Goal: Task Accomplishment & Management: Complete application form

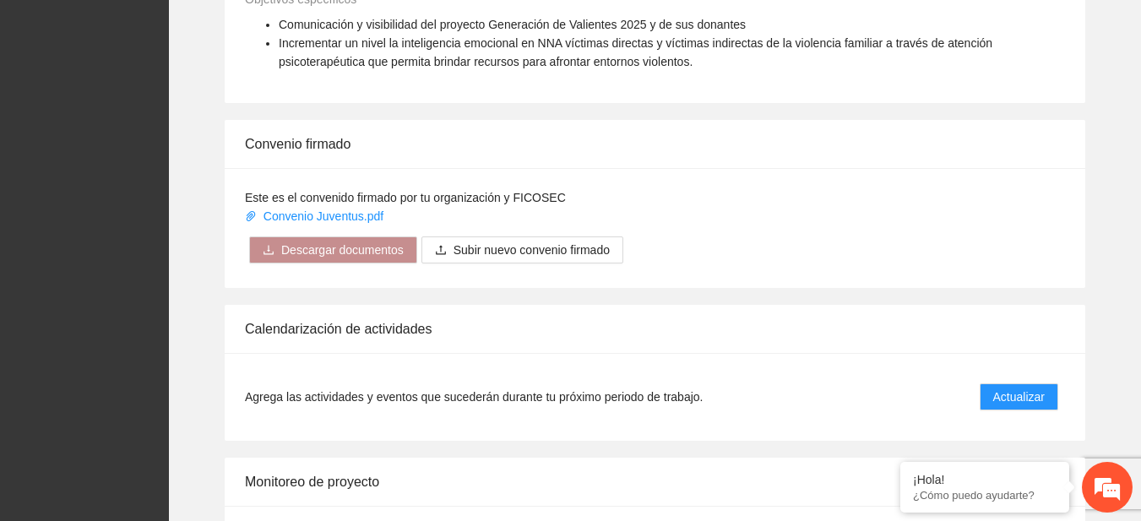
scroll to position [1401, 0]
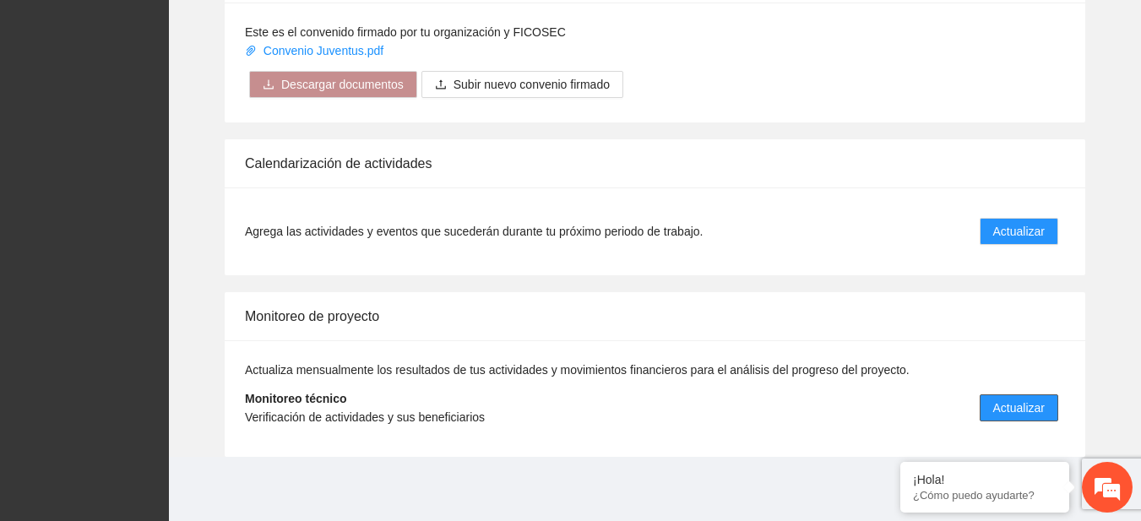
click at [1018, 399] on span "Actualizar" at bounding box center [1019, 408] width 52 height 19
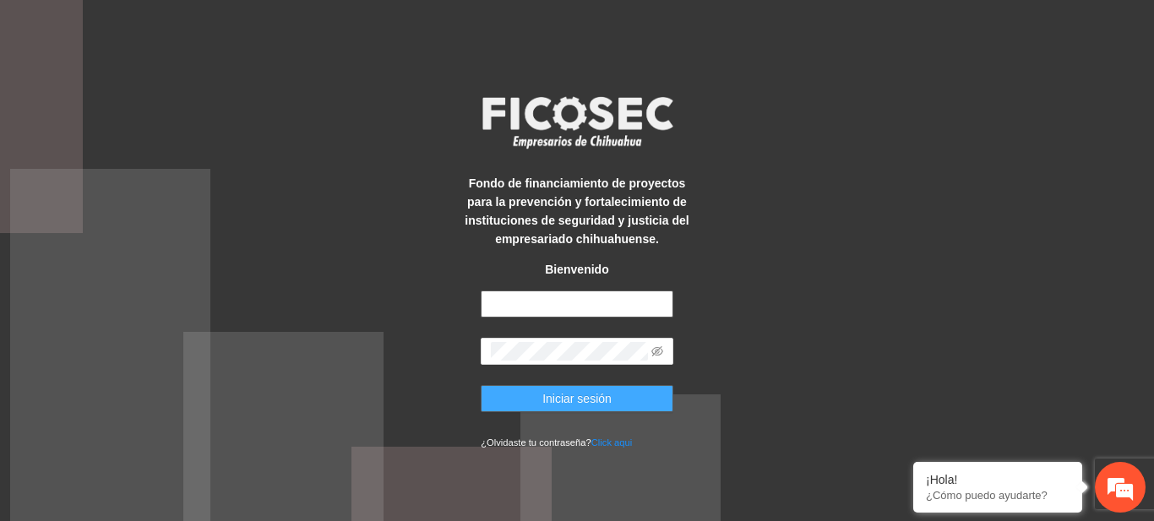
type input "**********"
click at [530, 399] on button "Iniciar sesión" at bounding box center [577, 398] width 193 height 27
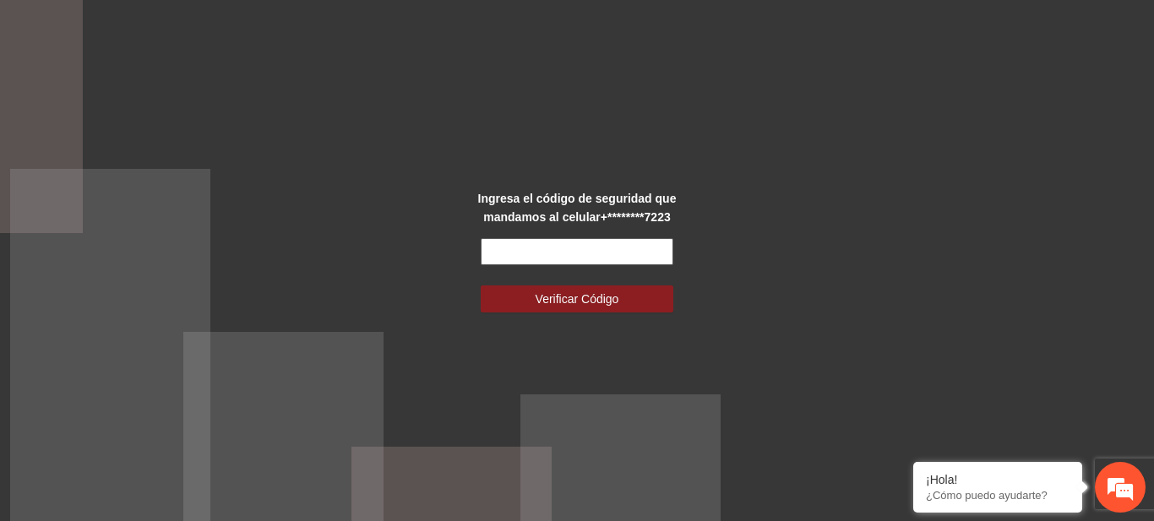
click at [558, 255] on input "text" at bounding box center [577, 251] width 193 height 27
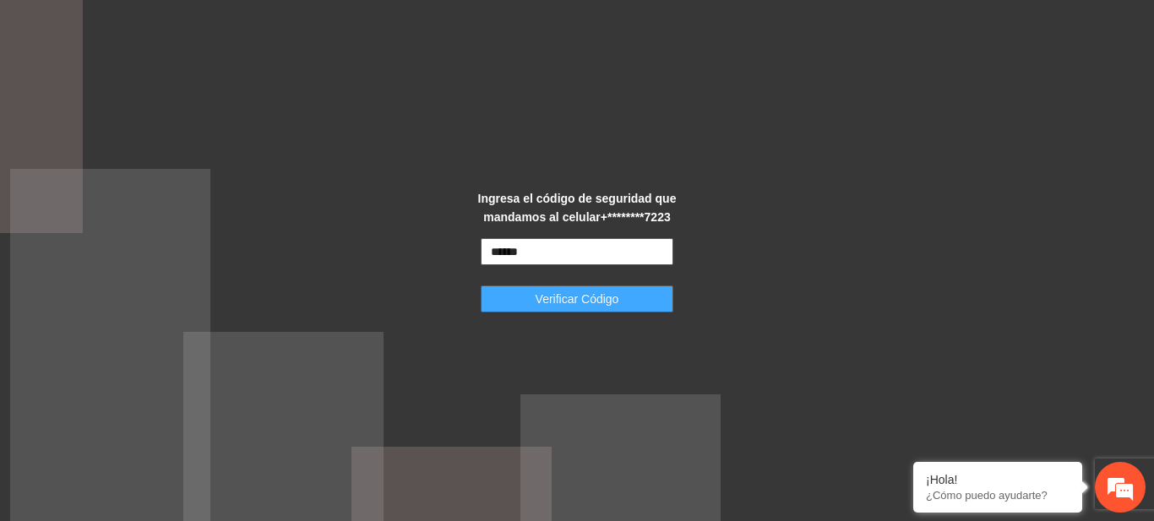
type input "******"
click at [547, 306] on span "Verificar Código" at bounding box center [577, 299] width 84 height 19
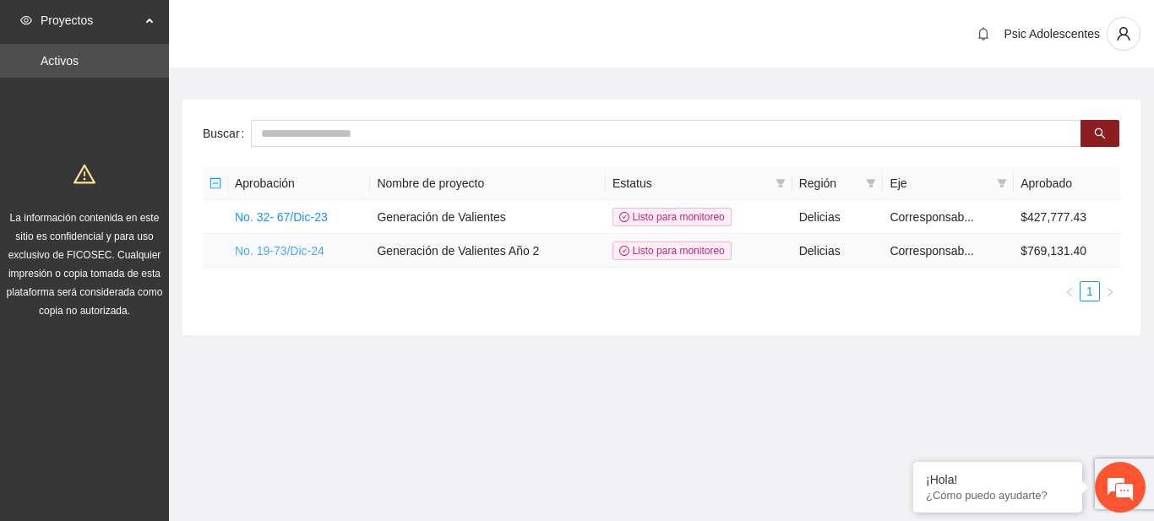
click at [307, 244] on link "No. 19-73/Dic-24" at bounding box center [280, 251] width 90 height 14
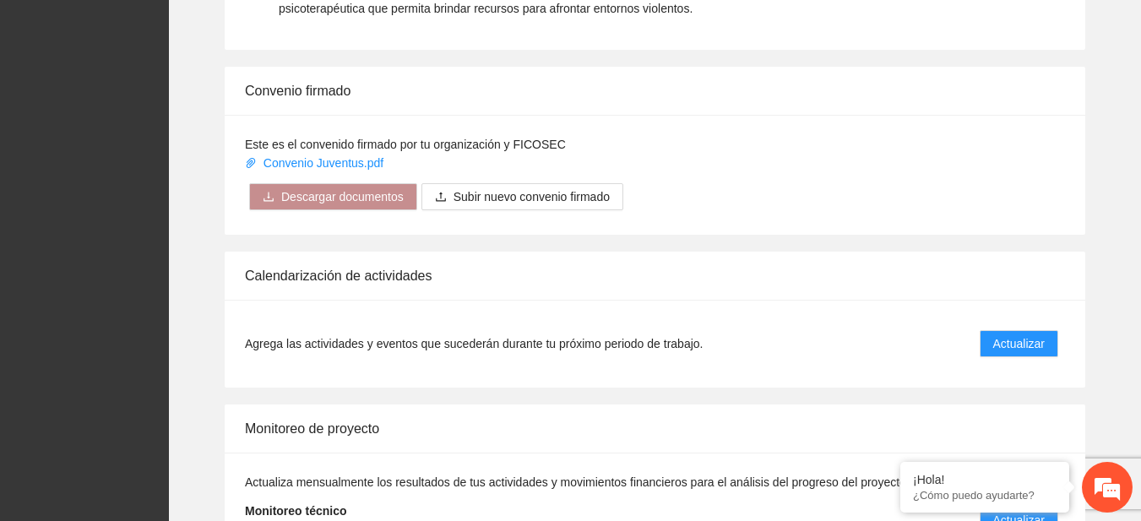
scroll to position [1401, 0]
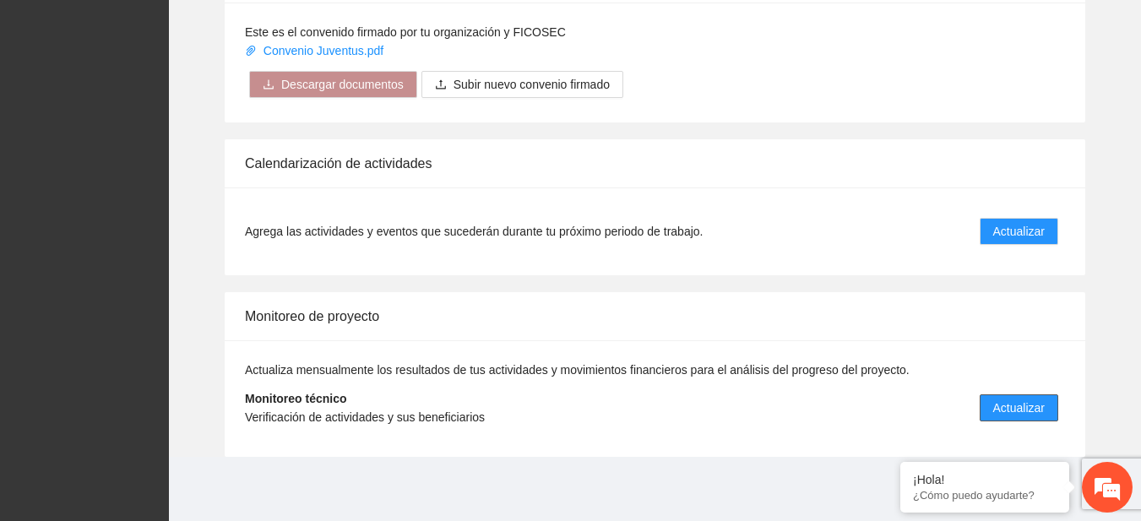
click at [1010, 406] on span "Actualizar" at bounding box center [1019, 408] width 52 height 19
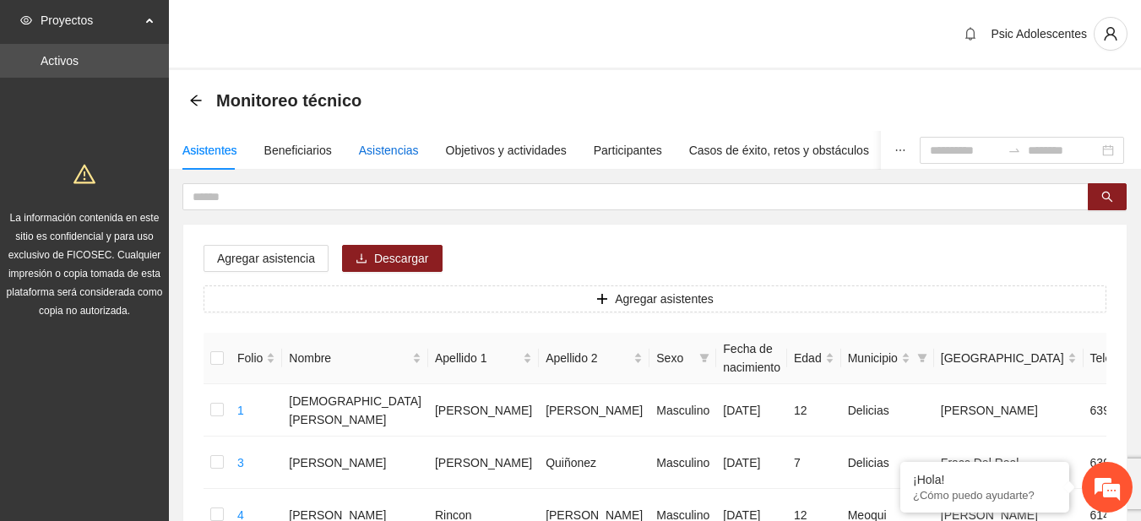
click at [396, 143] on div "Asistencias" at bounding box center [389, 150] width 60 height 19
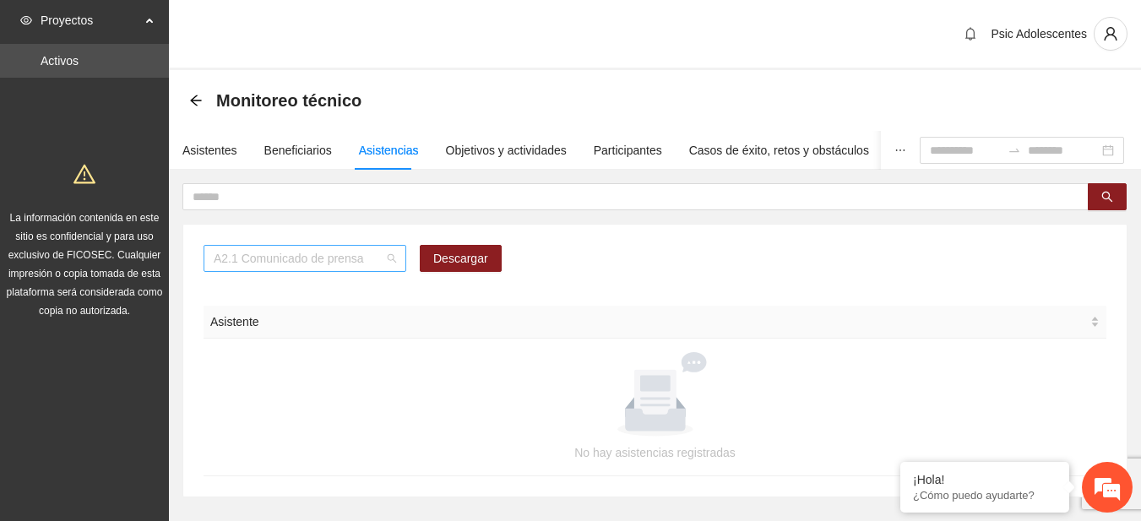
click at [399, 263] on div "A2.1 Comunicado de prensa" at bounding box center [305, 258] width 203 height 27
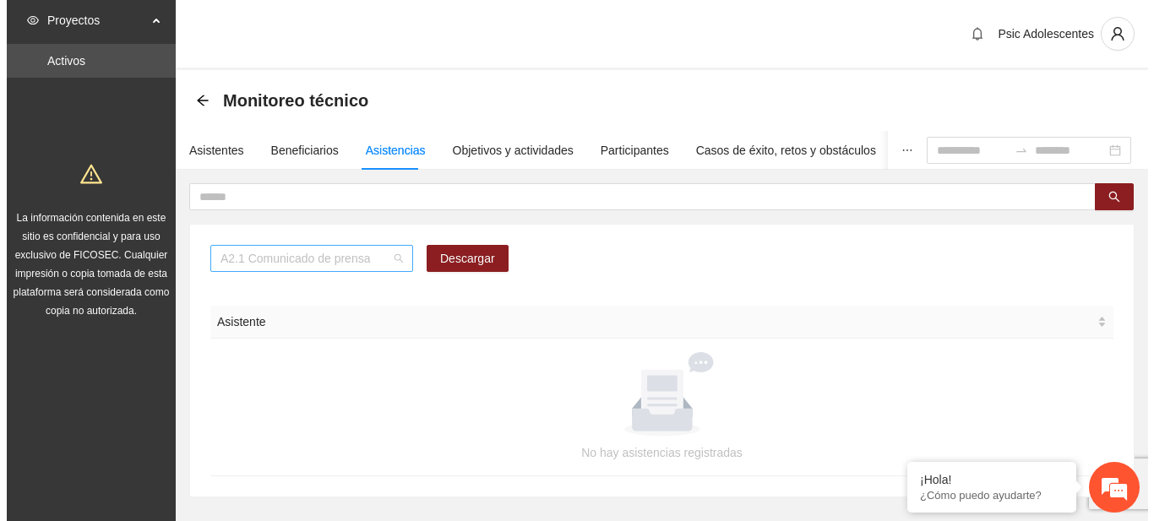
scroll to position [216, 0]
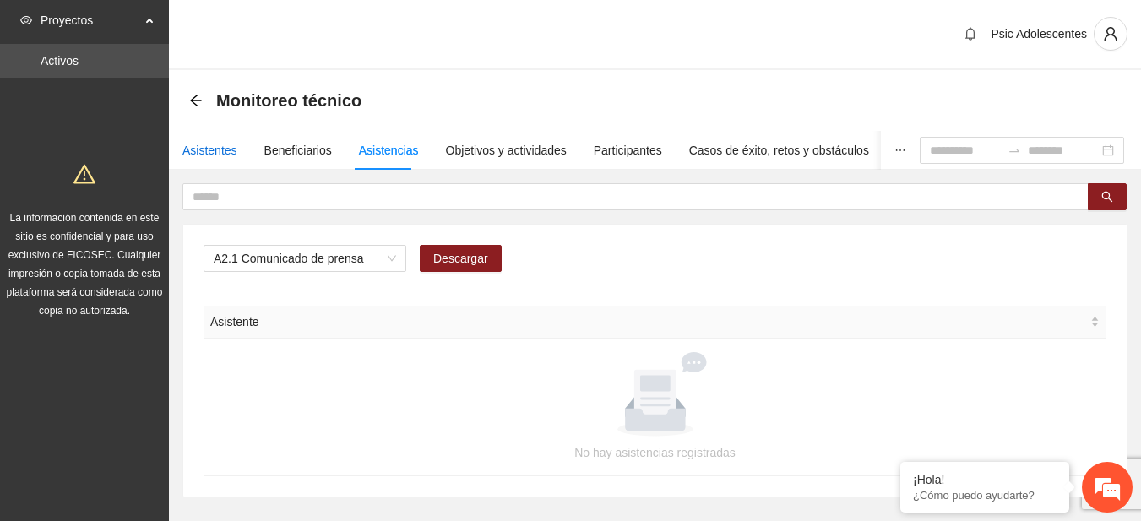
click at [225, 149] on div "Asistentes" at bounding box center [209, 150] width 55 height 19
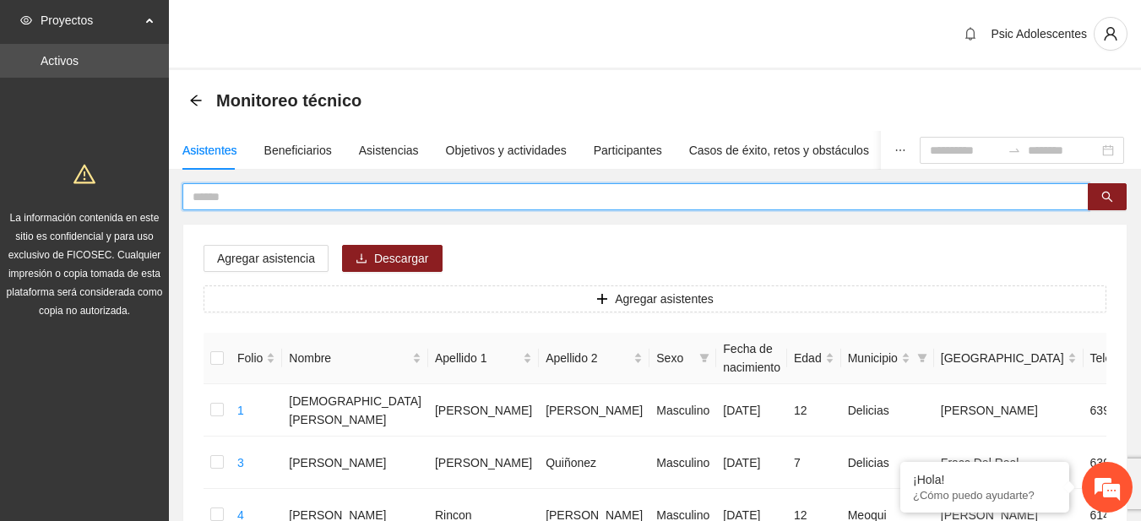
click at [249, 204] on input "text" at bounding box center [629, 196] width 872 height 19
type input "*****"
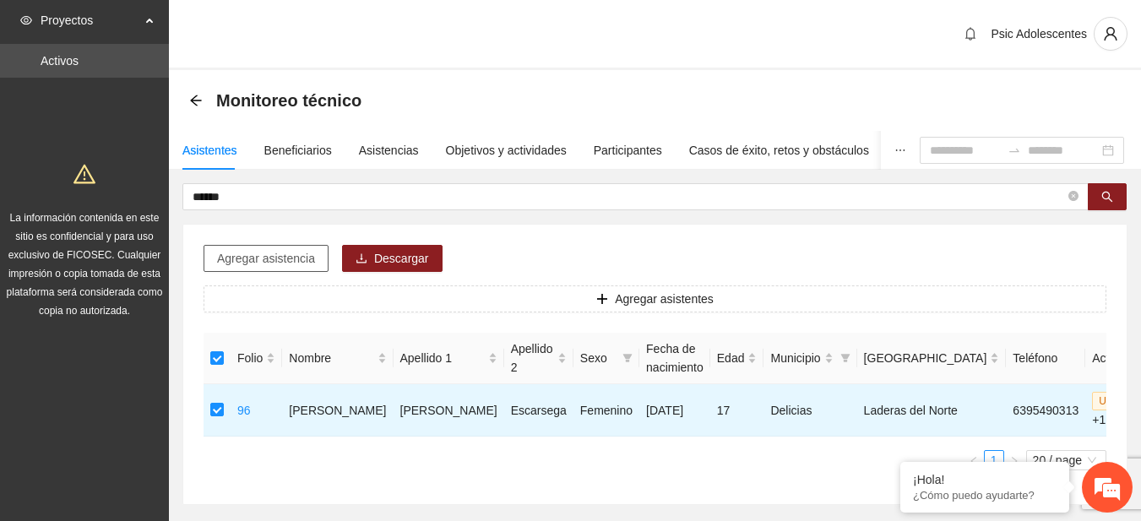
click at [297, 252] on span "Agregar asistencia" at bounding box center [266, 258] width 98 height 19
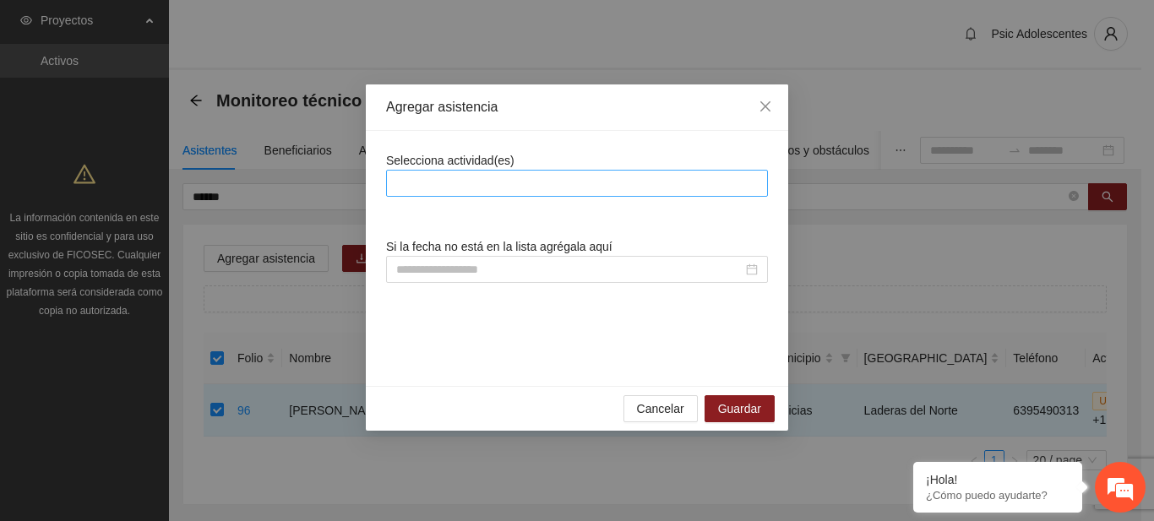
click at [432, 187] on div at bounding box center [576, 183] width 373 height 20
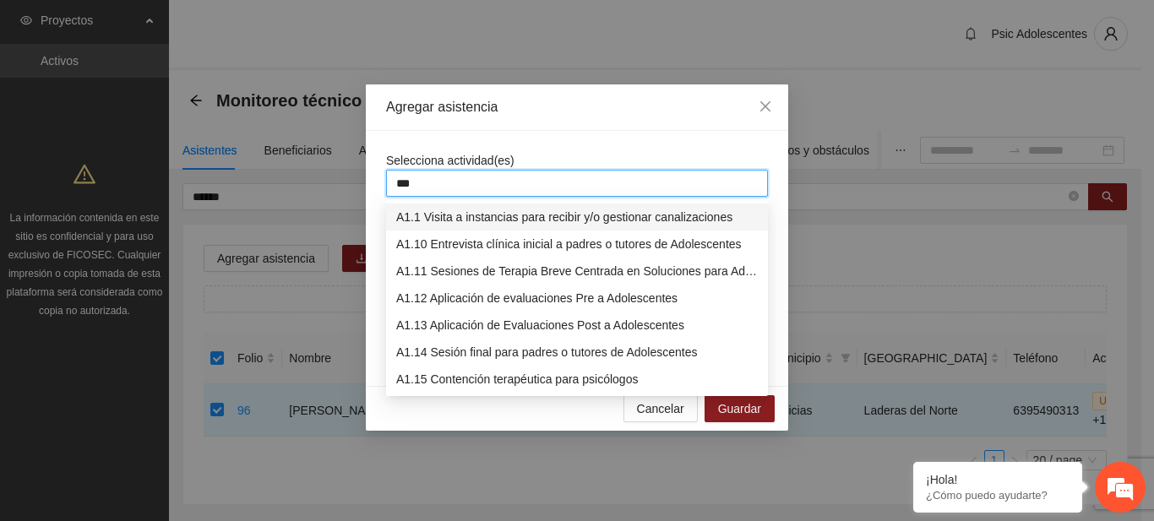
type input "****"
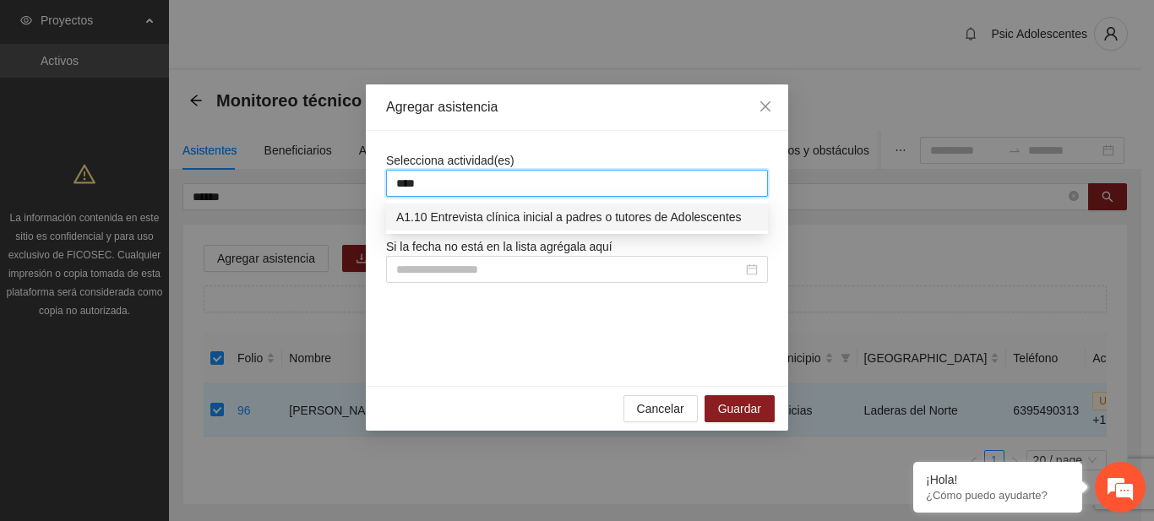
click at [598, 213] on div "A1.10 Entrevista clínica inicial a padres o tutores de Adolescentes" at bounding box center [576, 217] width 361 height 19
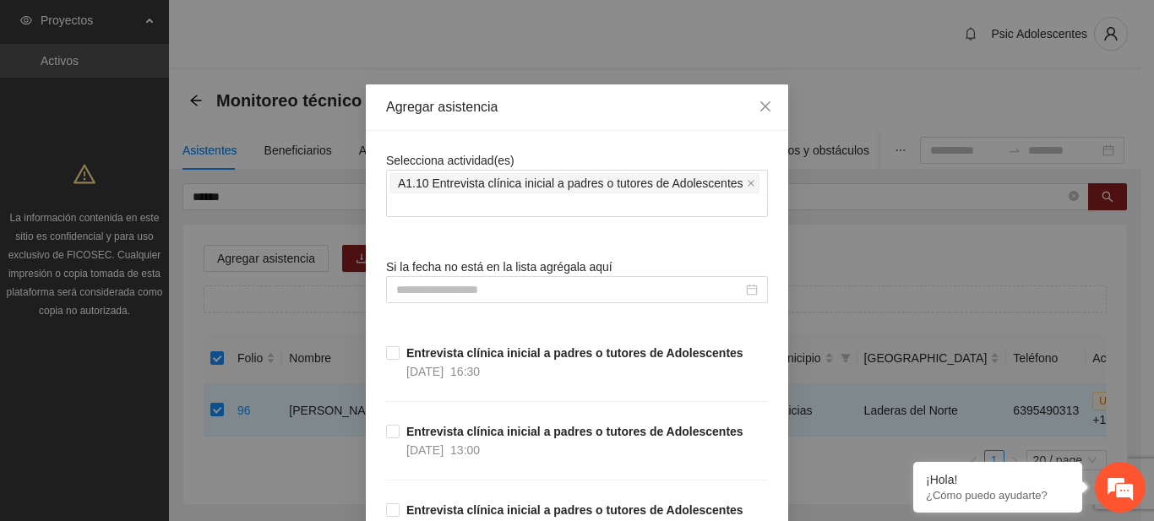
click at [567, 152] on div "Selecciona actividad(es) A1.10 Entrevista clínica inicial a padres o tutores de…" at bounding box center [577, 184] width 382 height 66
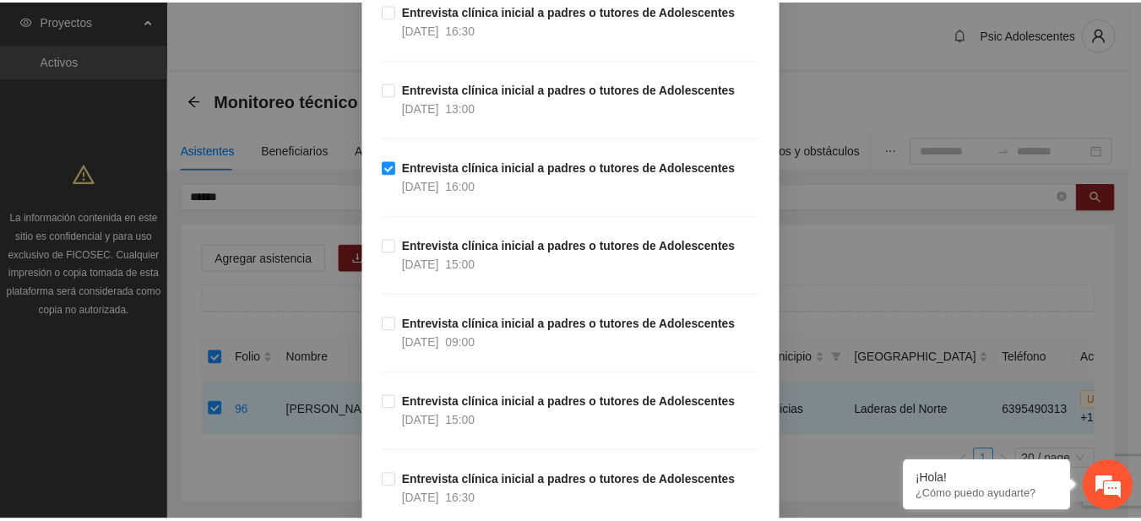
scroll to position [557, 0]
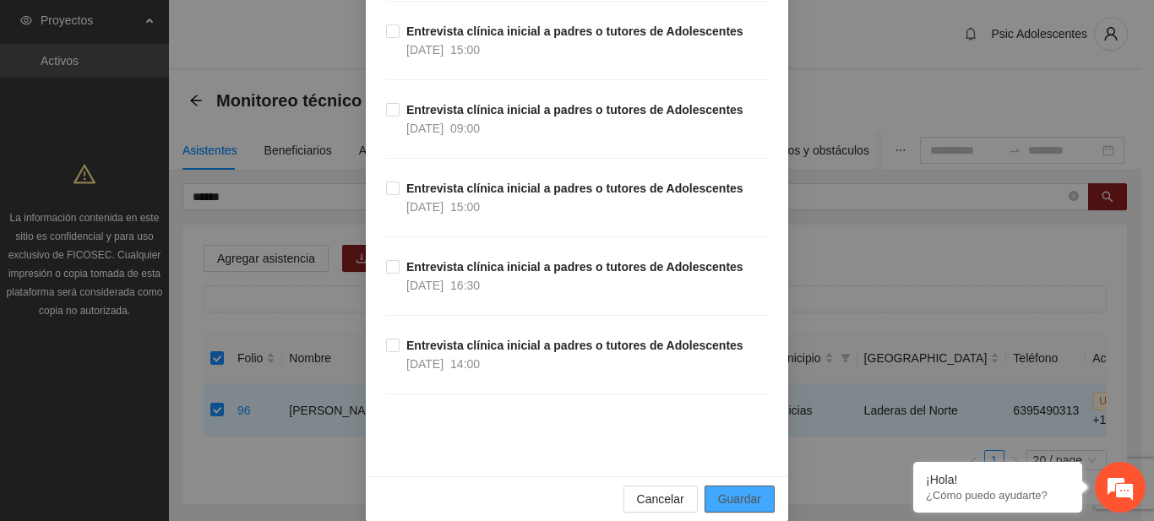
click at [724, 490] on span "Guardar" at bounding box center [739, 499] width 43 height 19
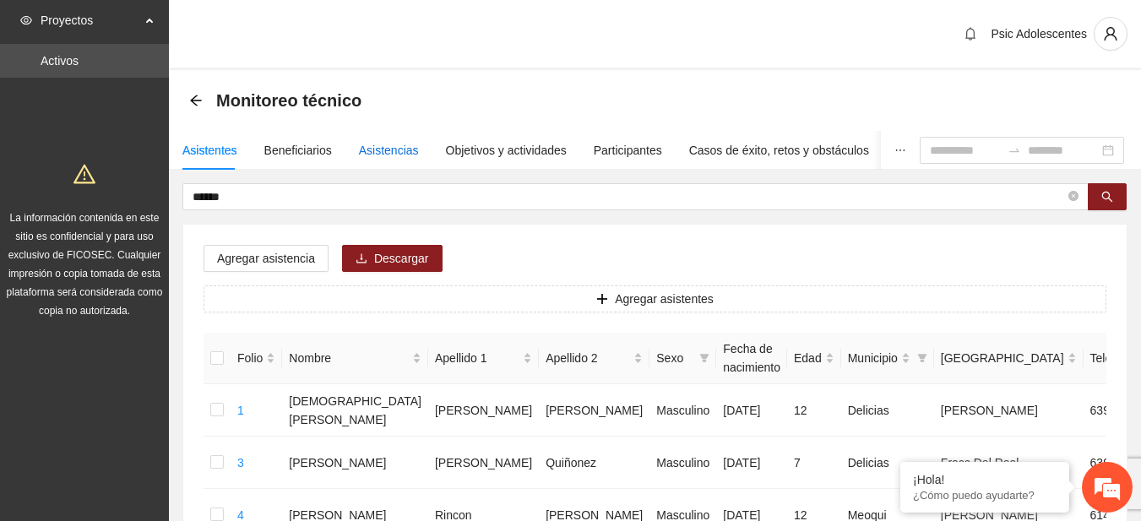
click at [381, 149] on div "Asistencias" at bounding box center [389, 150] width 60 height 19
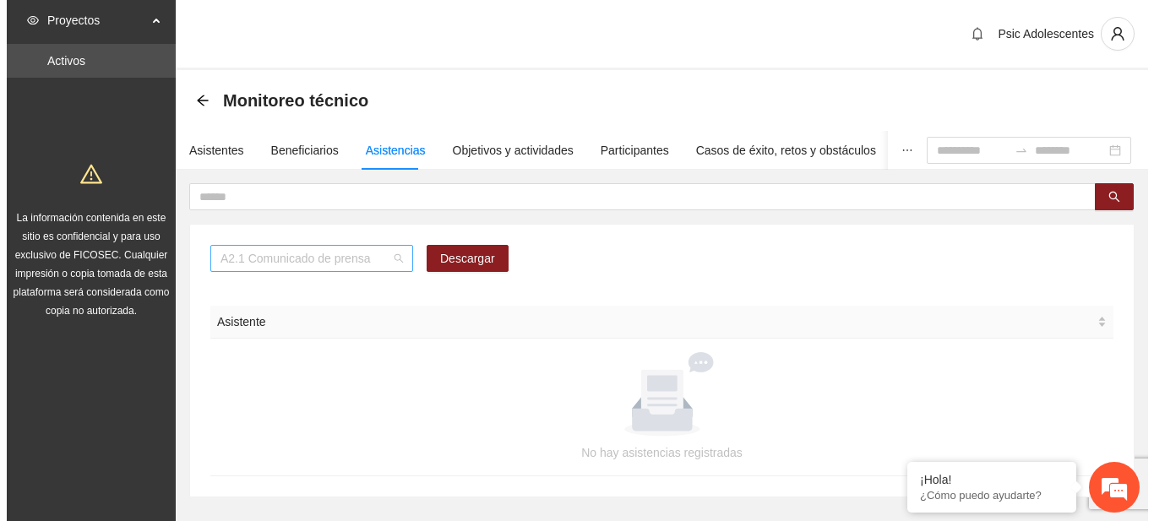
scroll to position [216, 0]
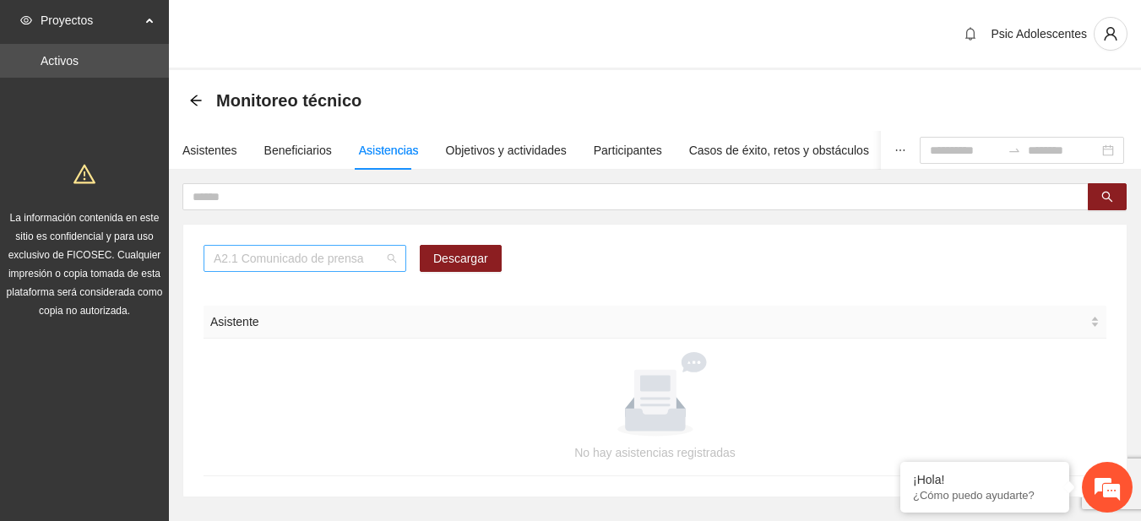
click at [388, 253] on span "A2.1 Comunicado de prensa" at bounding box center [305, 258] width 182 height 25
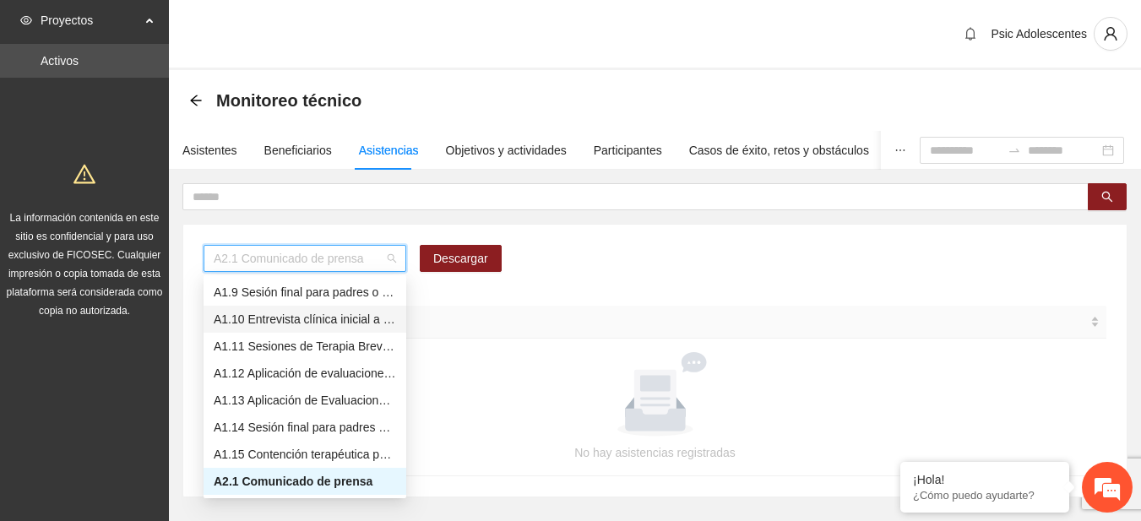
click at [296, 313] on div "A1.10 Entrevista clínica inicial a padres o tutores de Adolescentes" at bounding box center [305, 319] width 182 height 19
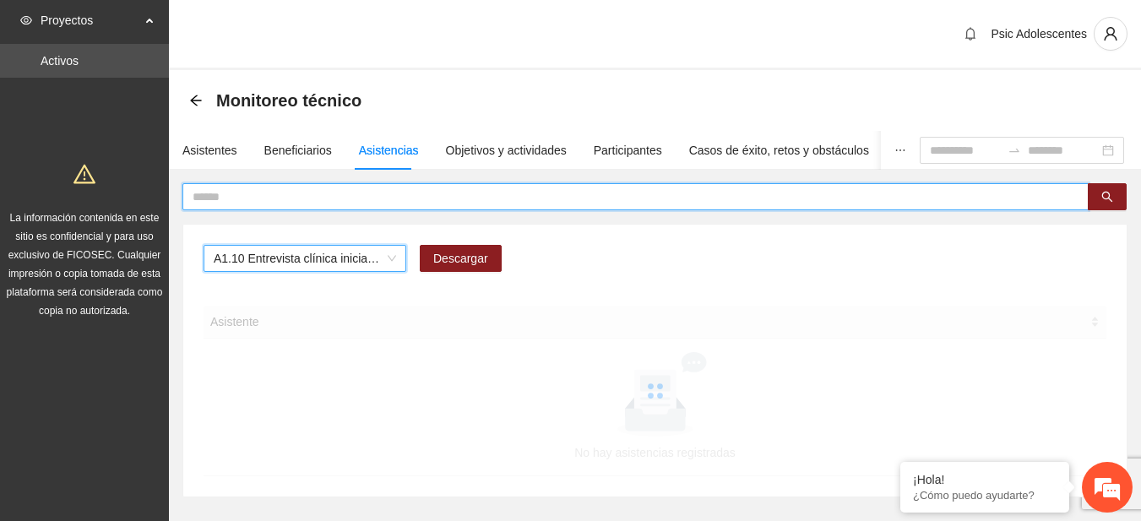
click at [236, 192] on input "text" at bounding box center [629, 196] width 872 height 19
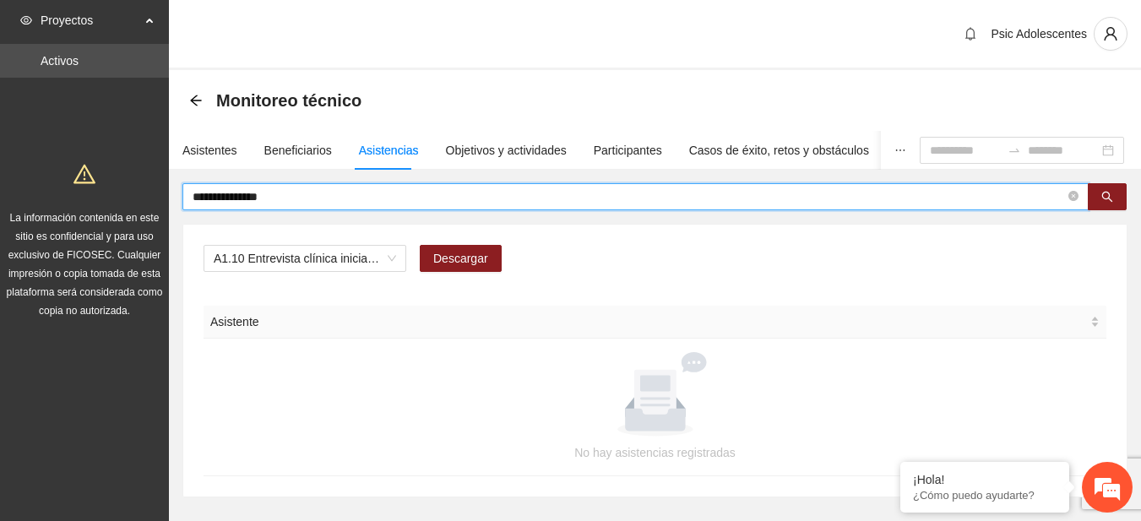
click at [216, 194] on input "**********" at bounding box center [629, 196] width 872 height 19
click at [204, 192] on input "**********" at bounding box center [629, 196] width 872 height 19
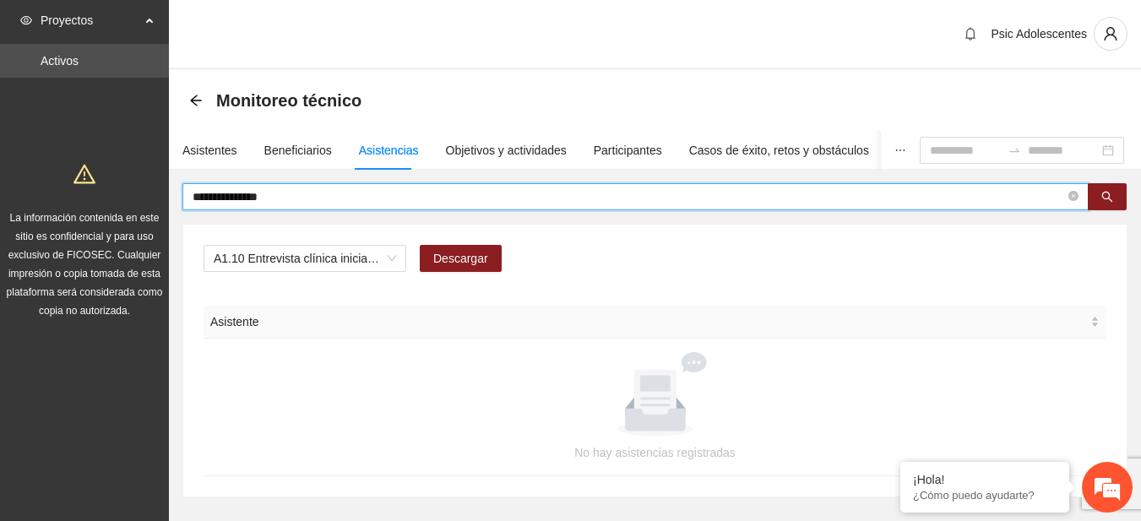
click at [204, 192] on input "**********" at bounding box center [629, 196] width 872 height 19
drag, startPoint x: 259, startPoint y: 206, endPoint x: 253, endPoint y: 198, distance: 10.3
click at [253, 198] on span "*********" at bounding box center [635, 196] width 906 height 27
click at [253, 198] on input "*********" at bounding box center [629, 196] width 872 height 19
type input "**********"
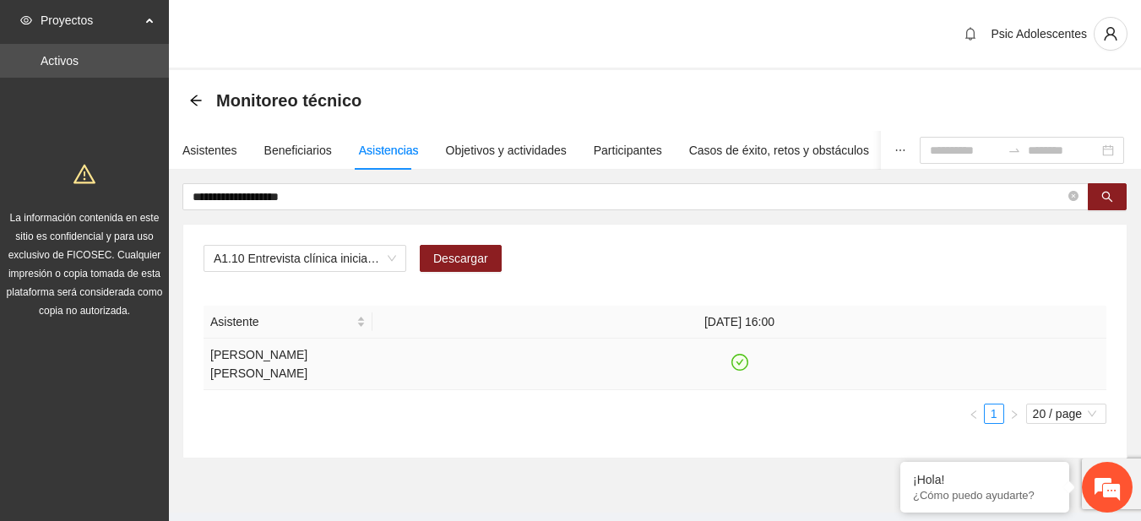
click at [741, 357] on icon "check-circle" at bounding box center [739, 363] width 14 height 14
drag, startPoint x: 240, startPoint y: 152, endPoint x: 226, endPoint y: 151, distance: 13.5
click at [226, 151] on div "Asistentes Beneficiarios Asistencias Objetivos y actividades Participantes Caso…" at bounding box center [658, 150] width 978 height 39
click at [226, 151] on div "Asistentes" at bounding box center [209, 150] width 55 height 19
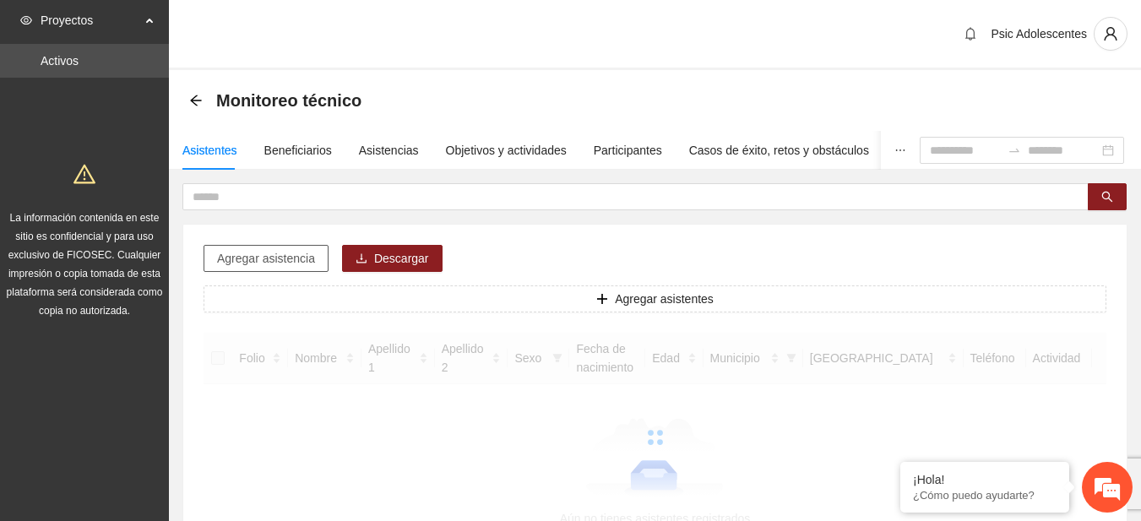
click at [276, 257] on span "Agregar asistencia" at bounding box center [266, 258] width 98 height 19
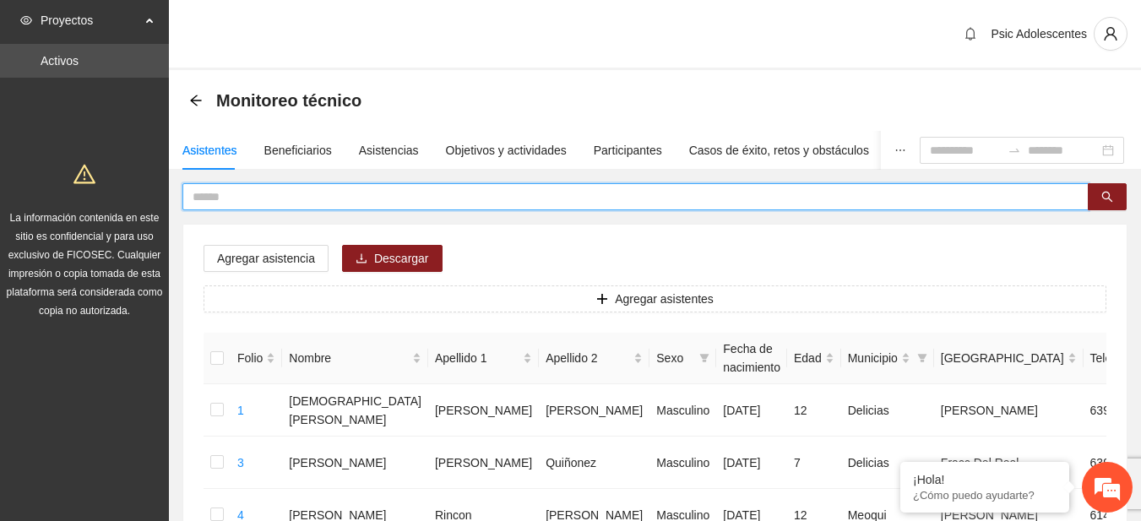
click at [222, 190] on input "text" at bounding box center [629, 196] width 872 height 19
type input "*"
click at [1093, 195] on button "button" at bounding box center [1107, 196] width 39 height 27
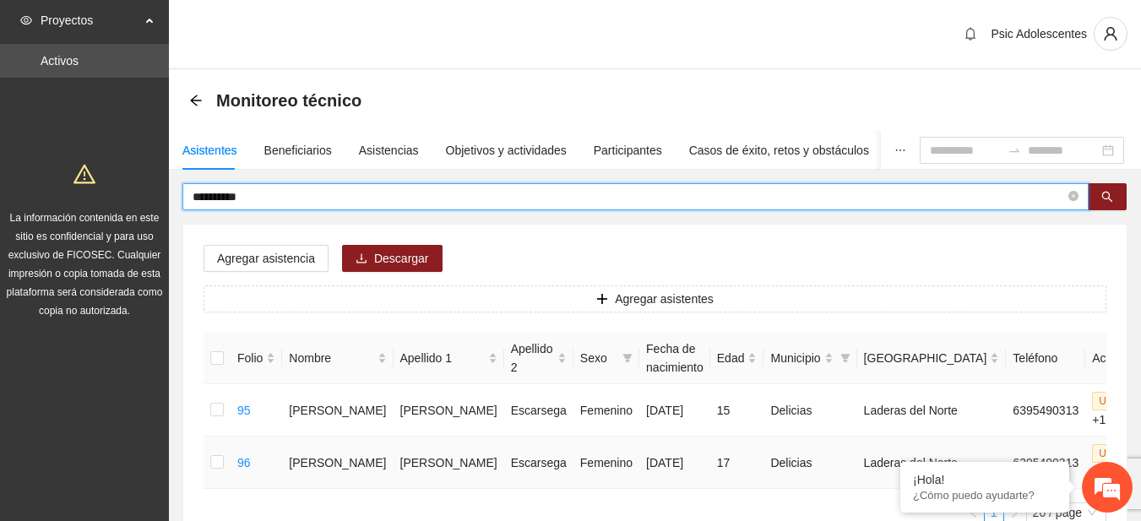
type input "*********"
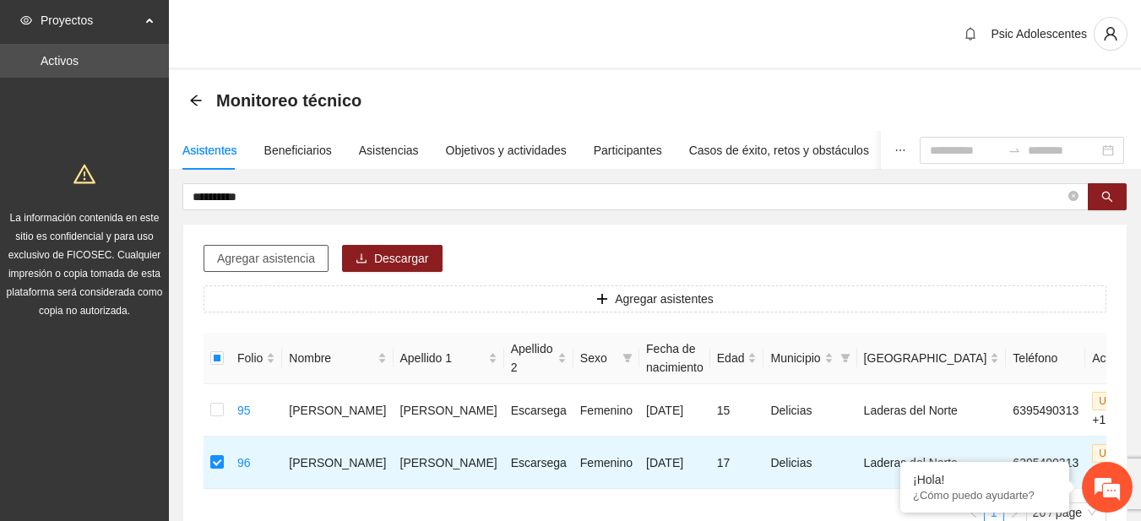
click at [301, 251] on span "Agregar asistencia" at bounding box center [266, 258] width 98 height 19
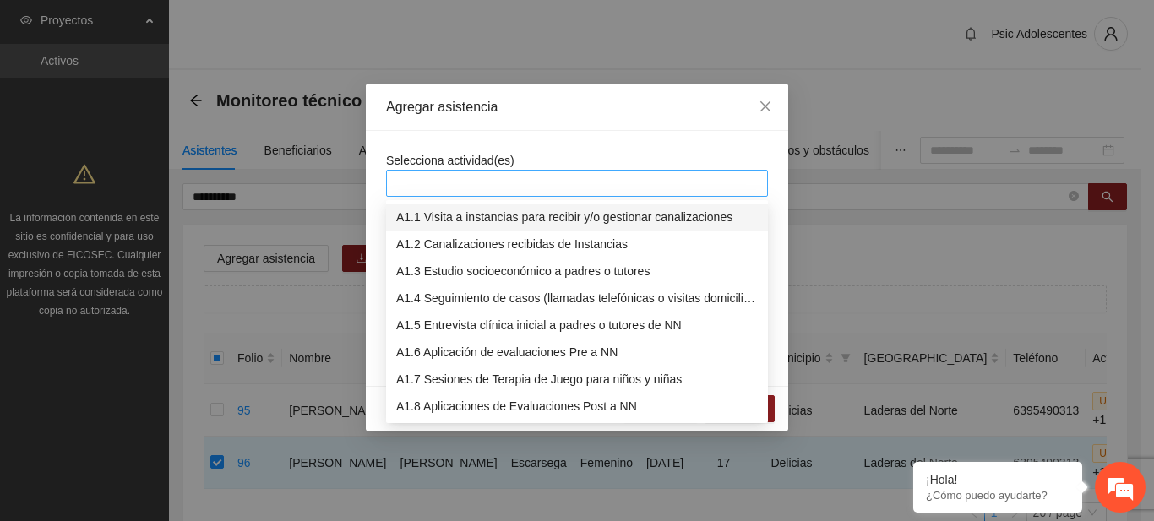
click at [460, 176] on div at bounding box center [576, 183] width 373 height 20
type input "***"
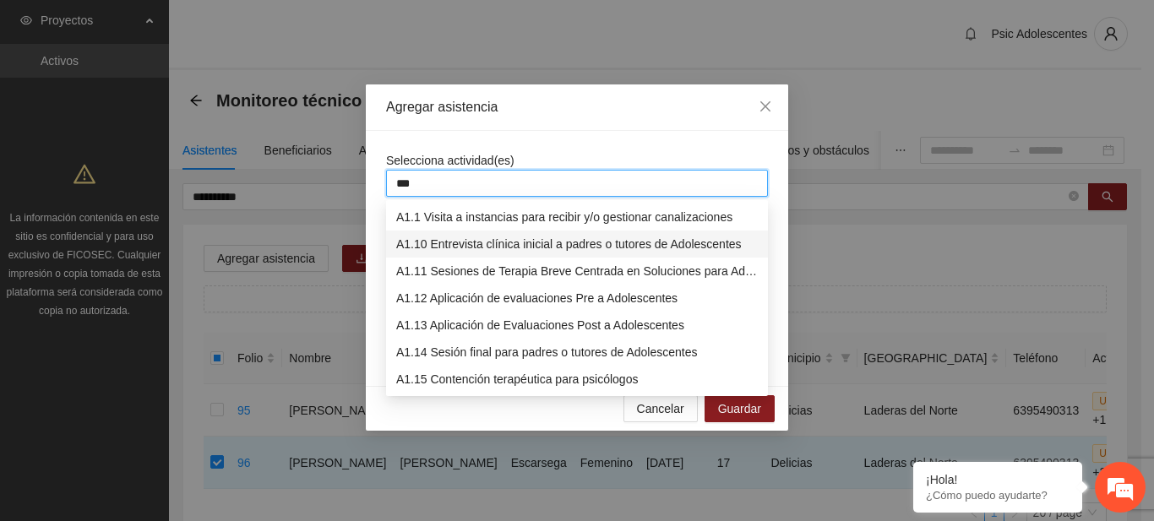
click at [466, 243] on div "A1.10 Entrevista clínica inicial a padres o tutores de Adolescentes" at bounding box center [576, 244] width 361 height 19
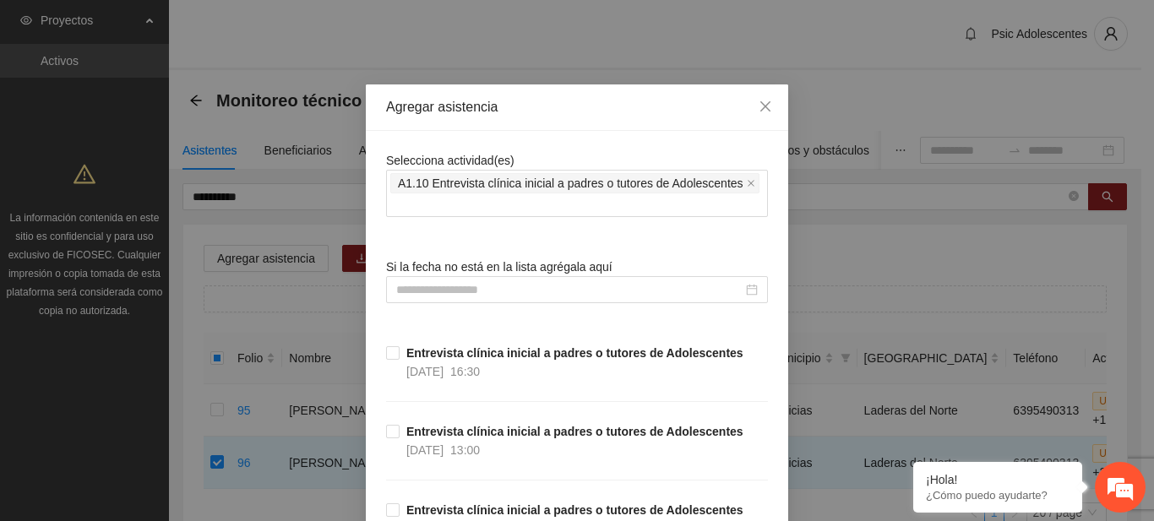
click at [702, 119] on div "Agregar asistencia" at bounding box center [577, 107] width 422 height 46
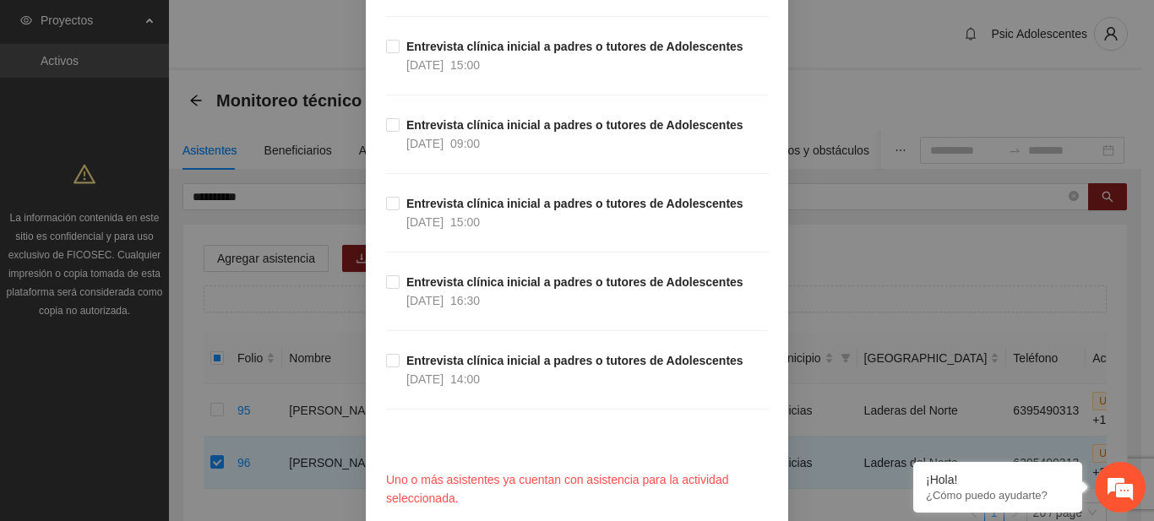
scroll to position [594, 0]
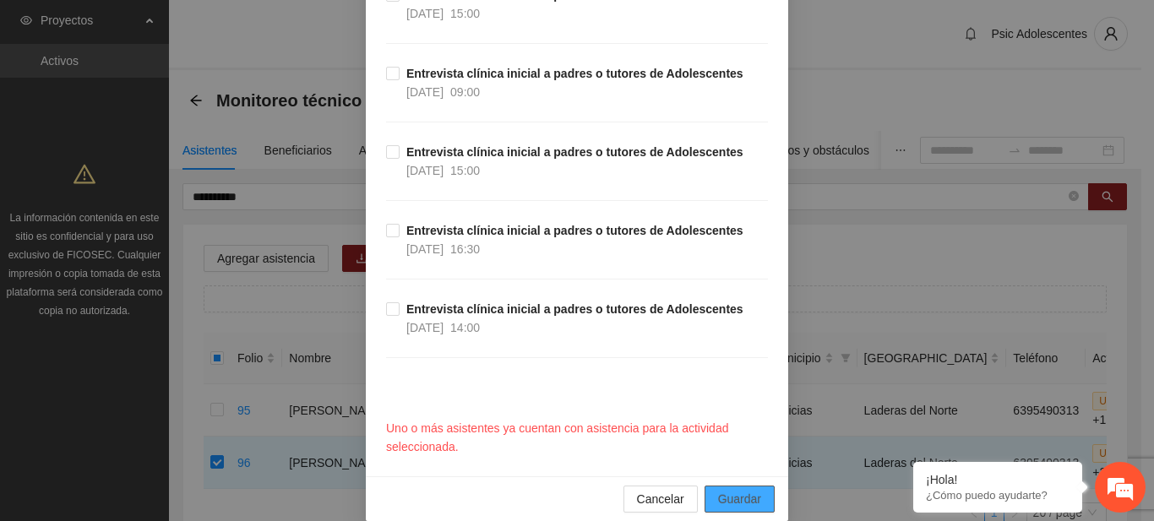
click at [751, 486] on button "Guardar" at bounding box center [739, 499] width 70 height 27
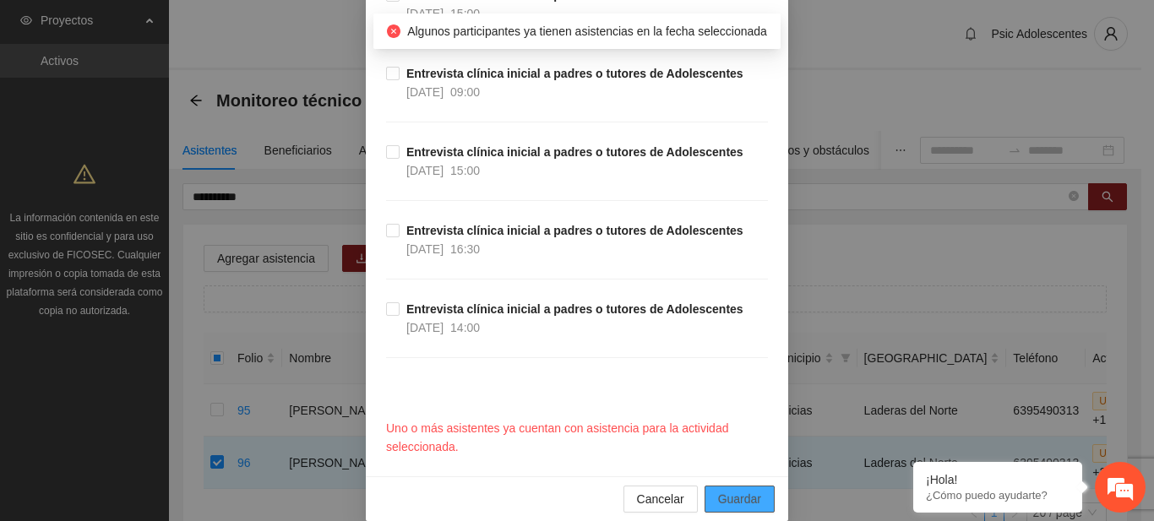
click at [751, 486] on button "Guardar" at bounding box center [739, 499] width 70 height 27
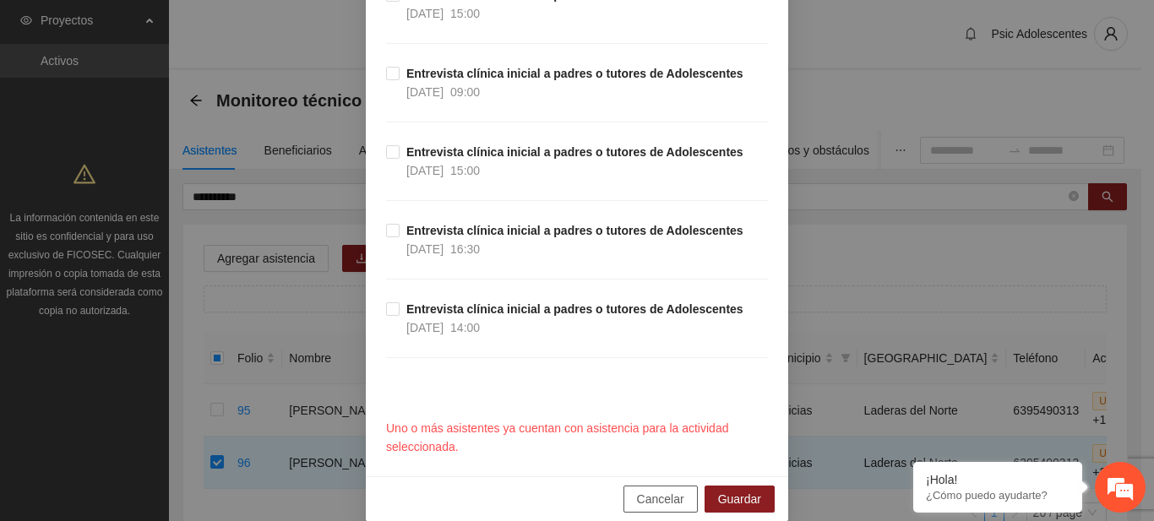
click at [625, 486] on button "Cancelar" at bounding box center [660, 499] width 74 height 27
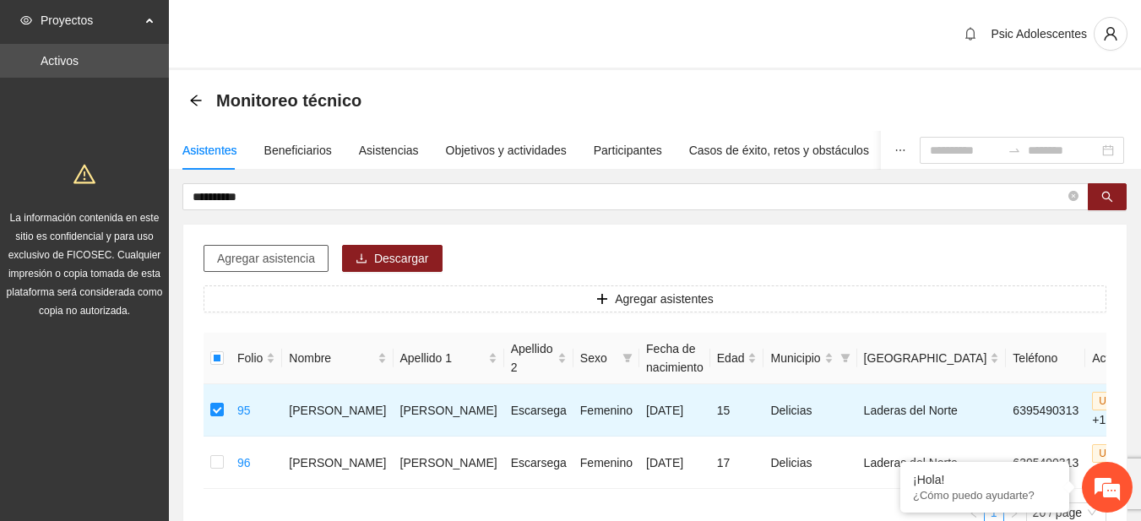
click at [307, 265] on span "Agregar asistencia" at bounding box center [266, 258] width 98 height 19
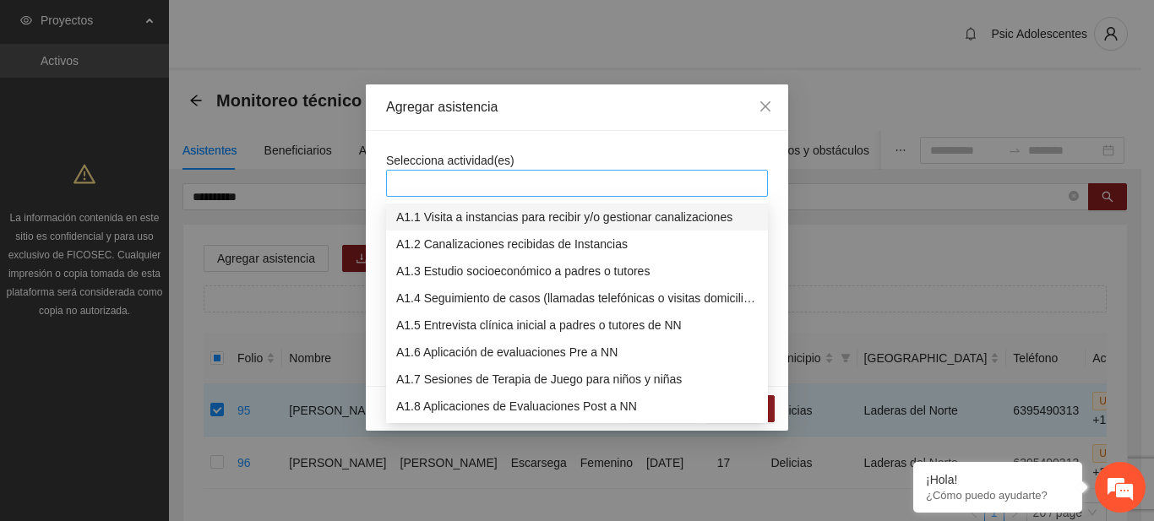
click at [459, 173] on div at bounding box center [576, 183] width 373 height 20
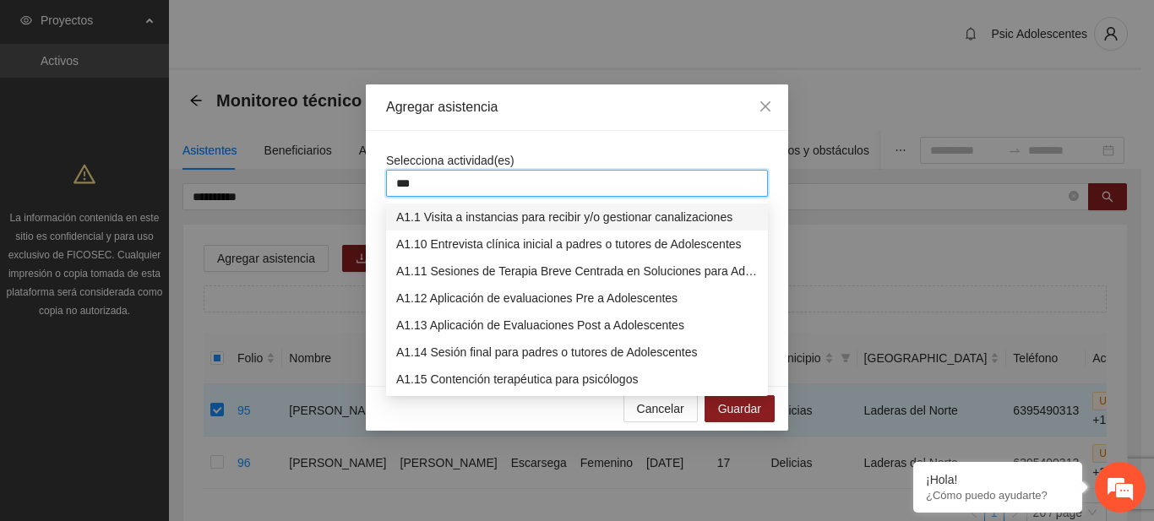
type input "****"
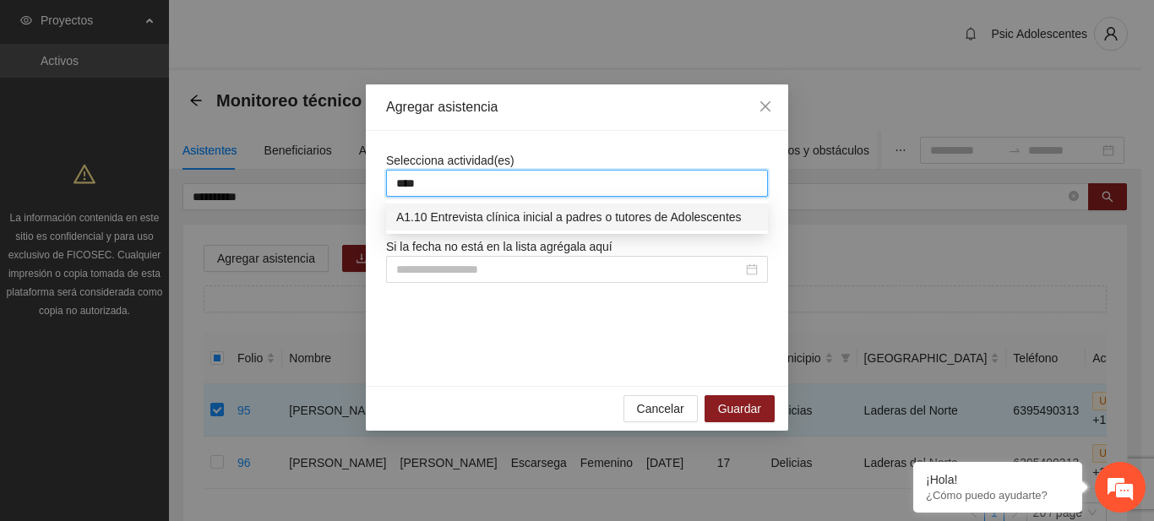
click at [512, 215] on div "A1.10 Entrevista clínica inicial a padres o tutores de Adolescentes" at bounding box center [576, 217] width 361 height 19
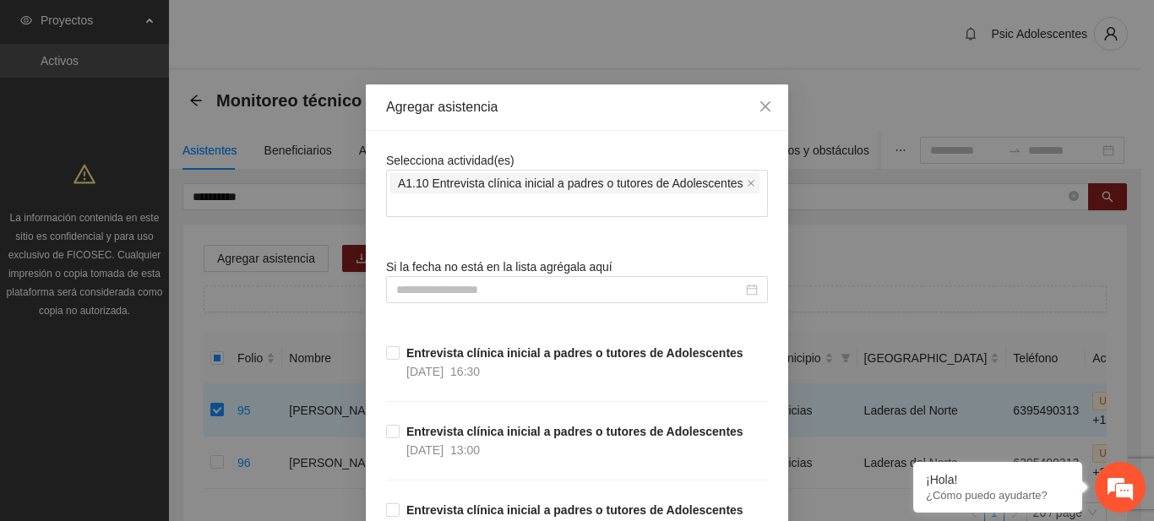
click at [676, 154] on div "Selecciona actividad(es) A1.10 Entrevista clínica inicial a padres o tutores de…" at bounding box center [577, 184] width 382 height 66
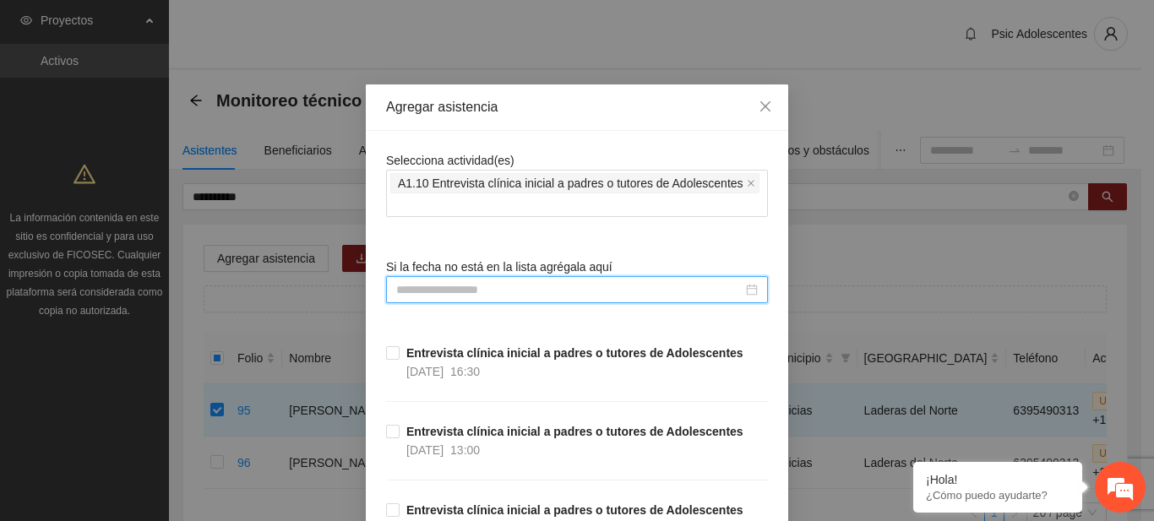
click at [583, 280] on input at bounding box center [569, 289] width 346 height 19
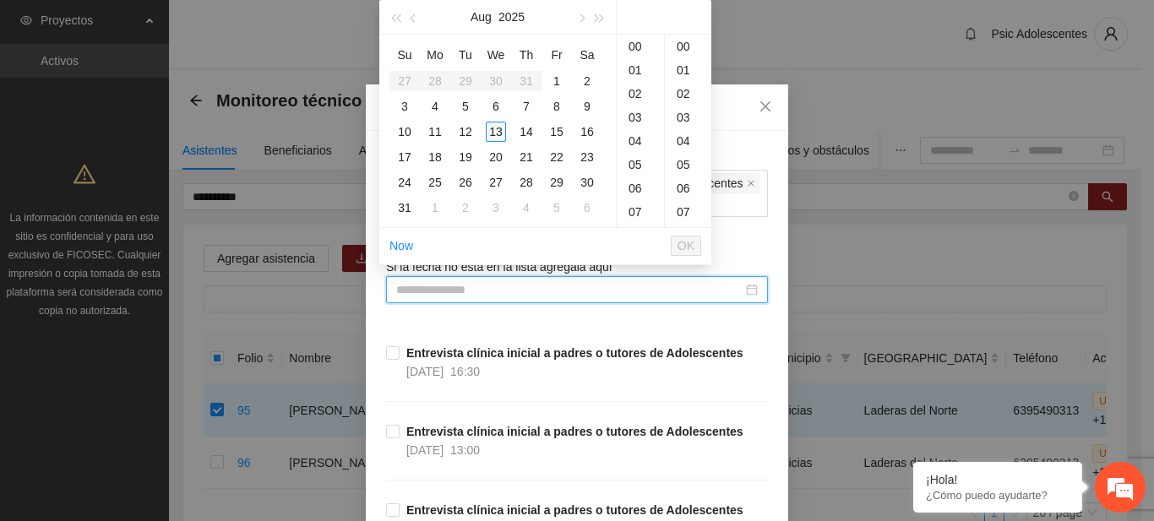
click at [497, 129] on div "13" at bounding box center [496, 132] width 20 height 20
type input "**********"
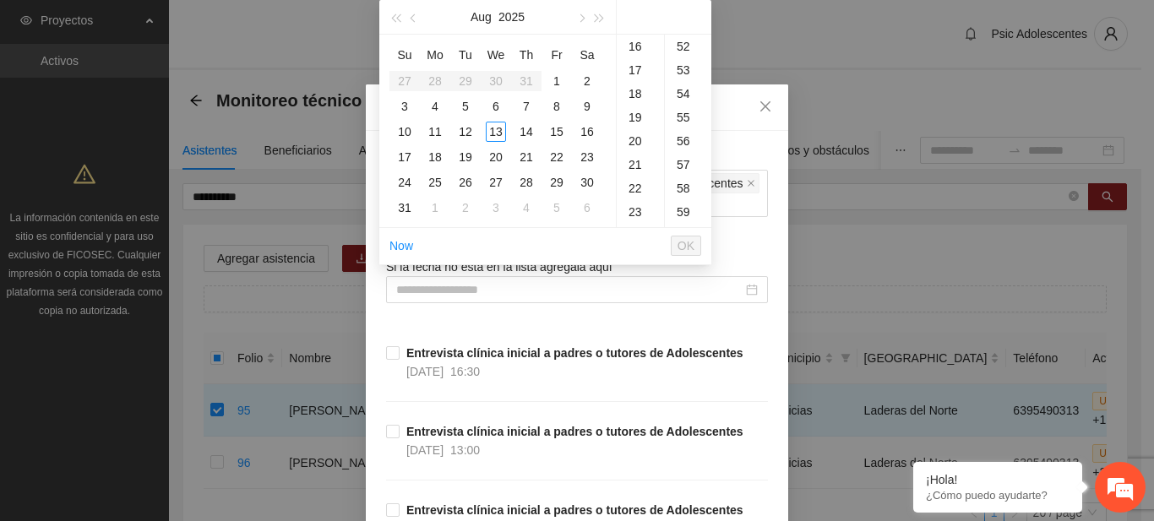
click at [1138, 117] on div "Agregar asistencia Selecciona actividad(es) A1.10 Entrevista clínica inicial a …" at bounding box center [577, 260] width 1154 height 521
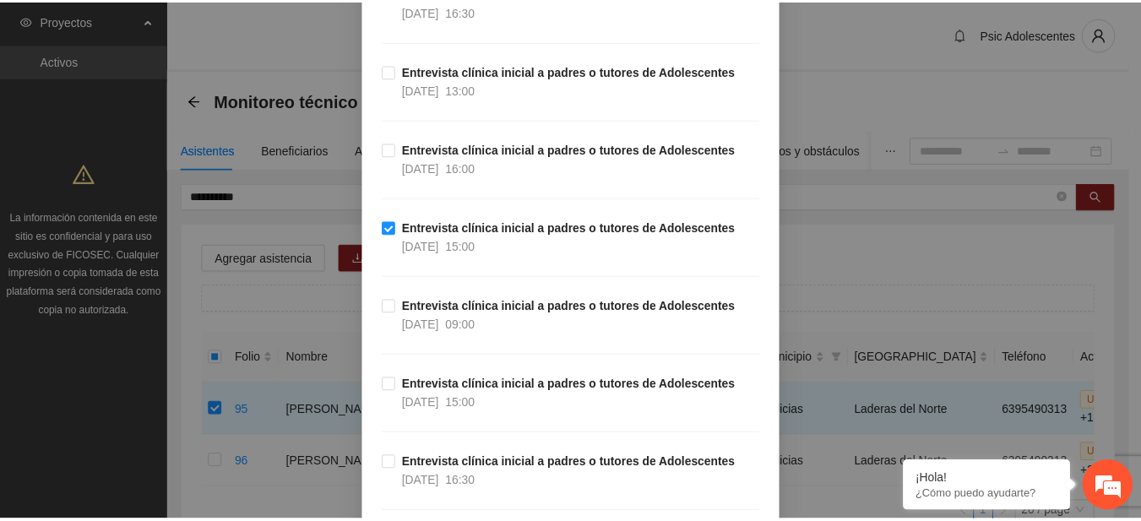
scroll to position [557, 0]
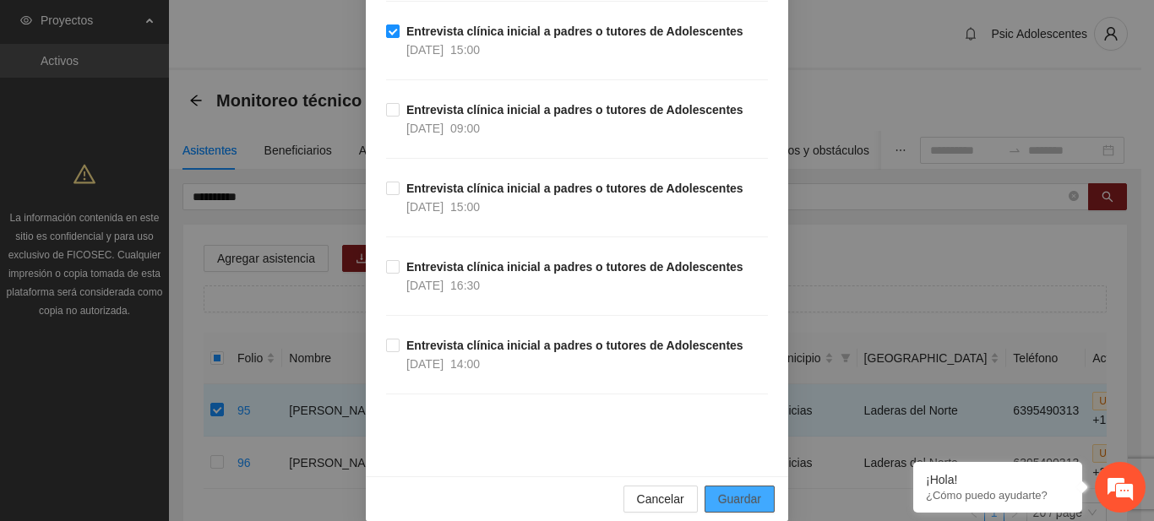
click at [741, 490] on span "Guardar" at bounding box center [739, 499] width 43 height 19
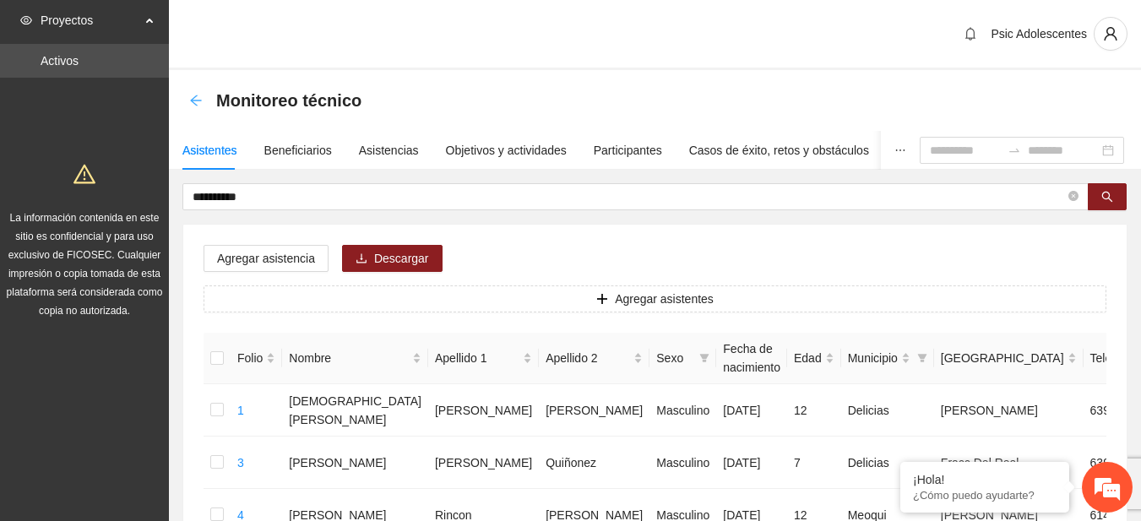
click at [200, 103] on icon "arrow-left" at bounding box center [196, 101] width 14 height 14
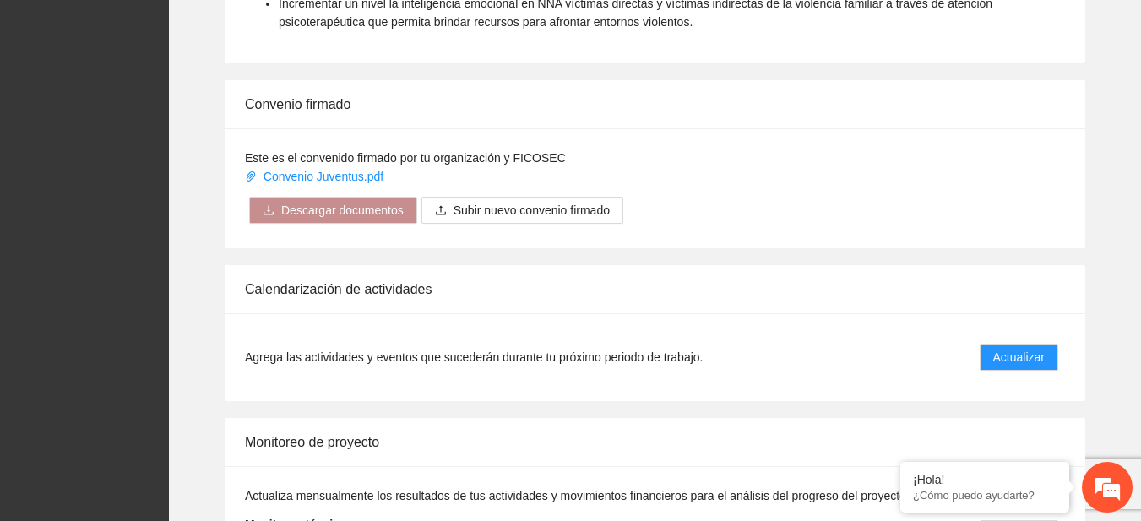
scroll to position [1289, 0]
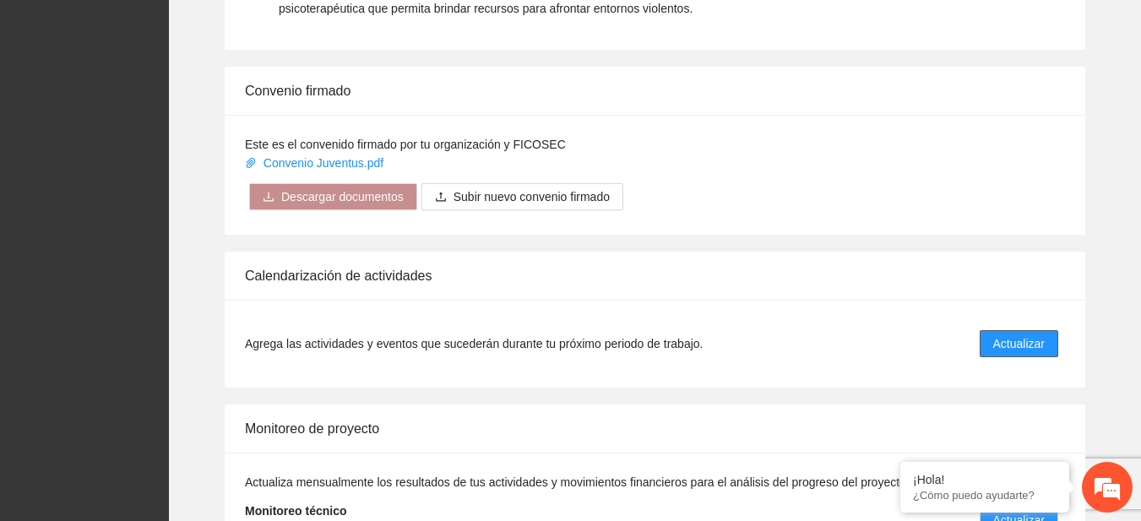
click at [991, 345] on button "Actualizar" at bounding box center [1019, 343] width 79 height 27
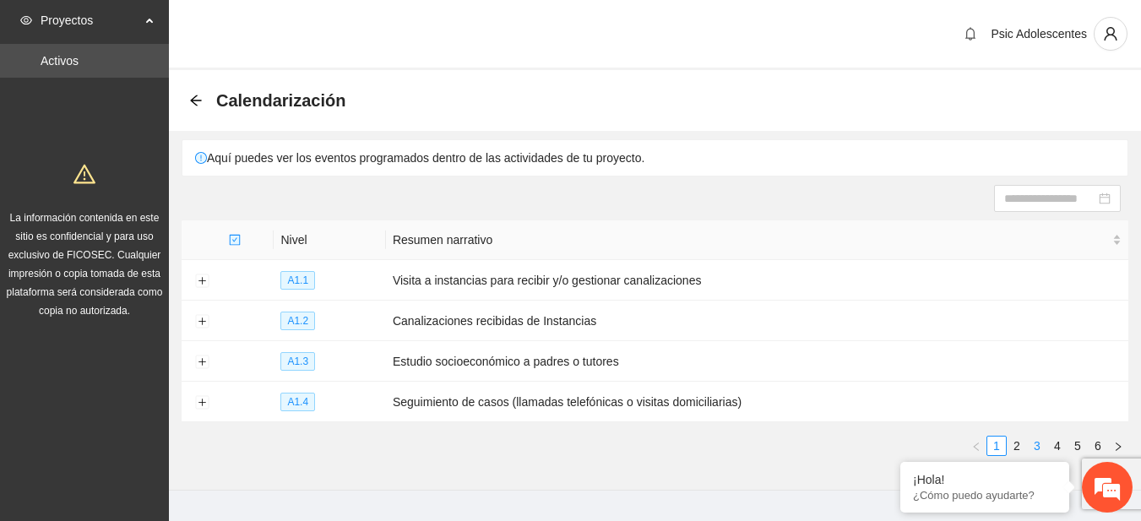
click at [1041, 438] on link "3" at bounding box center [1037, 446] width 19 height 19
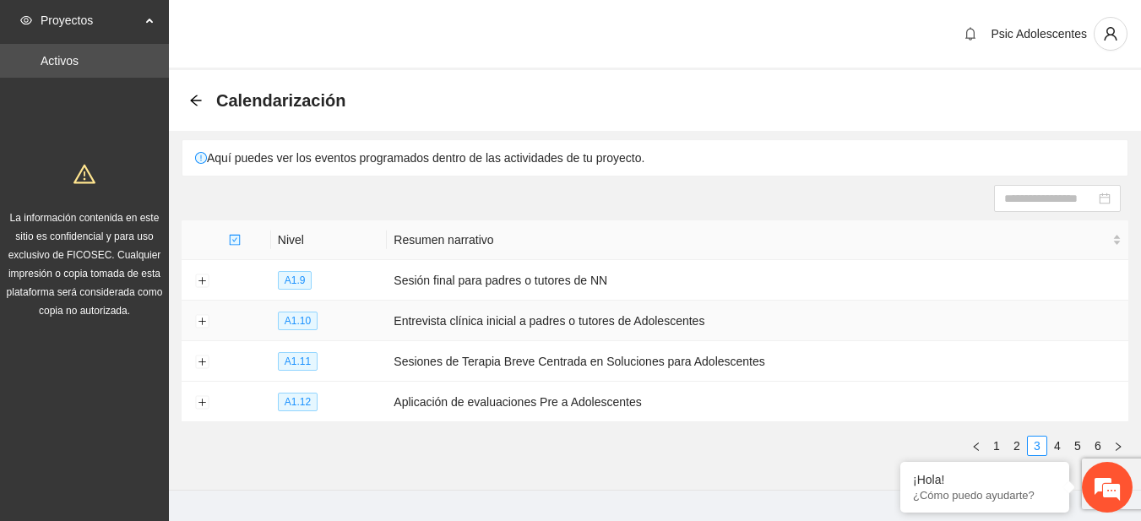
click at [194, 322] on td at bounding box center [202, 321] width 41 height 41
click at [197, 322] on button "Expand row" at bounding box center [202, 322] width 14 height 14
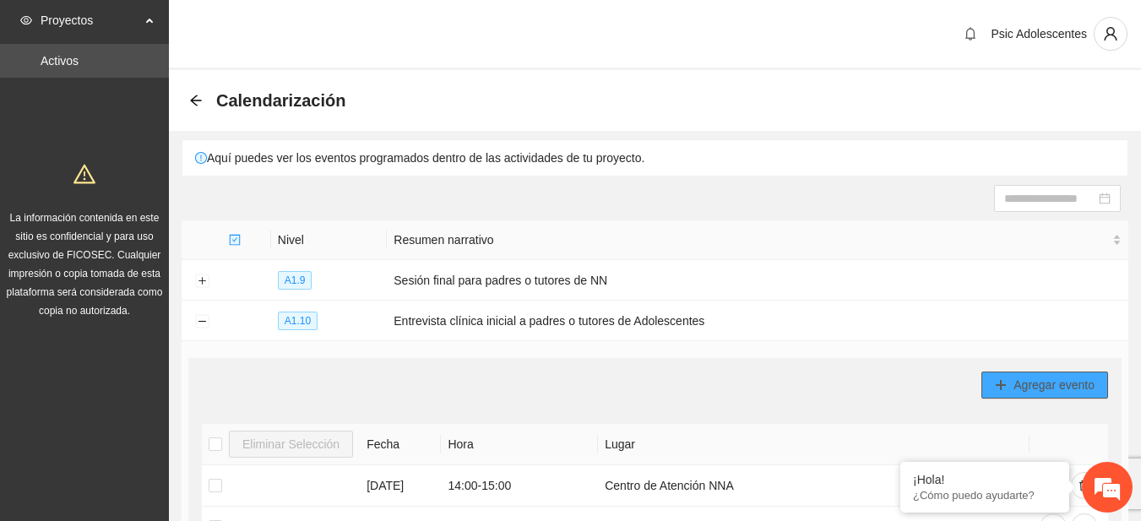
click at [990, 383] on button "Agregar evento" at bounding box center [1044, 385] width 127 height 27
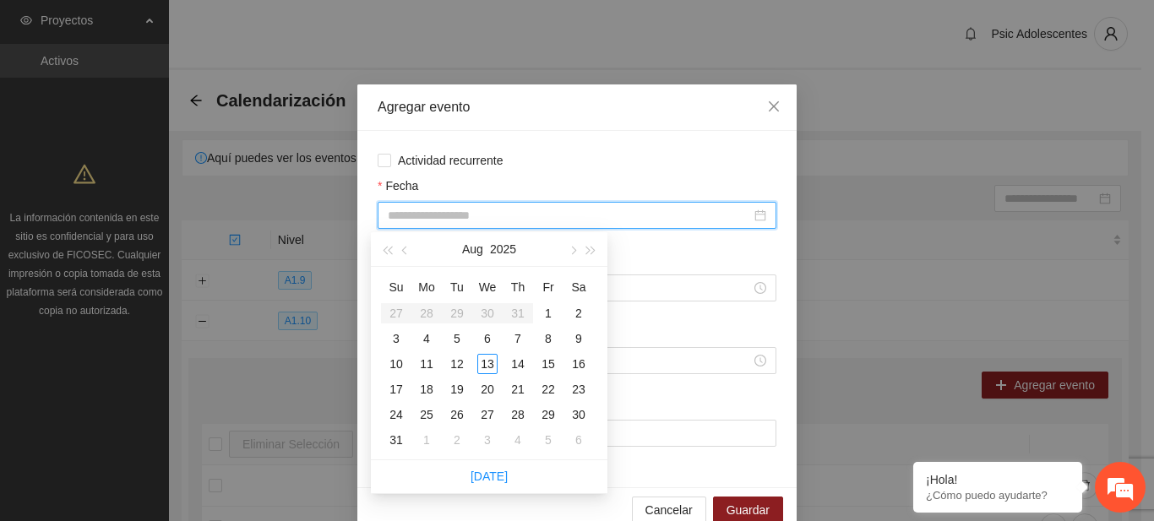
click at [520, 221] on input "Fecha" at bounding box center [569, 215] width 363 height 19
type input "**********"
click at [484, 360] on div "13" at bounding box center [487, 364] width 20 height 20
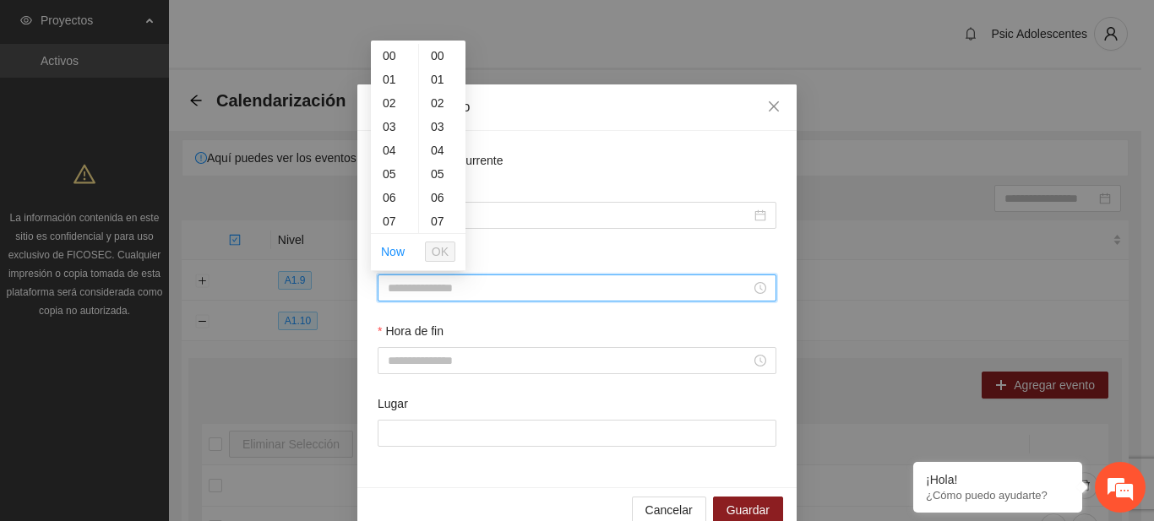
click at [422, 284] on input "Hora de inicio" at bounding box center [569, 288] width 363 height 19
click at [390, 107] on div "16" at bounding box center [394, 113] width 47 height 24
type input "*****"
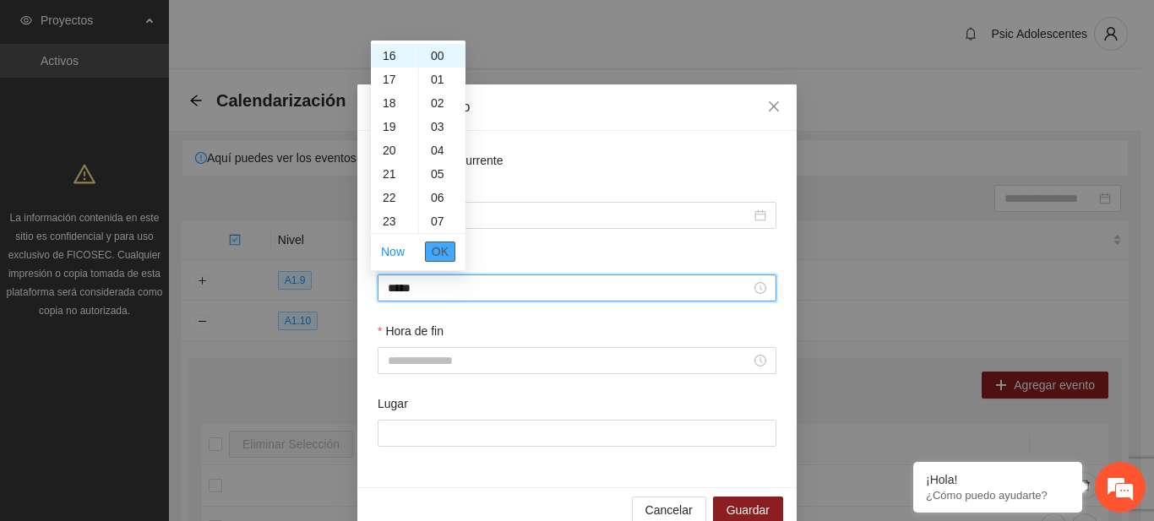
click at [439, 252] on span "OK" at bounding box center [440, 251] width 17 height 19
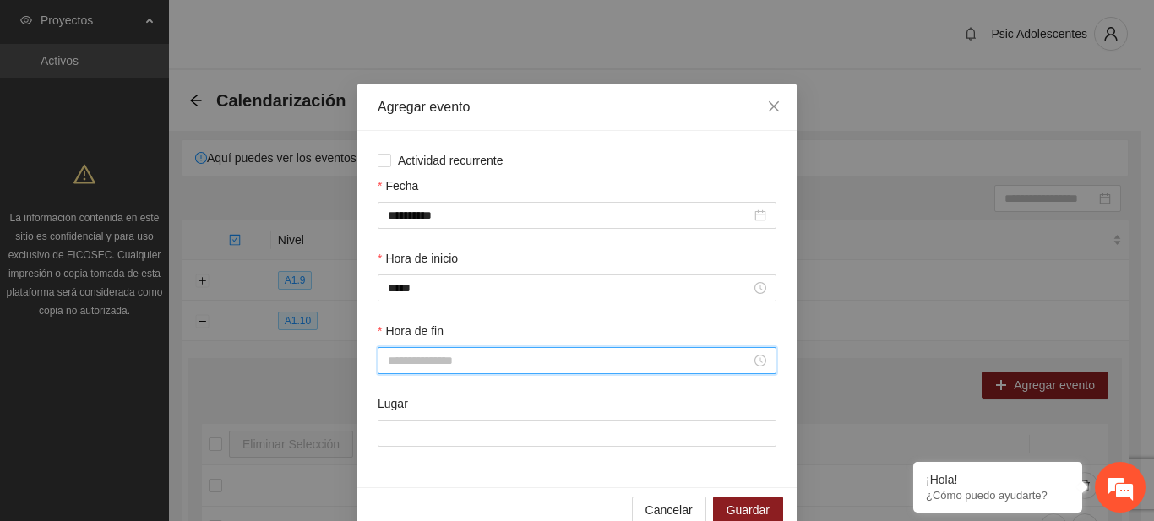
click at [416, 362] on input "Hora de fin" at bounding box center [569, 360] width 363 height 19
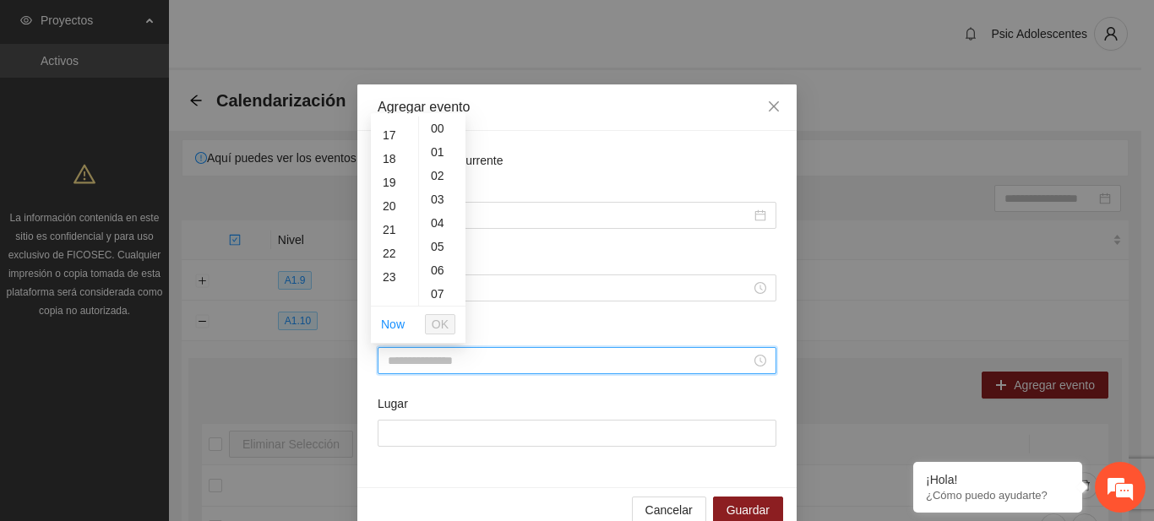
scroll to position [403, 0]
click at [389, 133] on div "17" at bounding box center [394, 128] width 47 height 24
type input "*****"
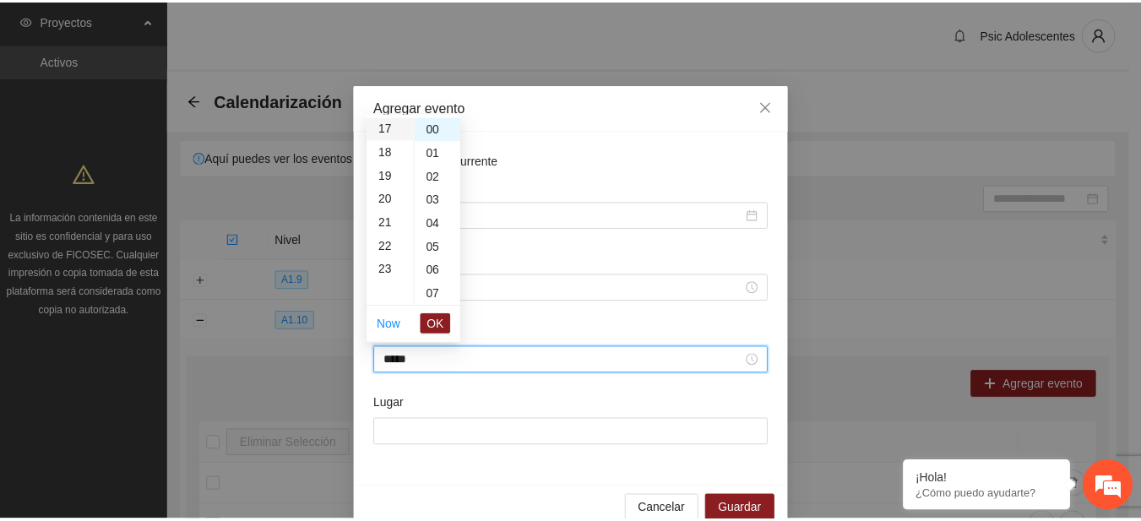
scroll to position [402, 0]
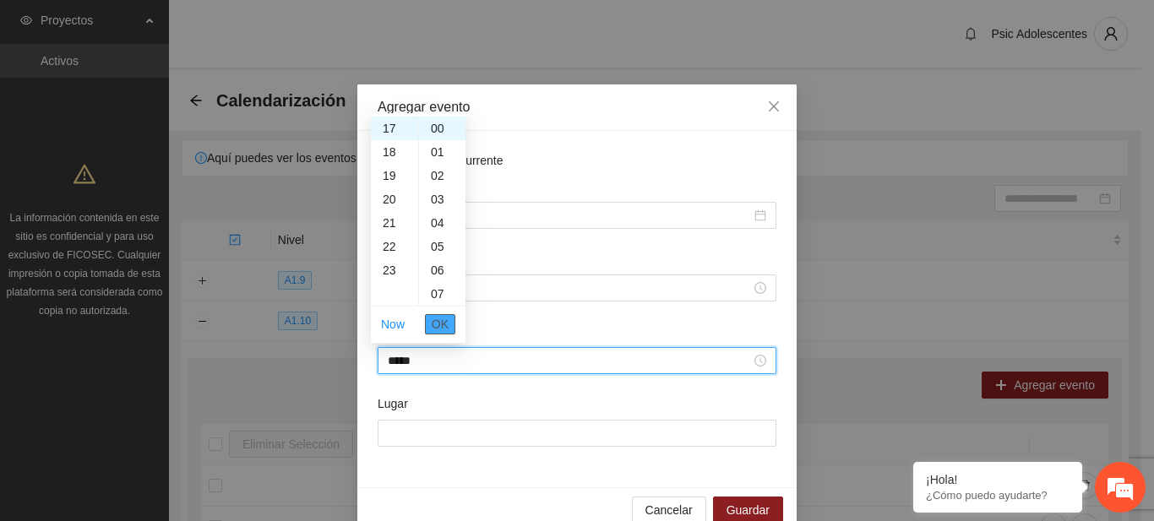
click at [439, 322] on span "OK" at bounding box center [440, 324] width 17 height 19
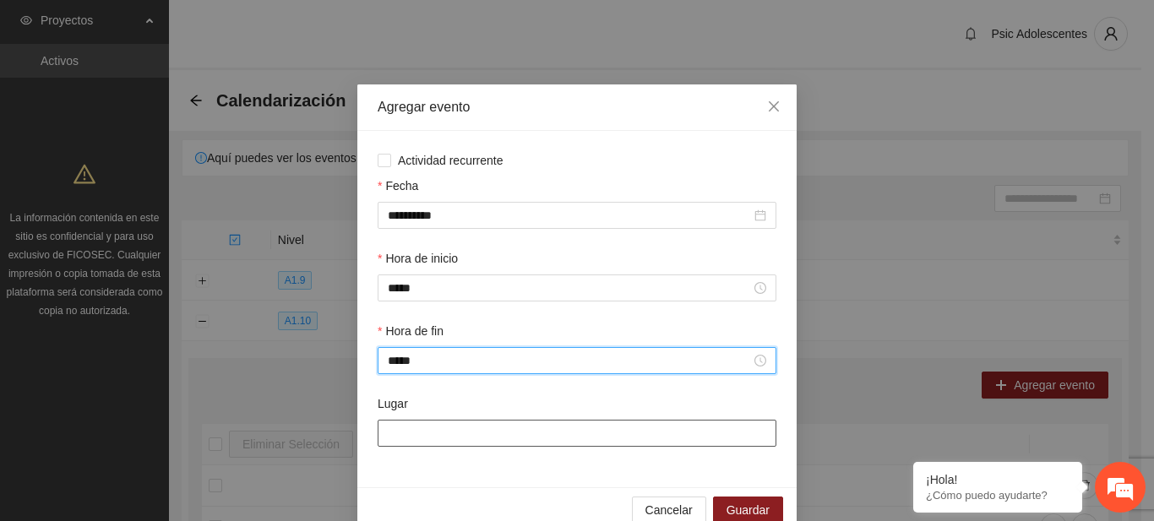
click at [408, 440] on input "Lugar" at bounding box center [576, 433] width 399 height 27
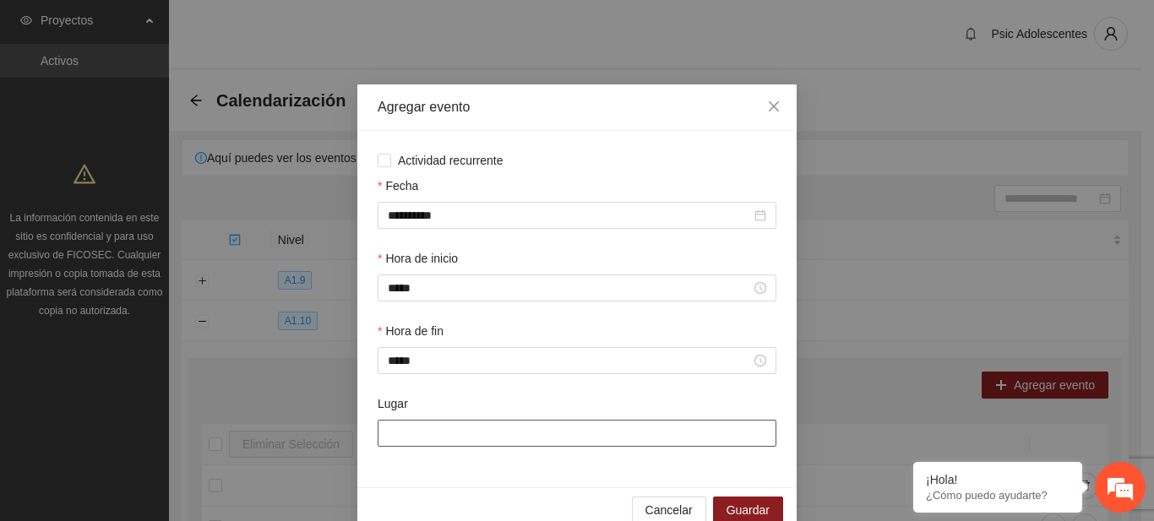
type input "**********"
click at [752, 504] on span "Guardar" at bounding box center [747, 510] width 43 height 19
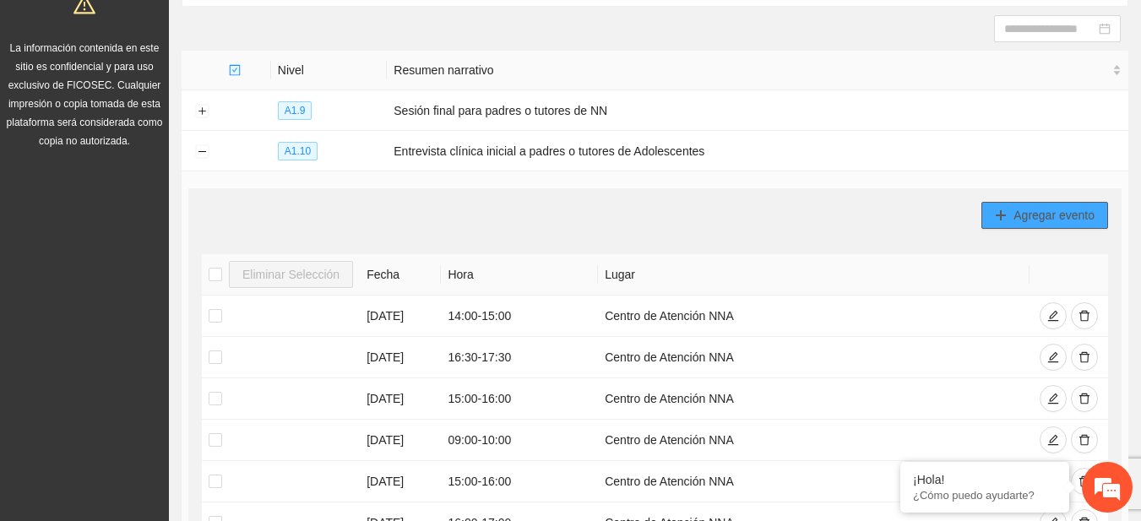
scroll to position [74, 0]
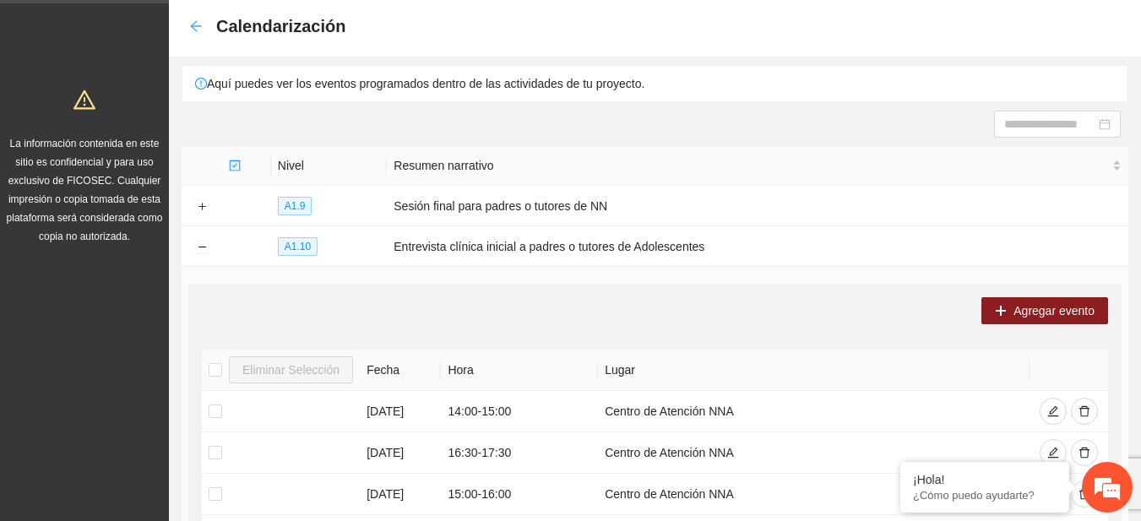
click at [200, 24] on icon "arrow-left" at bounding box center [196, 26] width 14 height 14
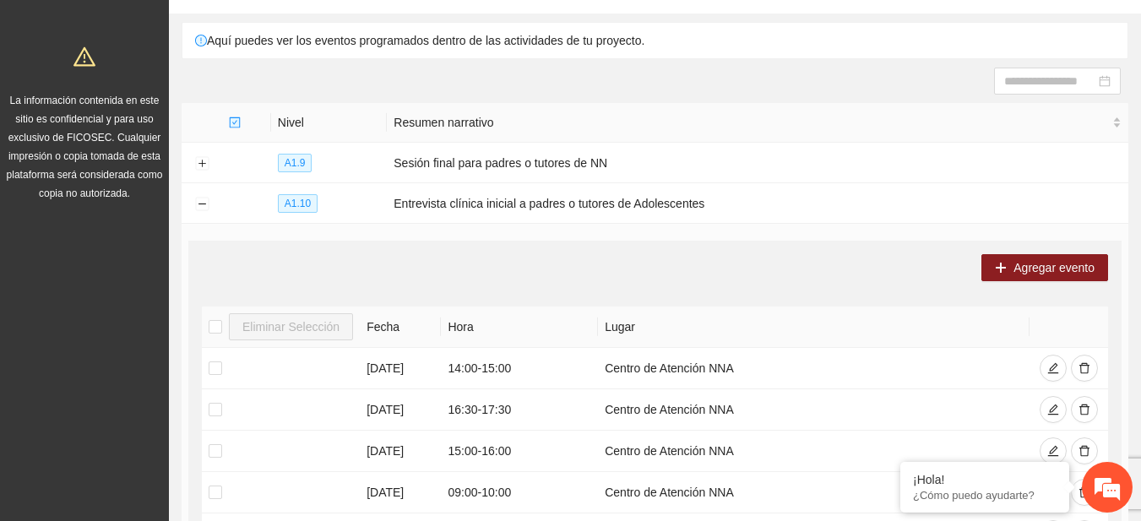
scroll to position [80, 0]
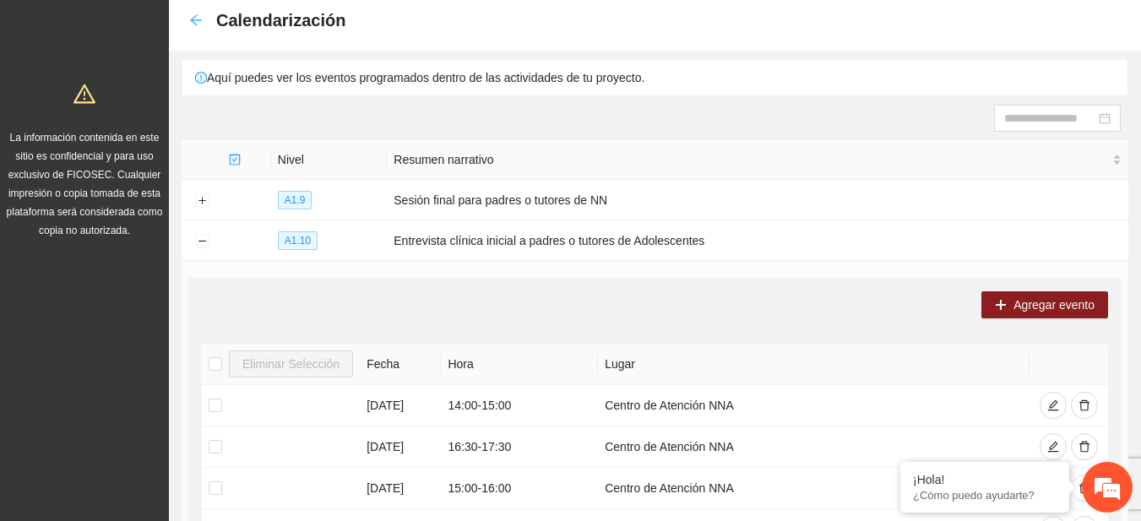
click at [199, 19] on icon "arrow-left" at bounding box center [196, 21] width 14 height 14
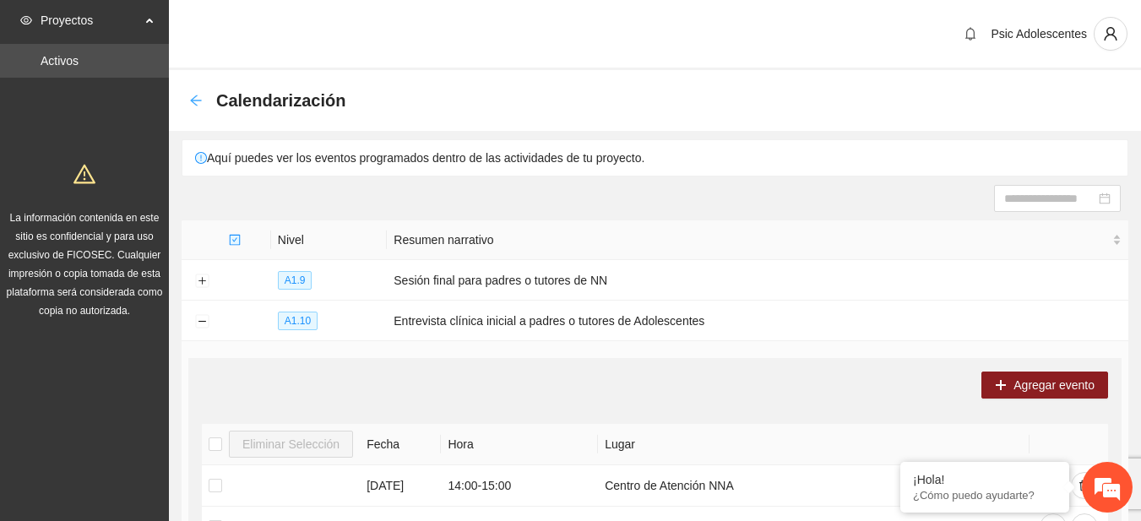
click at [197, 103] on icon "arrow-left" at bounding box center [196, 101] width 14 height 14
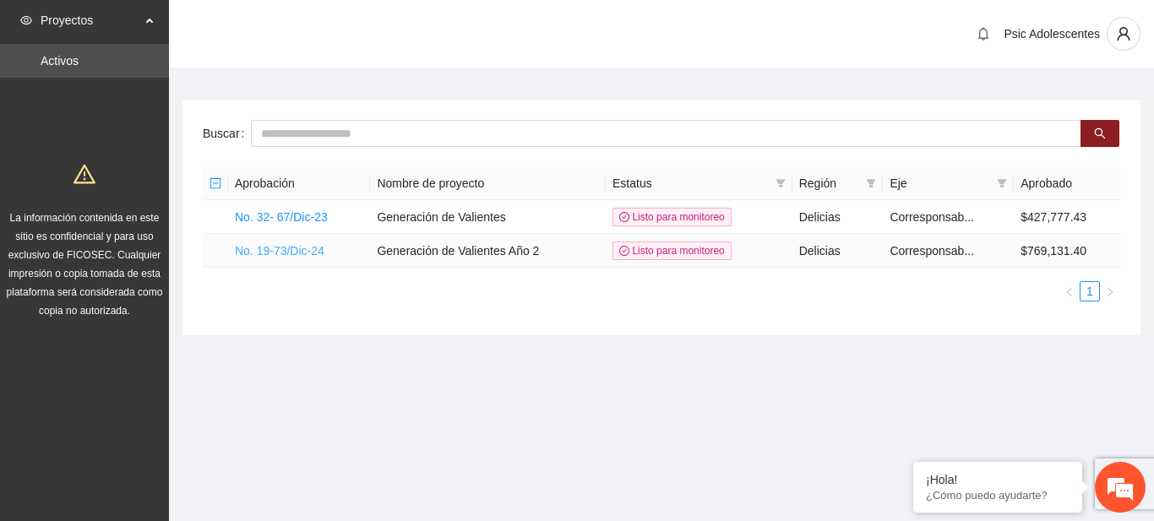
click at [301, 247] on link "No. 19-73/Dic-24" at bounding box center [280, 251] width 90 height 14
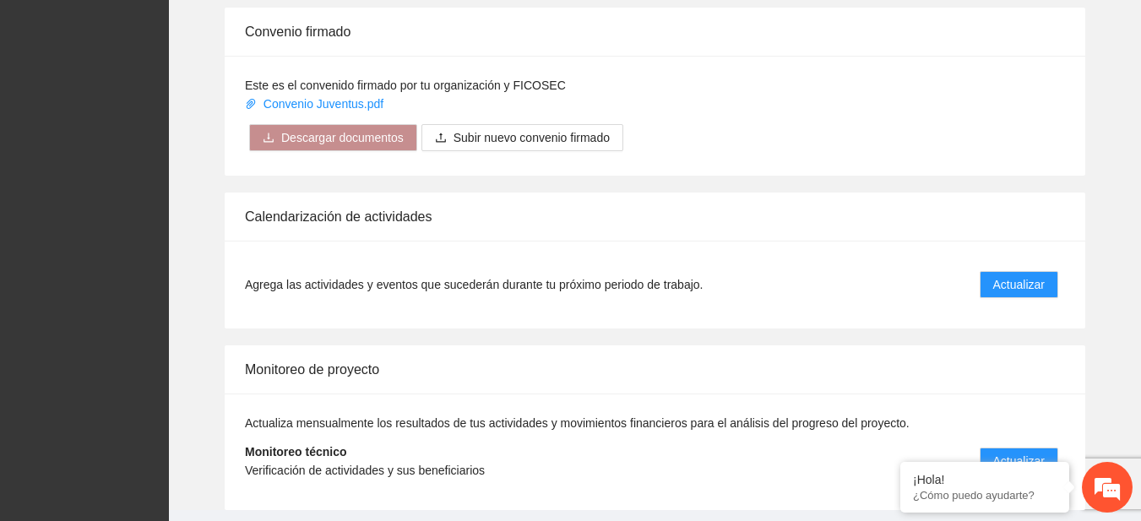
scroll to position [1401, 0]
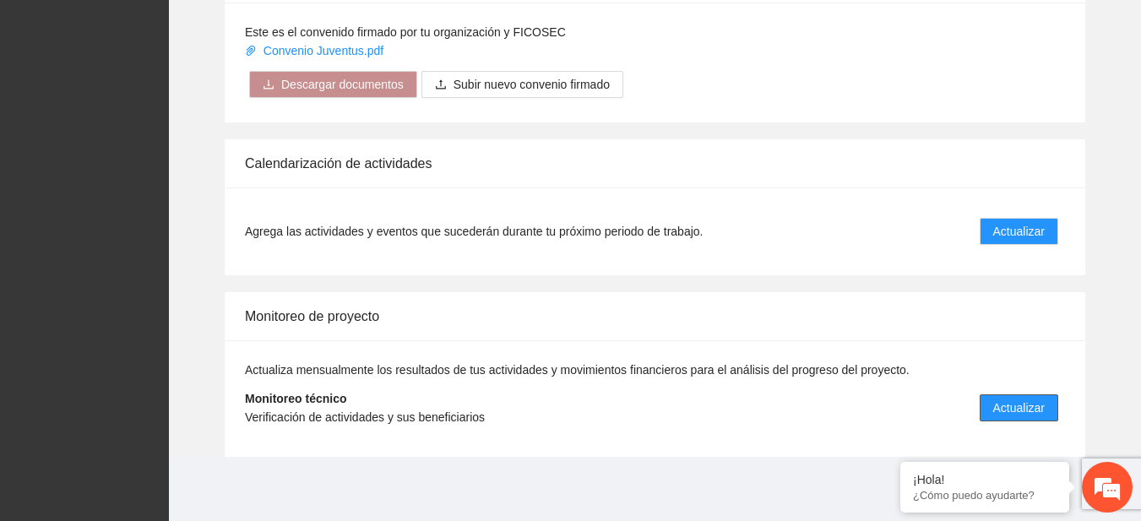
click at [1005, 405] on span "Actualizar" at bounding box center [1019, 408] width 52 height 19
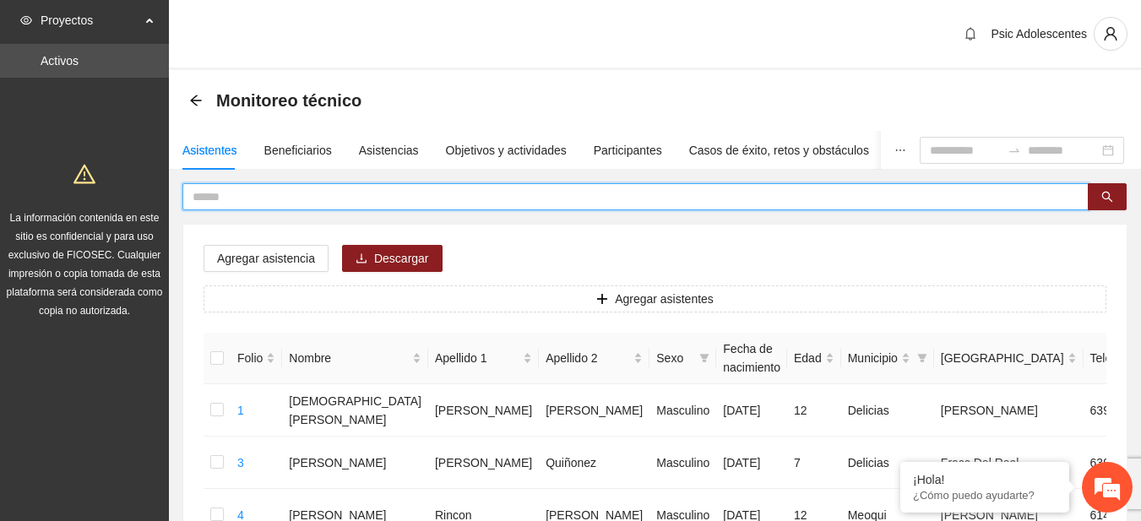
click at [613, 193] on input "text" at bounding box center [629, 196] width 872 height 19
type input "*"
type input "**********"
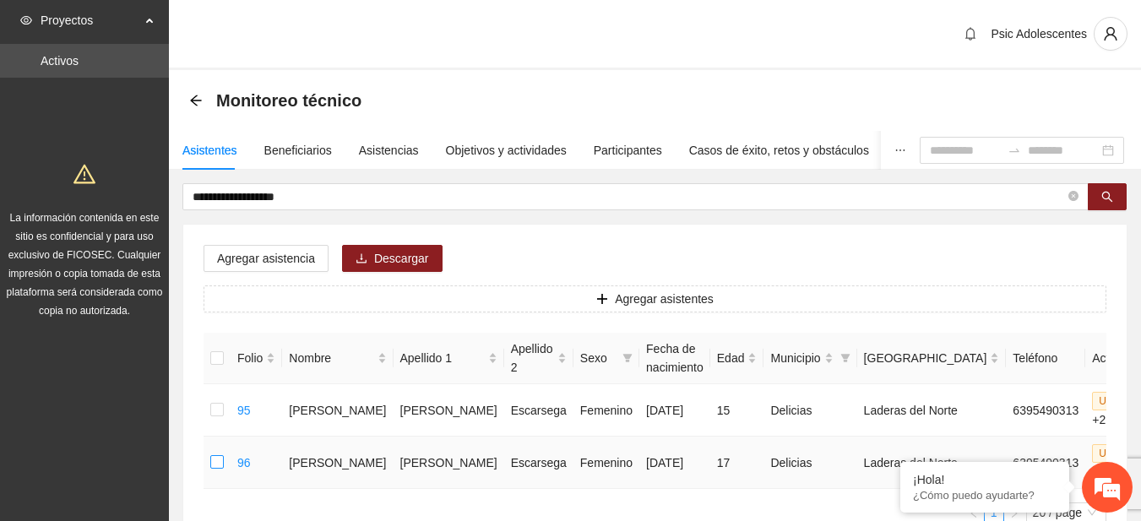
click at [213, 453] on label at bounding box center [217, 462] width 14 height 19
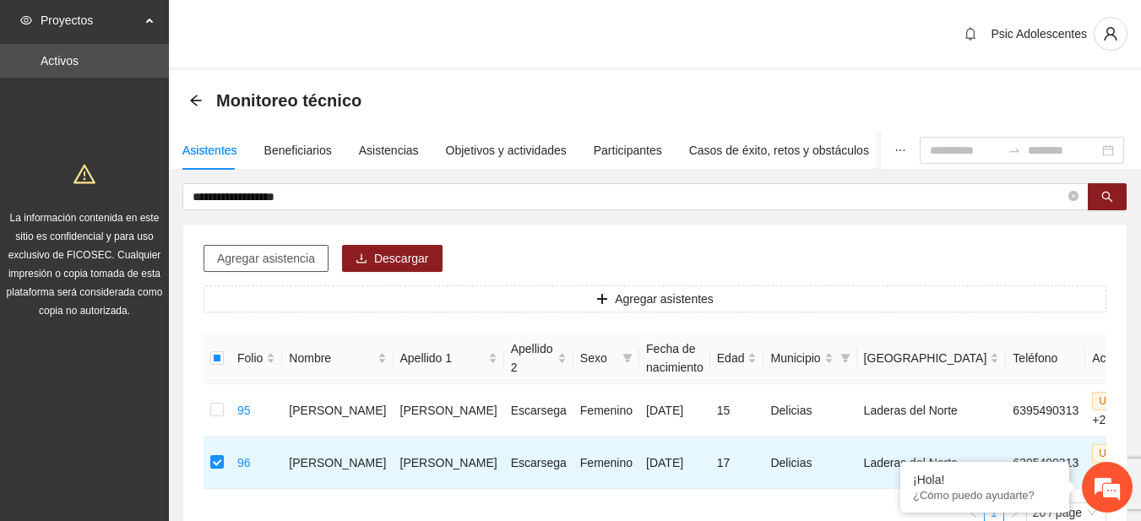
click at [304, 253] on span "Agregar asistencia" at bounding box center [266, 258] width 98 height 19
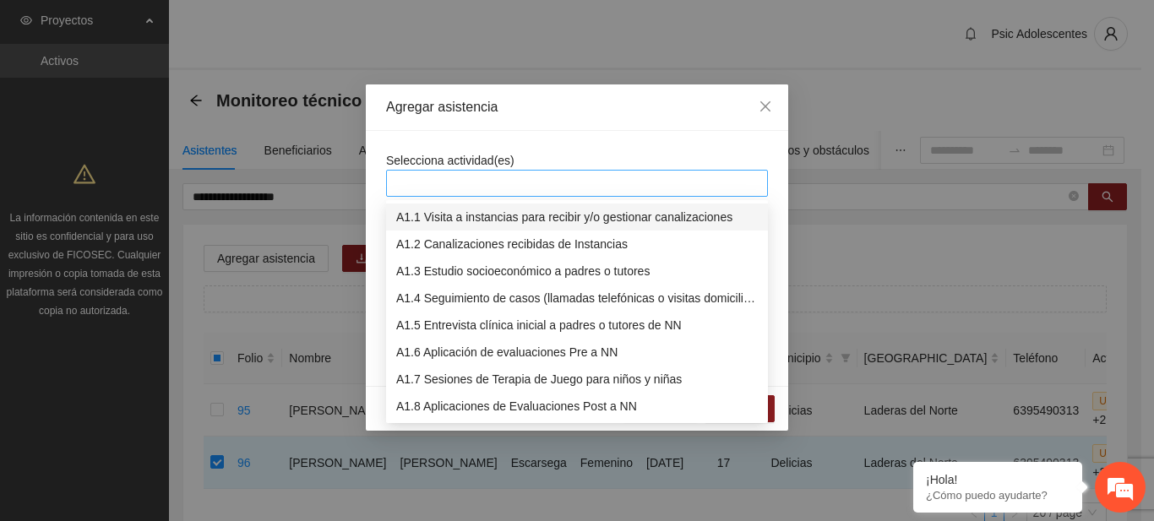
click at [468, 176] on div at bounding box center [576, 183] width 373 height 20
type input "****"
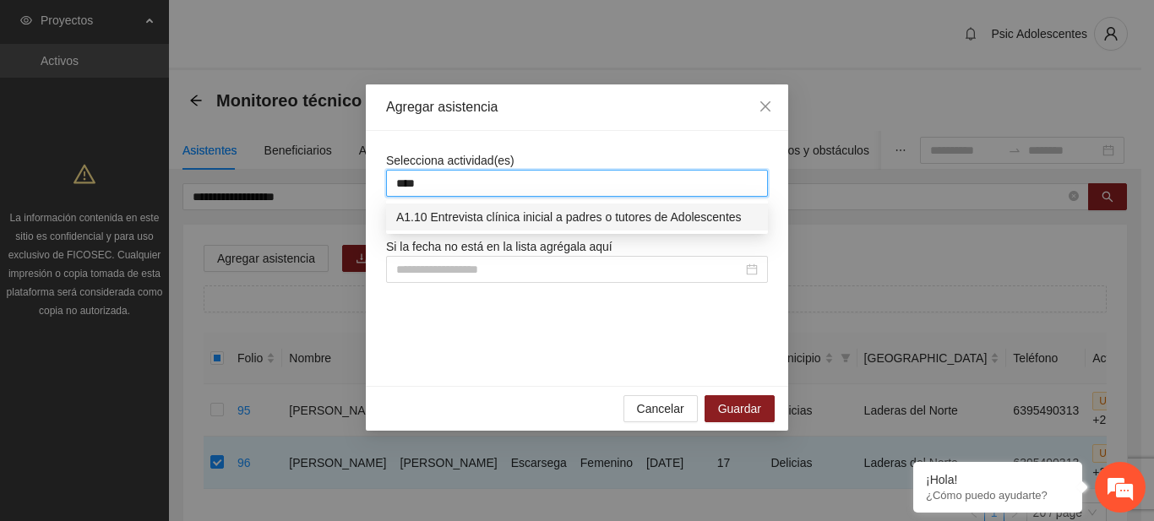
click at [491, 215] on div "A1.10 Entrevista clínica inicial a padres o tutores de Adolescentes" at bounding box center [576, 217] width 361 height 19
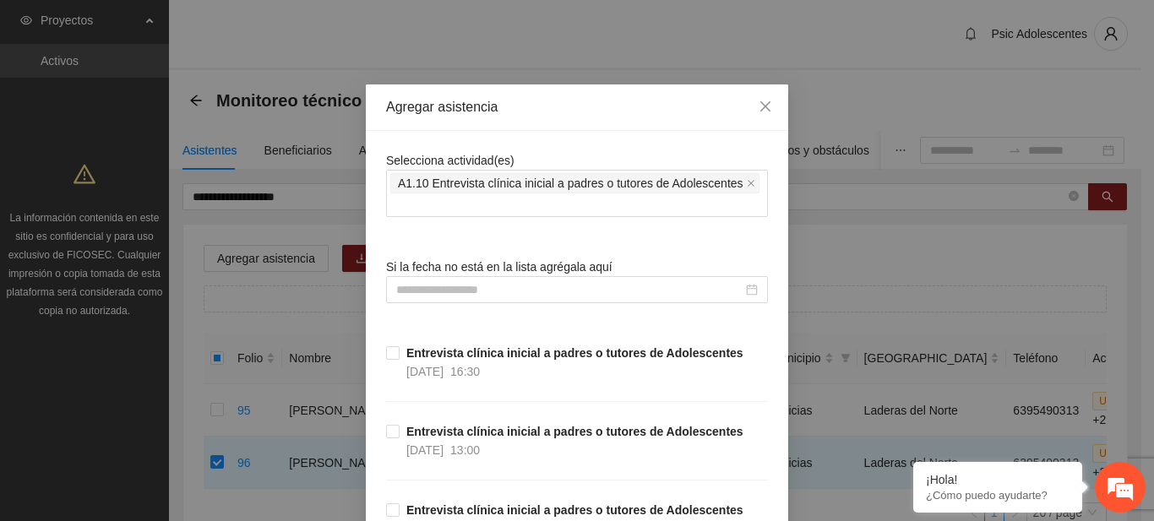
click at [600, 155] on div "Selecciona actividad(es) A1.10 Entrevista clínica inicial a padres o tutores de…" at bounding box center [577, 184] width 382 height 66
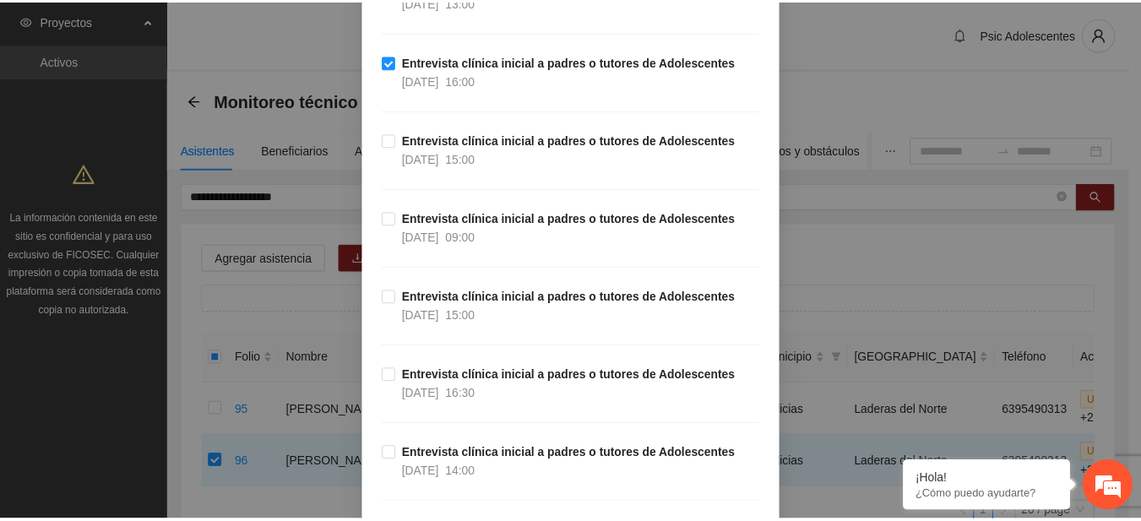
scroll to position [594, 0]
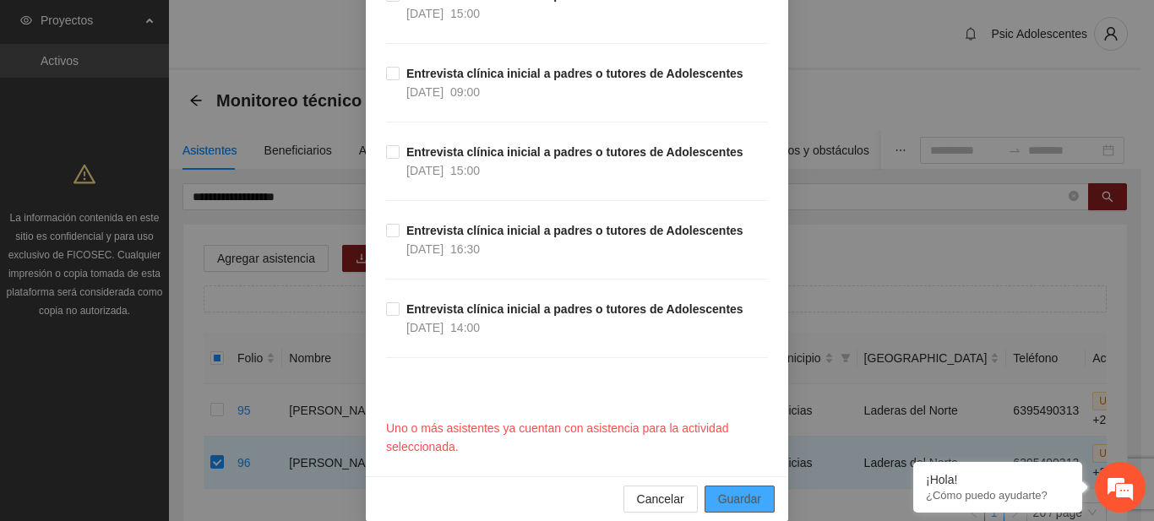
click at [741, 490] on span "Guardar" at bounding box center [739, 499] width 43 height 19
click at [654, 490] on span "Cancelar" at bounding box center [660, 499] width 47 height 19
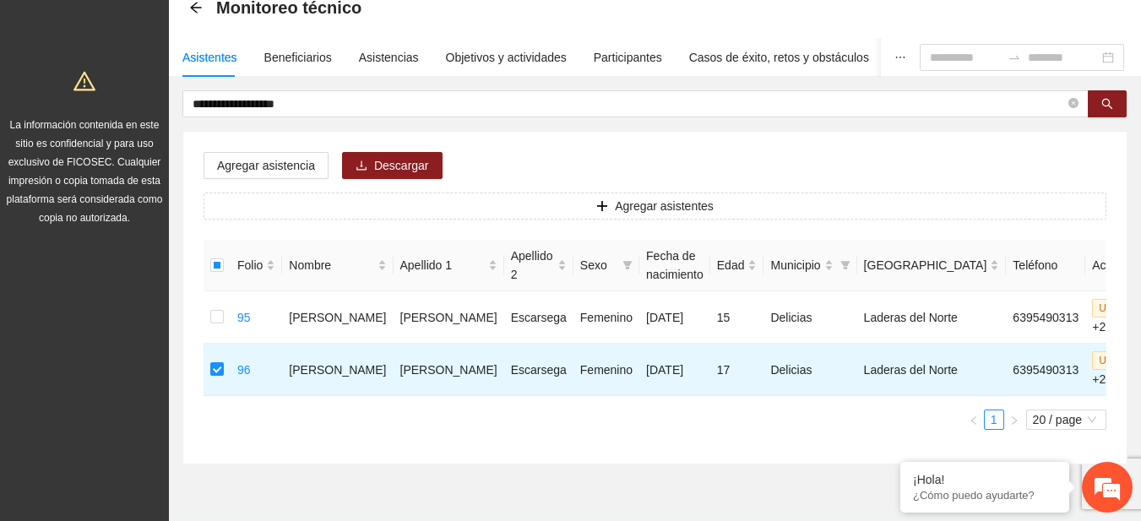
scroll to position [94, 0]
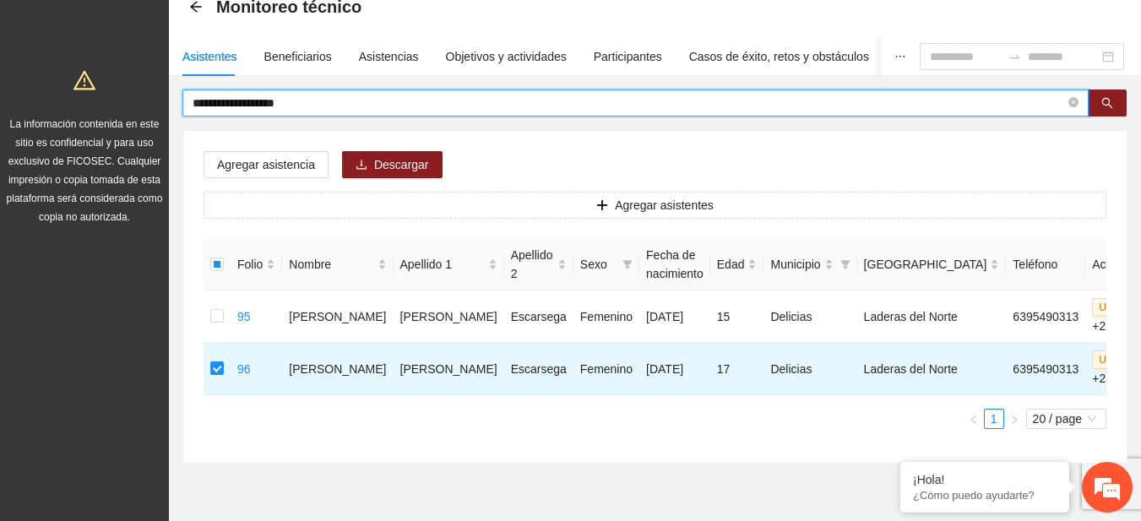
drag, startPoint x: 318, startPoint y: 102, endPoint x: 139, endPoint y: 114, distance: 179.4
click at [139, 114] on section "**********" at bounding box center [570, 235] width 1141 height 659
click at [1117, 97] on button "button" at bounding box center [1107, 103] width 39 height 27
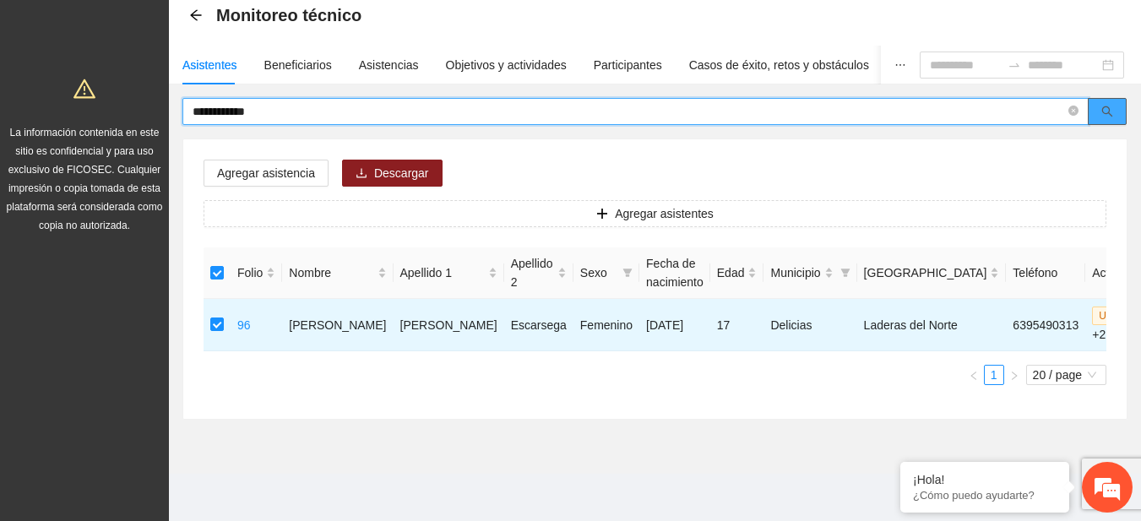
scroll to position [84, 0]
type input "**********"
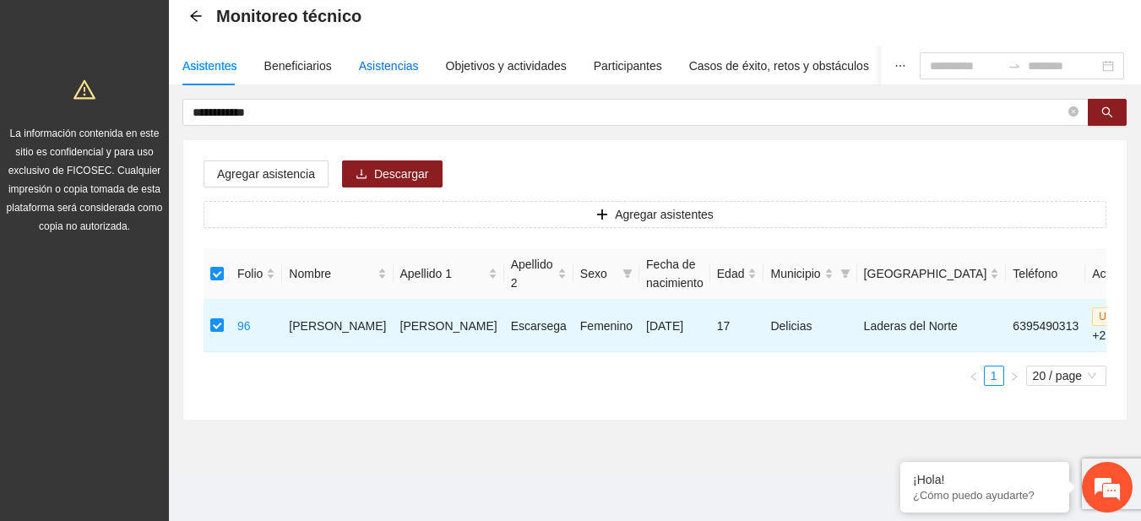
click at [377, 64] on div "Asistencias" at bounding box center [389, 66] width 60 height 19
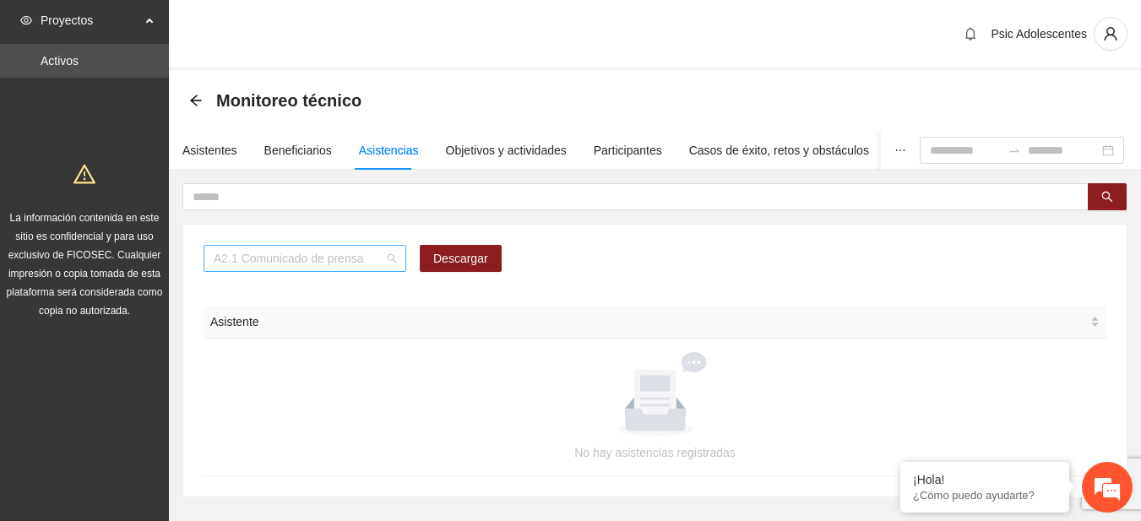
click at [393, 265] on span "A2.1 Comunicado de prensa" at bounding box center [305, 258] width 182 height 25
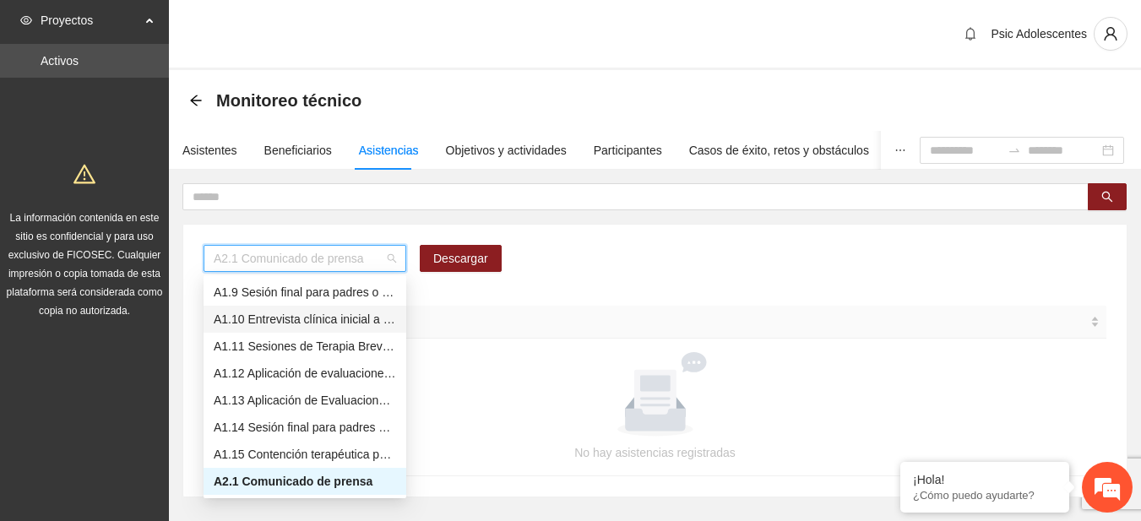
click at [268, 319] on div "A1.10 Entrevista clínica inicial a padres o tutores de Adolescentes" at bounding box center [305, 319] width 182 height 19
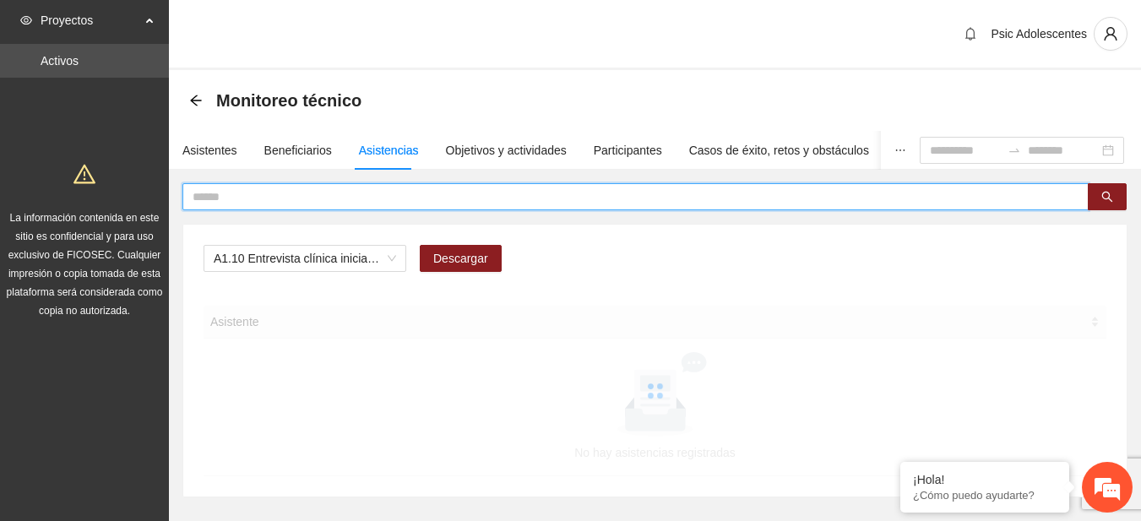
click at [247, 198] on input "text" at bounding box center [629, 196] width 872 height 19
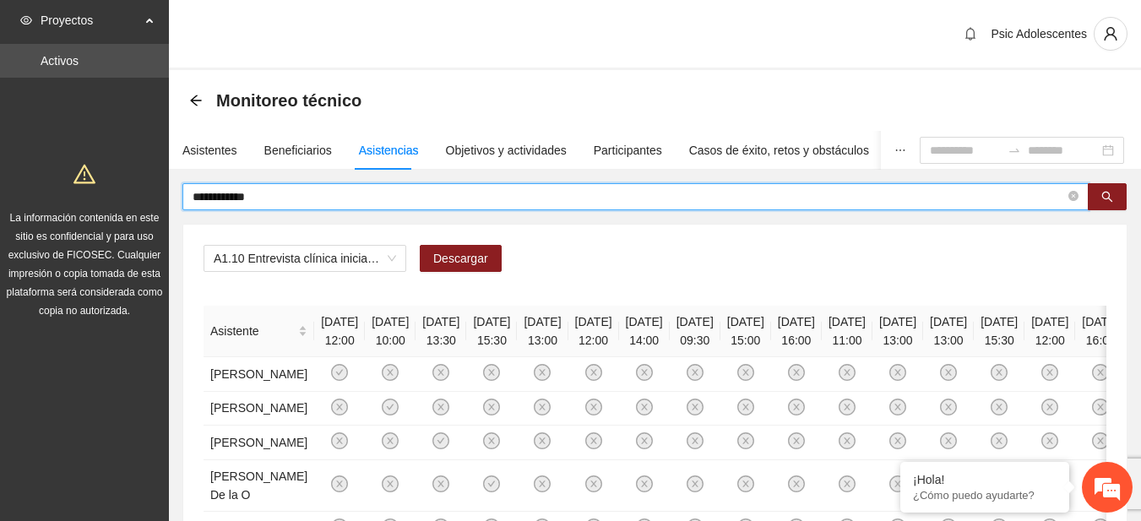
type input "**********"
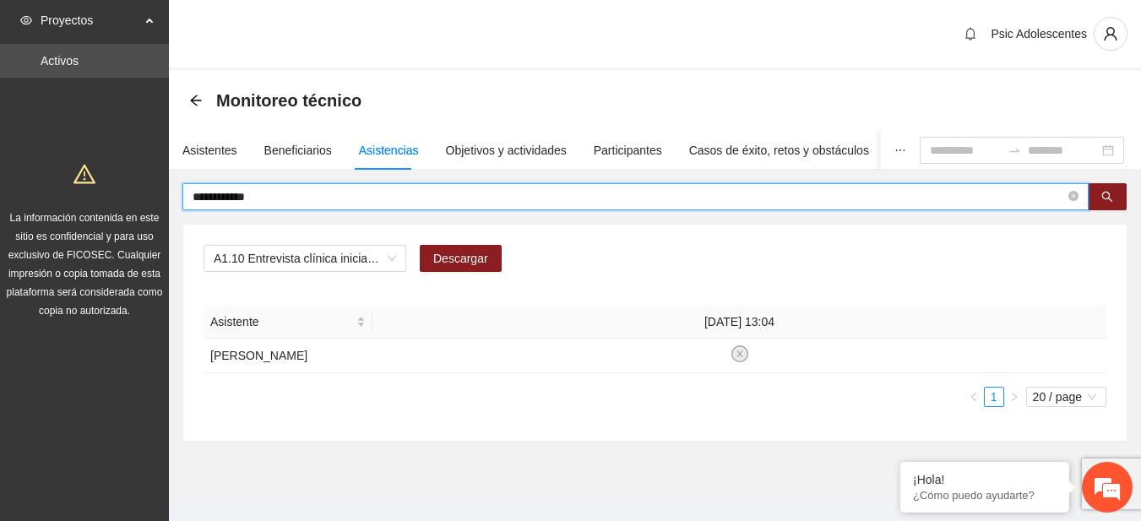
drag, startPoint x: 278, startPoint y: 201, endPoint x: 165, endPoint y: 191, distance: 113.6
click at [165, 191] on section "**********" at bounding box center [570, 271] width 1141 height 543
type input "*****"
click at [248, 190] on input "*****" at bounding box center [629, 196] width 872 height 19
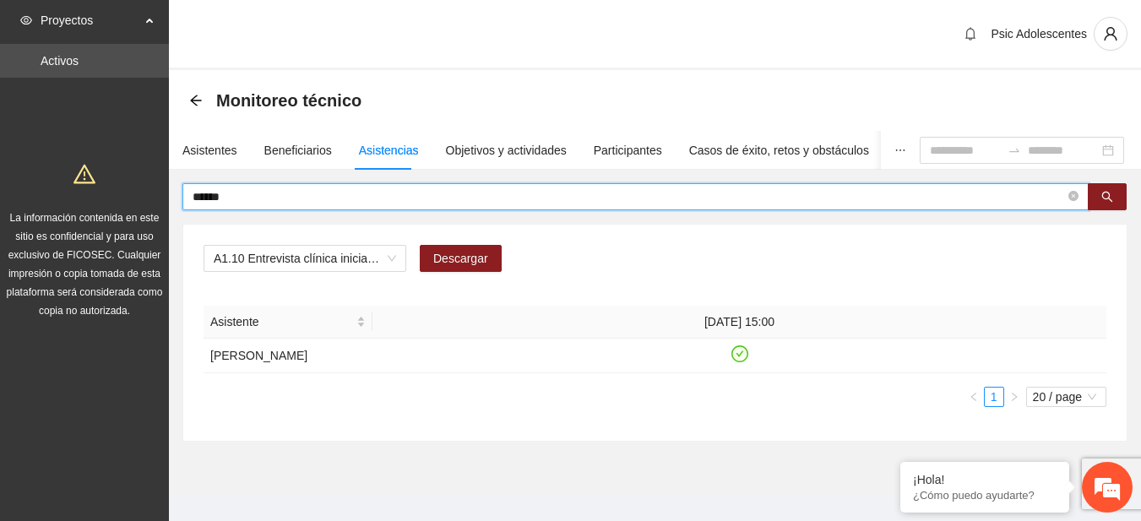
click at [248, 190] on input "*****" at bounding box center [629, 196] width 872 height 19
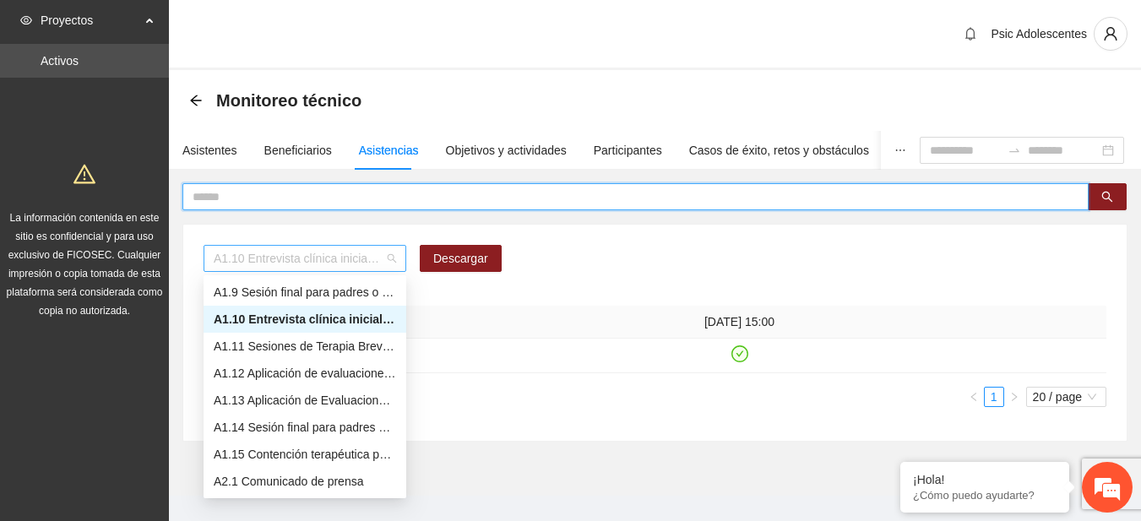
click at [391, 258] on span "A1.10 Entrevista clínica inicial a padres o tutores de Adolescentes" at bounding box center [305, 258] width 182 height 25
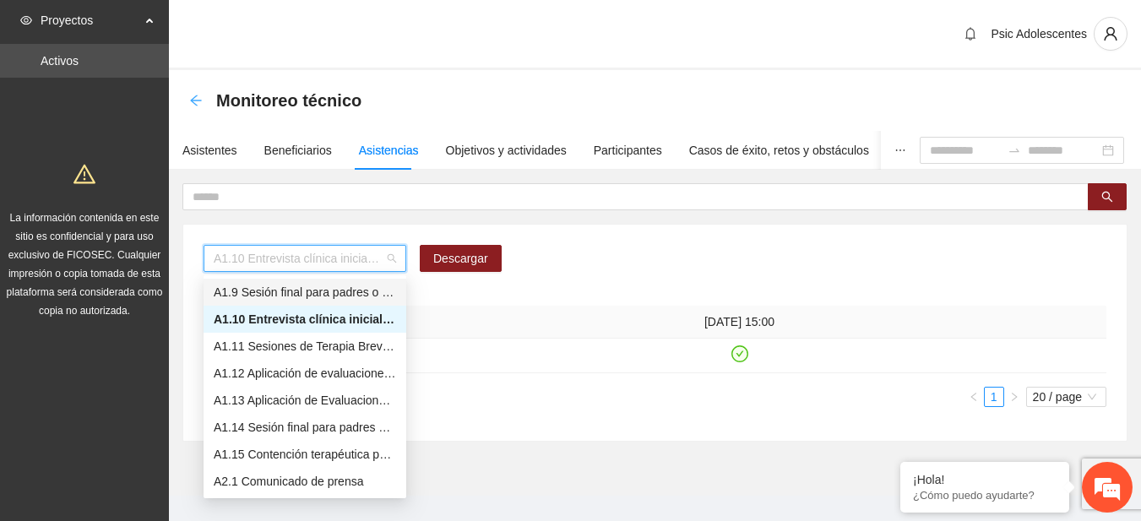
click at [193, 104] on icon "arrow-left" at bounding box center [196, 101] width 14 height 14
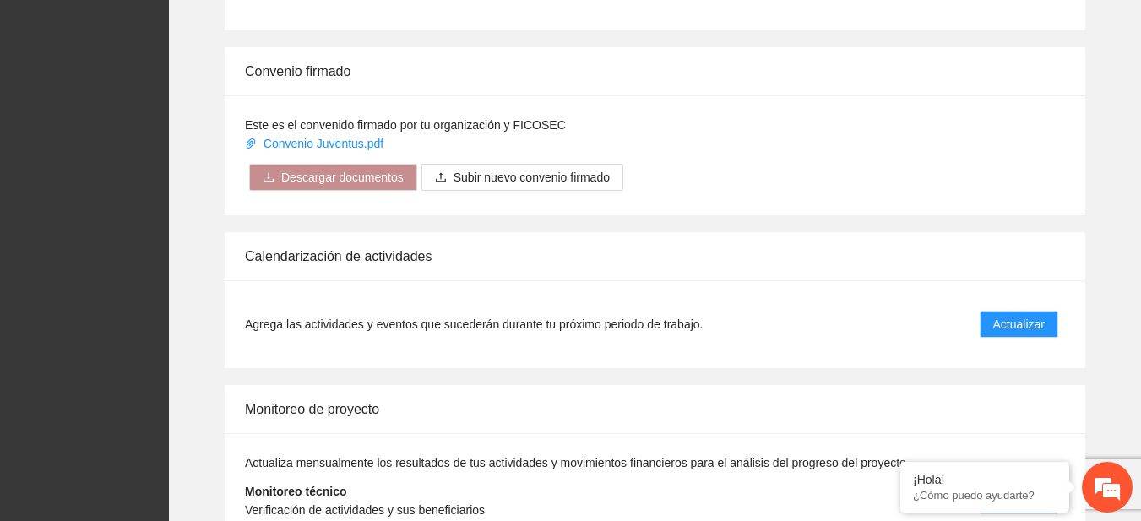
scroll to position [1312, 0]
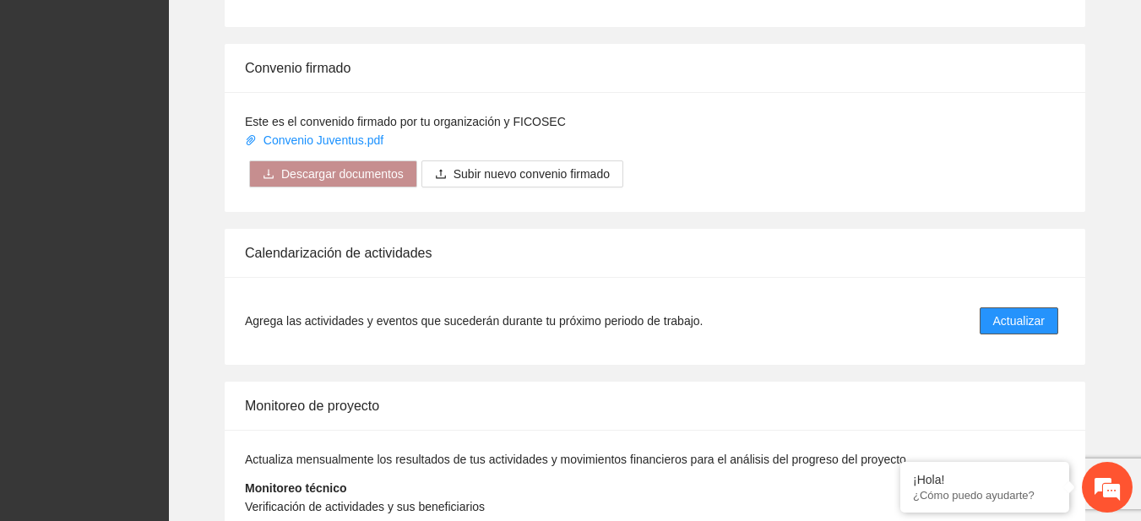
click at [1013, 322] on span "Actualizar" at bounding box center [1019, 321] width 52 height 19
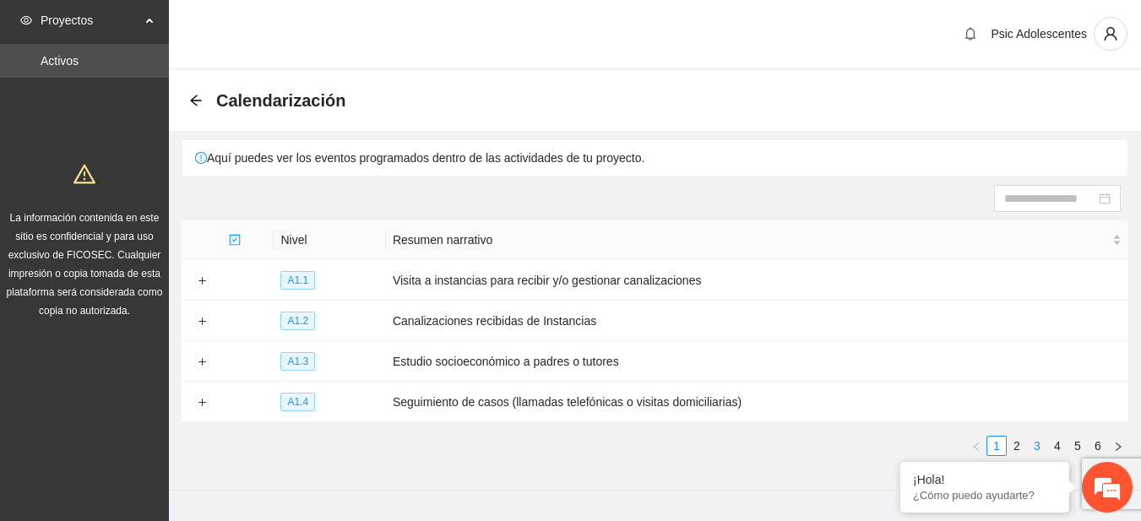
click at [1036, 441] on link "3" at bounding box center [1037, 446] width 19 height 19
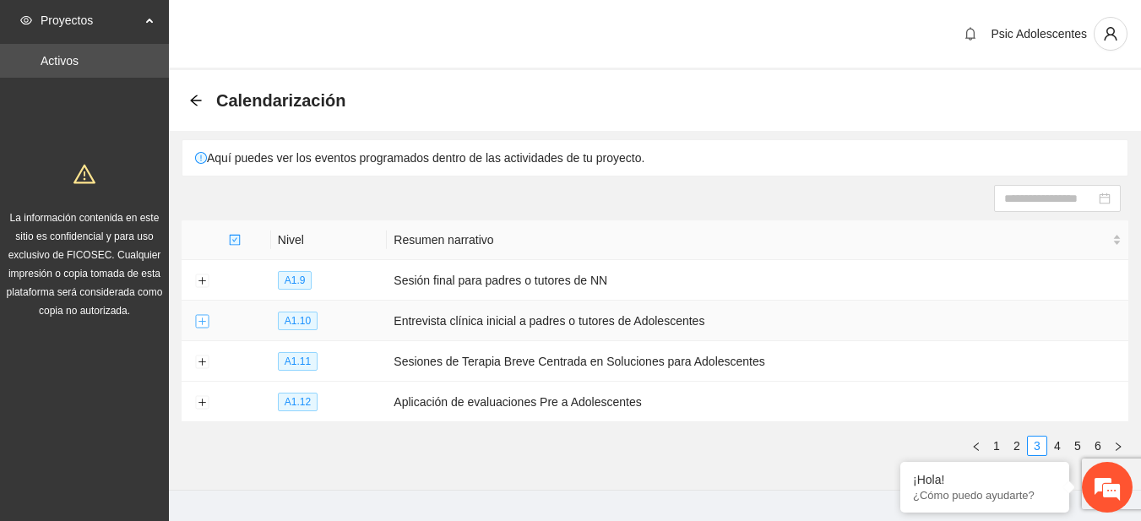
click at [206, 320] on button "Expand row" at bounding box center [202, 322] width 14 height 14
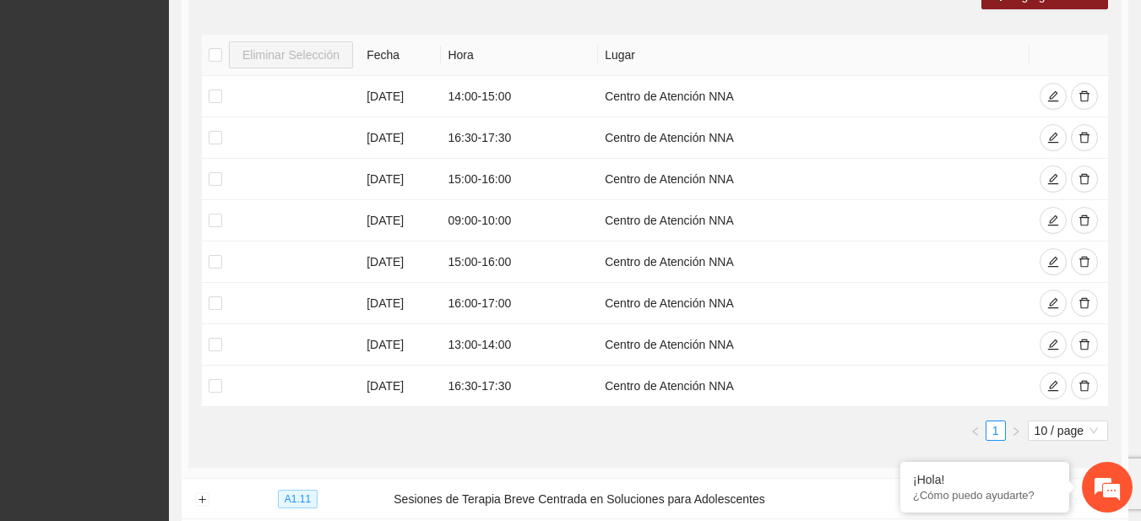
scroll to position [388, 0]
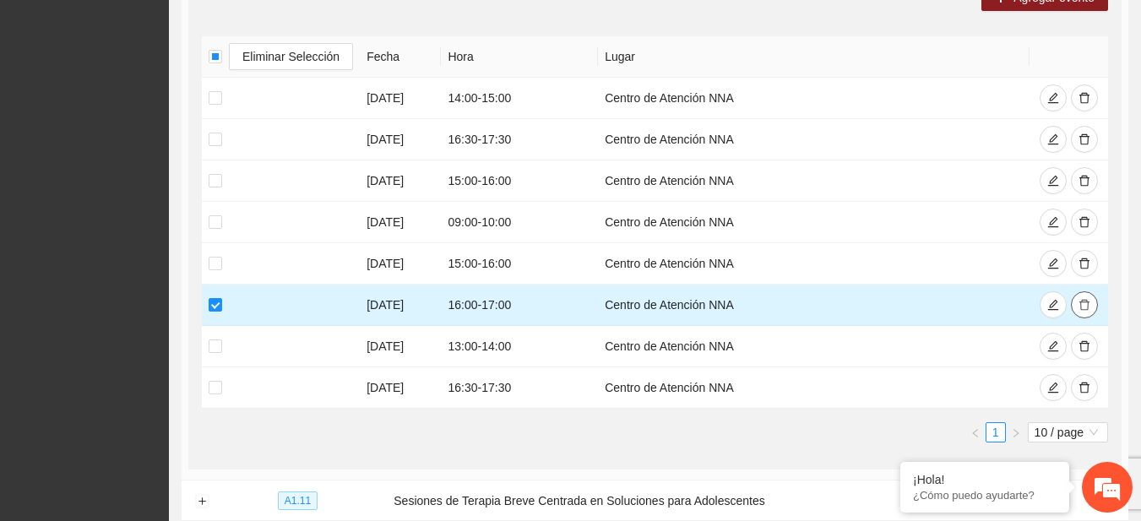
click at [1076, 307] on button "button" at bounding box center [1084, 304] width 27 height 27
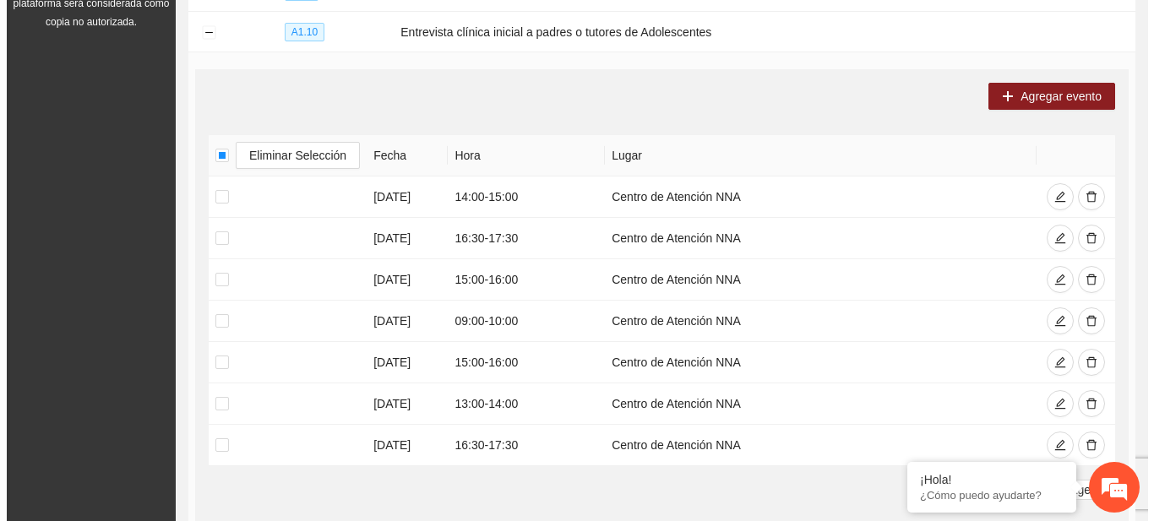
scroll to position [247, 0]
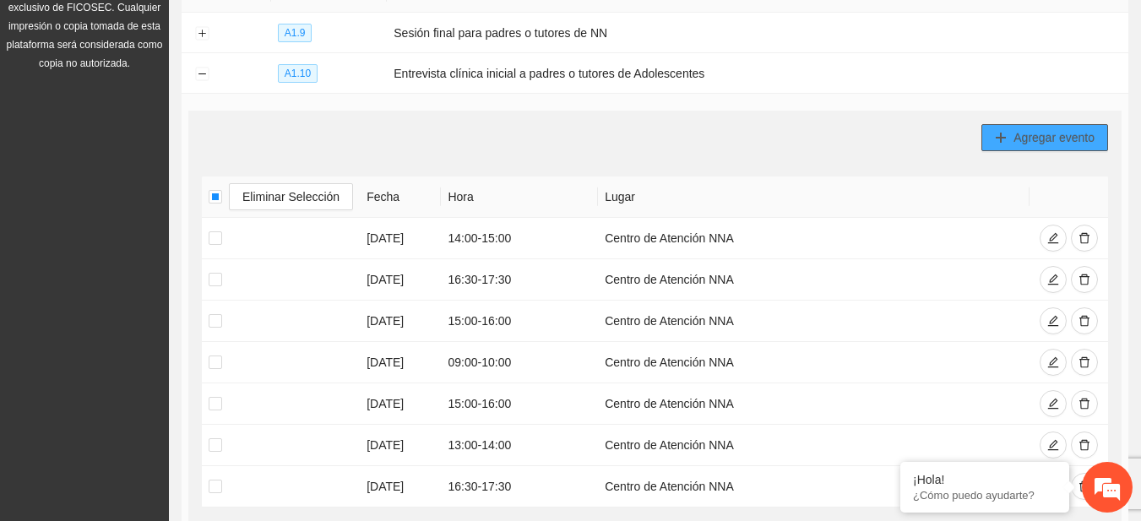
click at [997, 142] on span "plus" at bounding box center [1001, 139] width 12 height 14
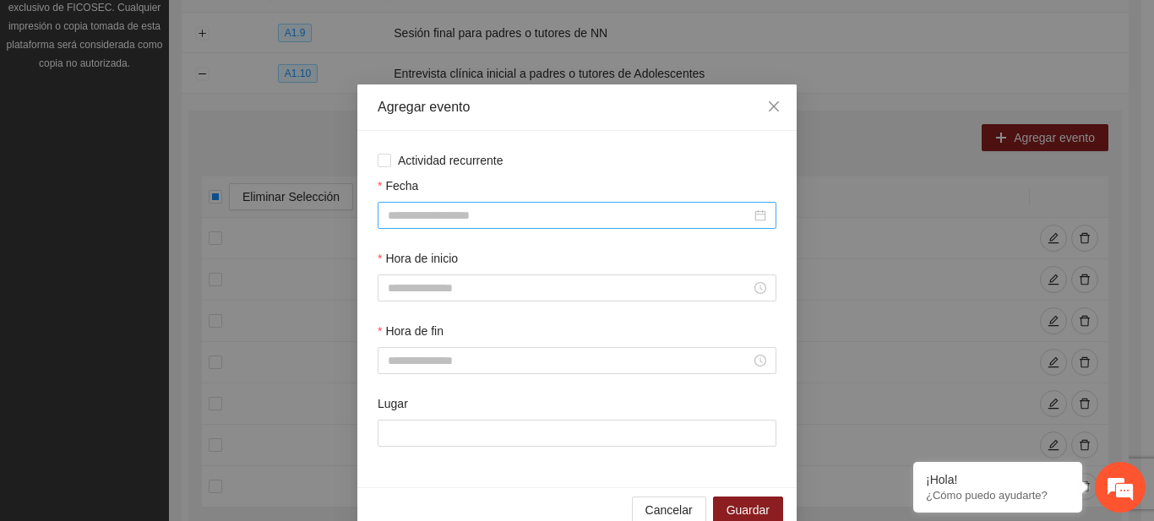
click at [486, 204] on div at bounding box center [576, 215] width 399 height 27
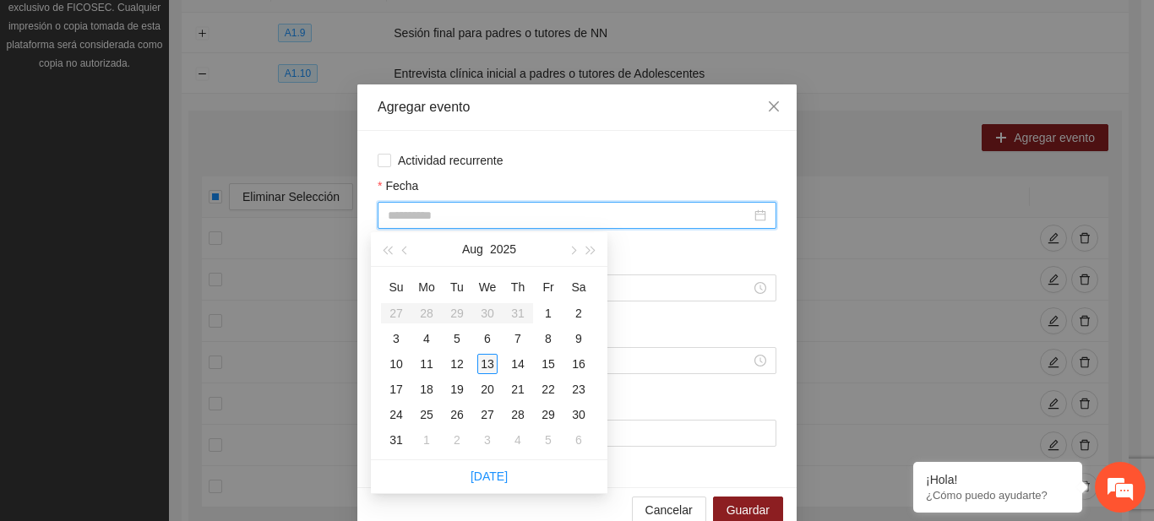
type input "**********"
click at [491, 356] on div "13" at bounding box center [487, 364] width 20 height 20
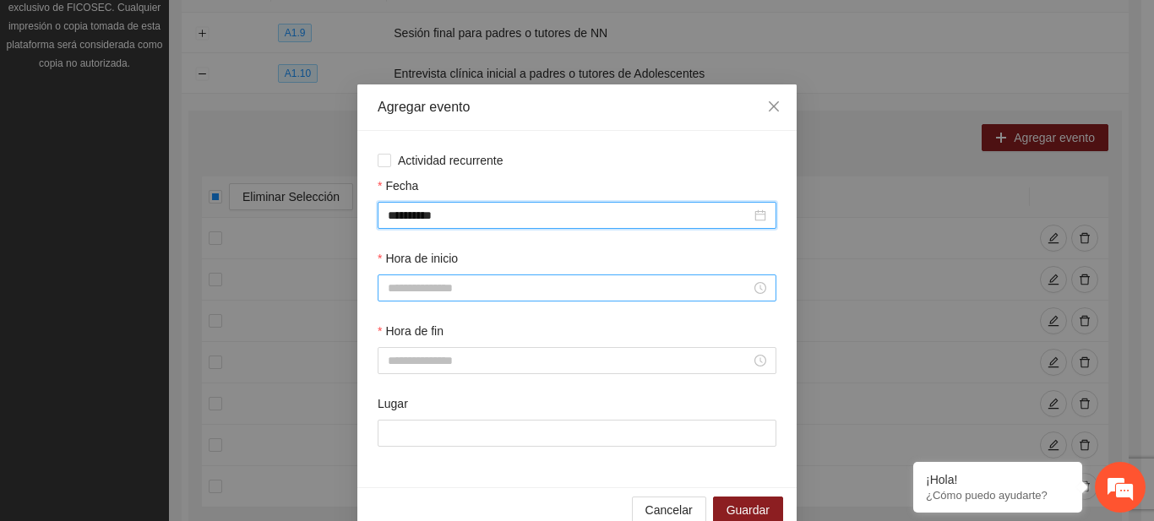
click at [464, 289] on input "Hora de inicio" at bounding box center [569, 288] width 363 height 19
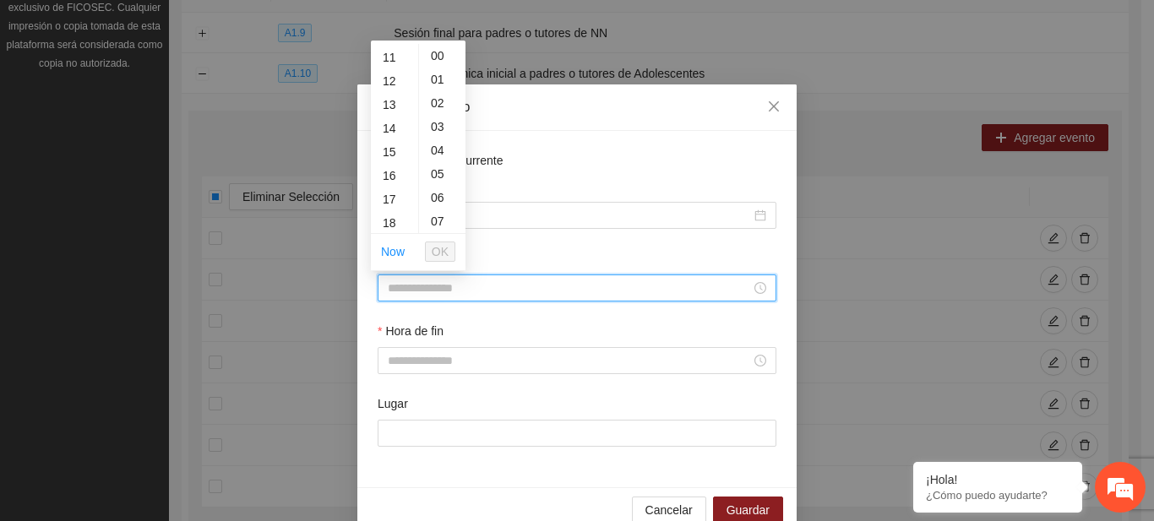
scroll to position [282, 0]
click at [393, 145] on div "16" at bounding box center [394, 152] width 47 height 24
type input "*****"
click at [452, 247] on button "OK" at bounding box center [440, 252] width 30 height 20
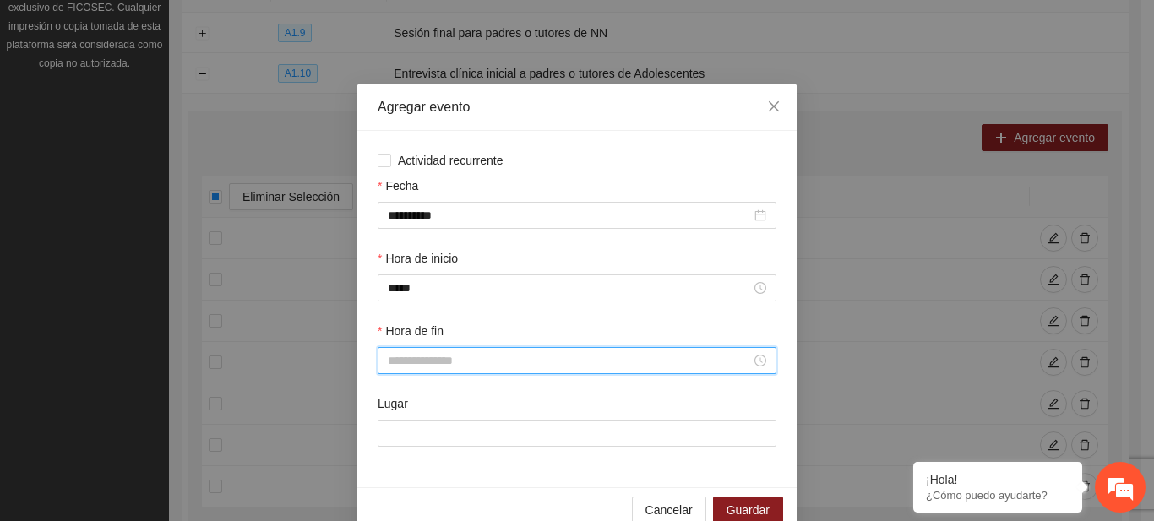
click at [432, 354] on input "Hora de fin" at bounding box center [569, 360] width 363 height 19
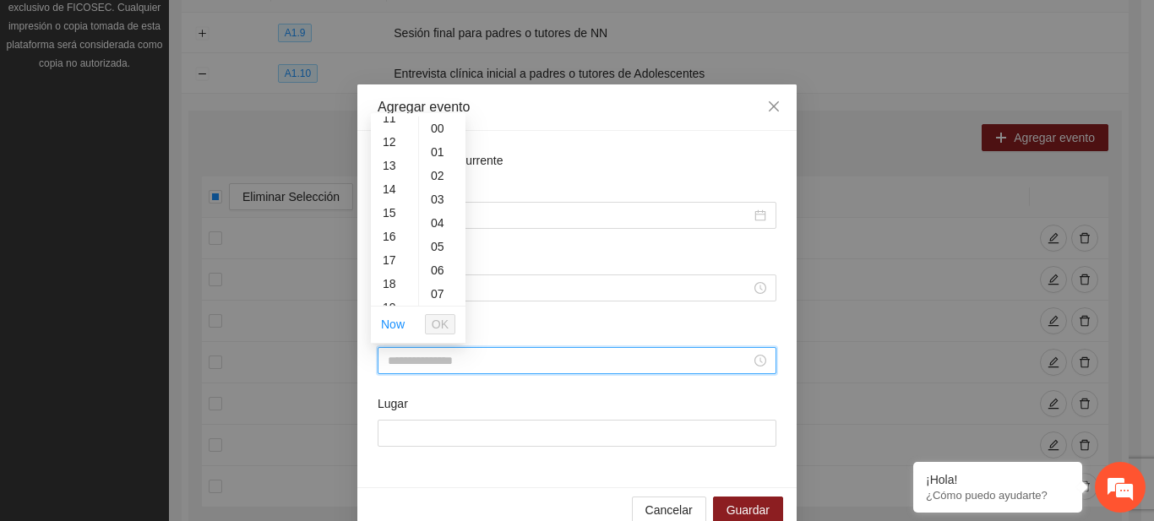
scroll to position [274, 0]
click at [391, 258] on div "17" at bounding box center [394, 257] width 47 height 24
type input "*****"
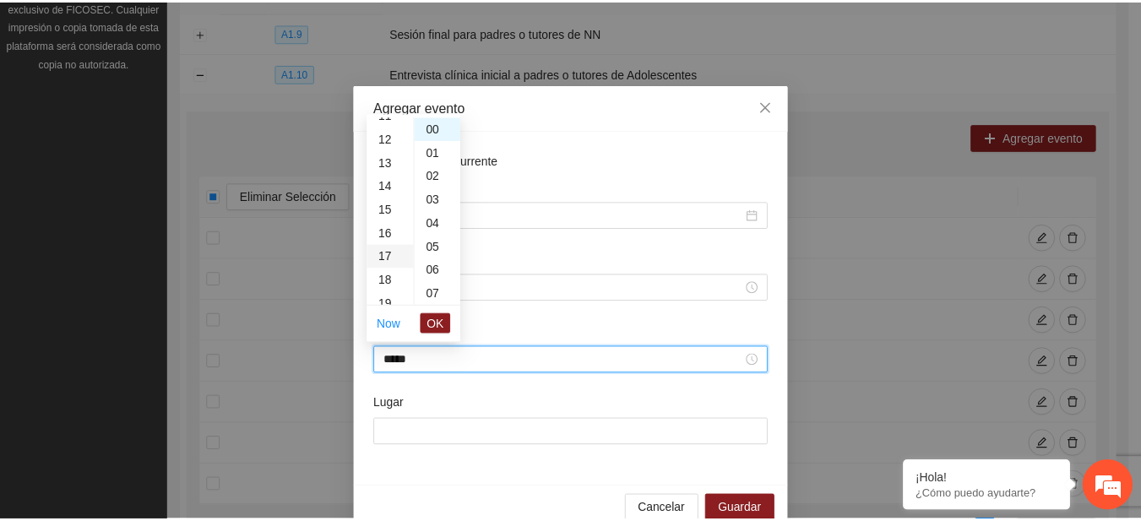
scroll to position [402, 0]
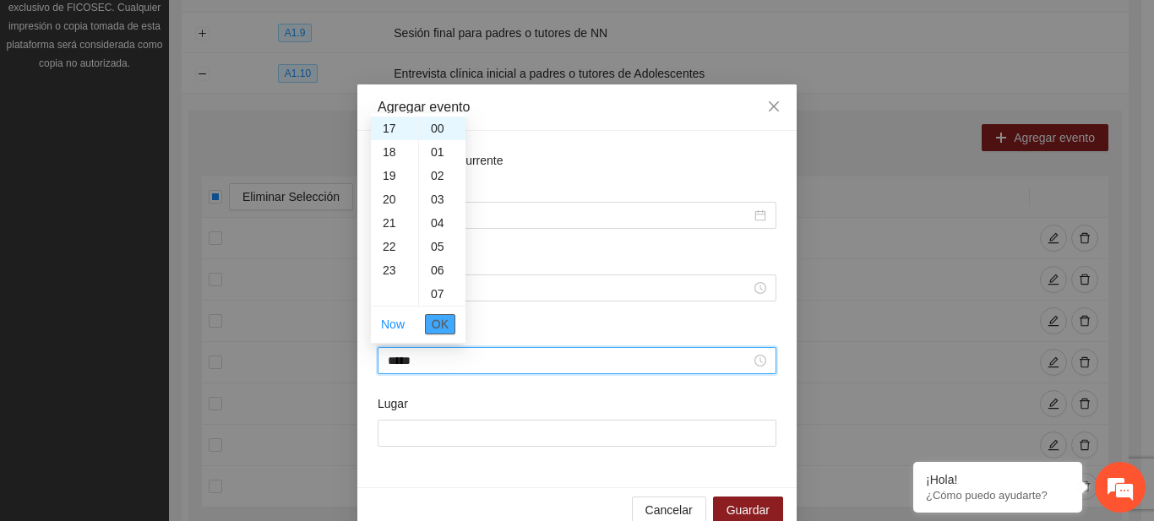
click at [436, 325] on span "OK" at bounding box center [440, 324] width 17 height 19
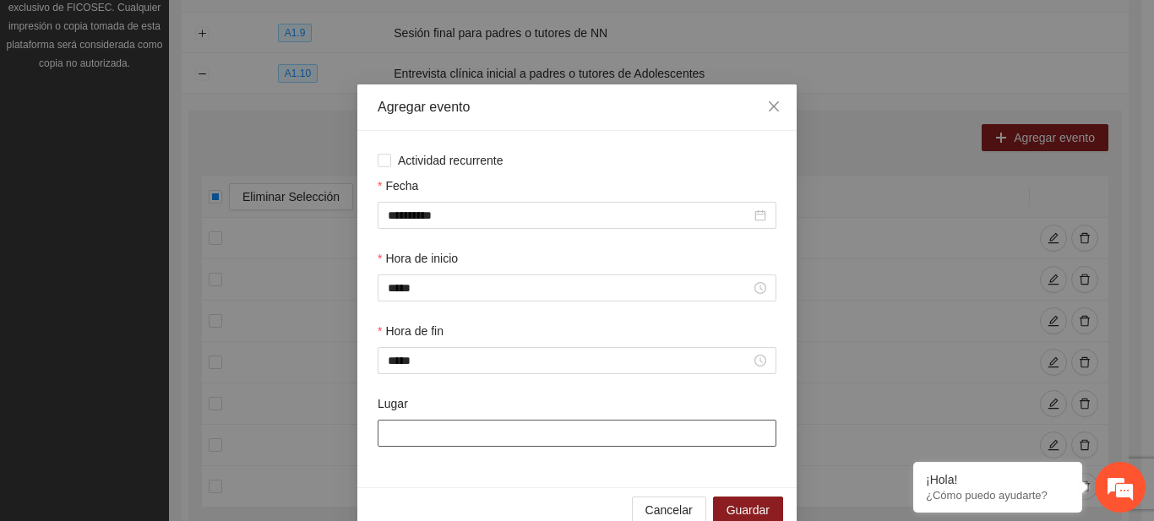
click at [411, 437] on input "Lugar" at bounding box center [576, 433] width 399 height 27
type input "**********"
click at [752, 513] on span "Guardar" at bounding box center [747, 510] width 43 height 19
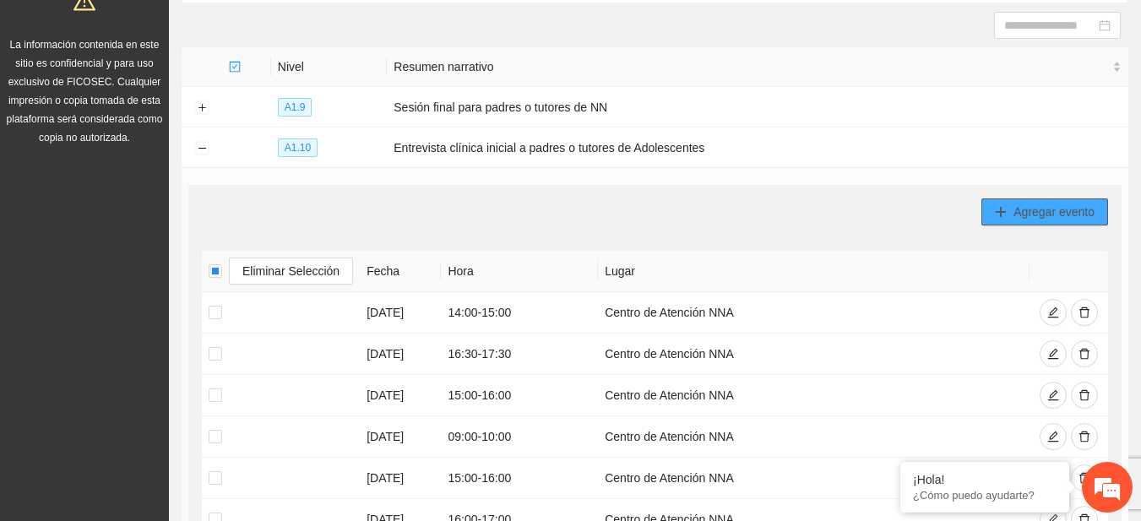
scroll to position [80, 0]
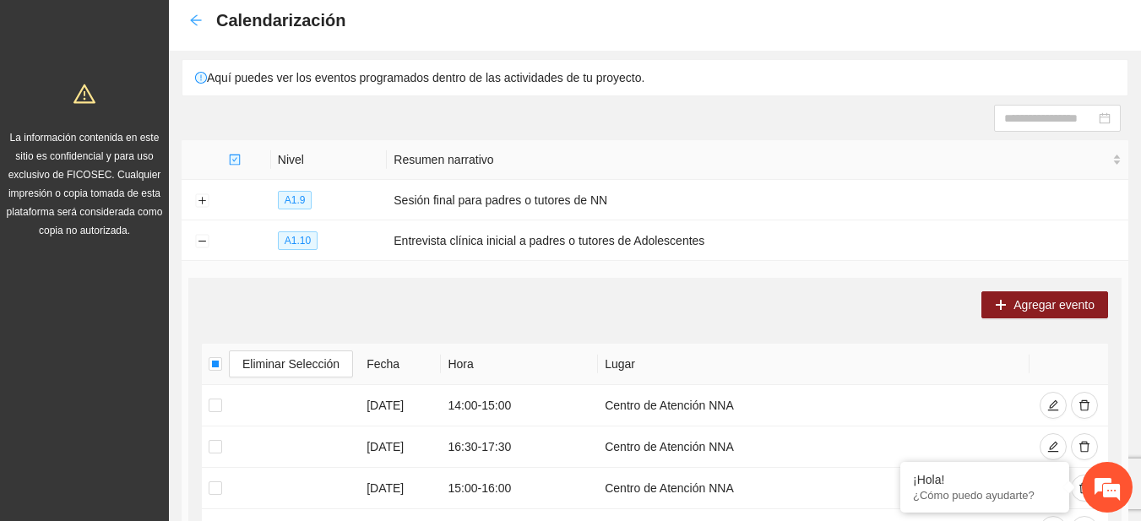
click at [199, 25] on icon "arrow-left" at bounding box center [196, 21] width 14 height 14
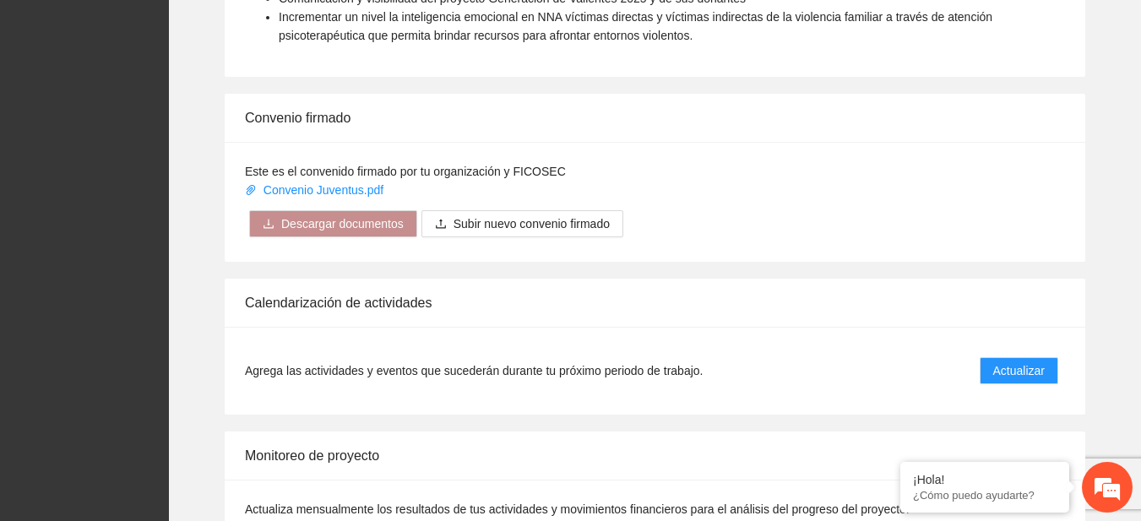
scroll to position [1391, 0]
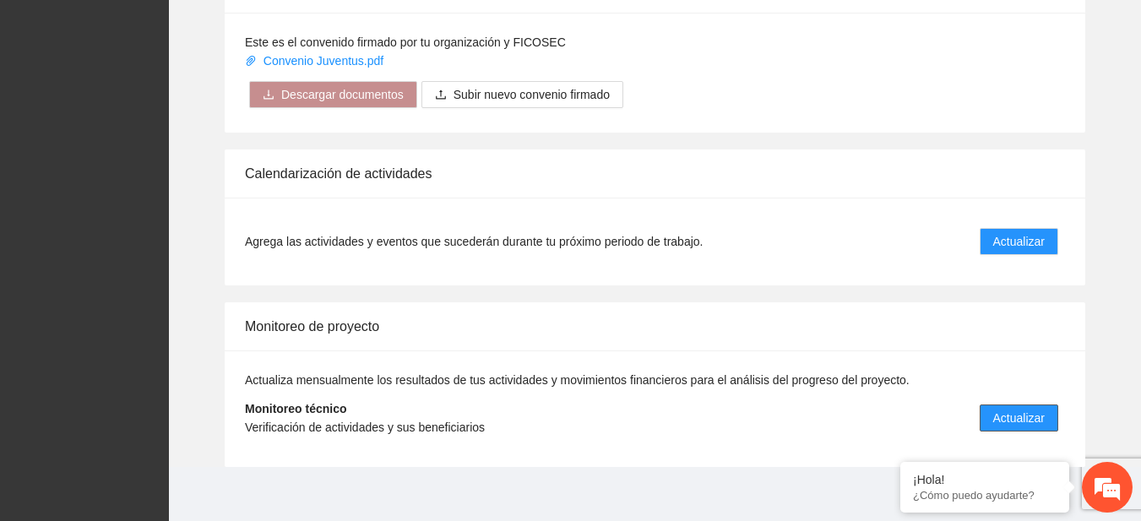
click at [991, 423] on button "Actualizar" at bounding box center [1019, 418] width 79 height 27
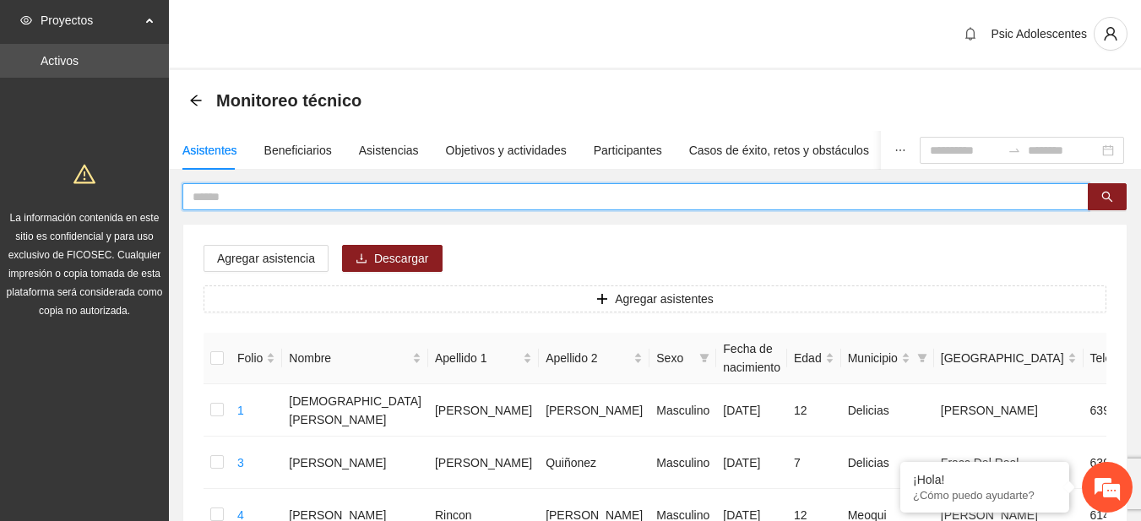
click at [287, 202] on input "text" at bounding box center [629, 196] width 872 height 19
type input "**********"
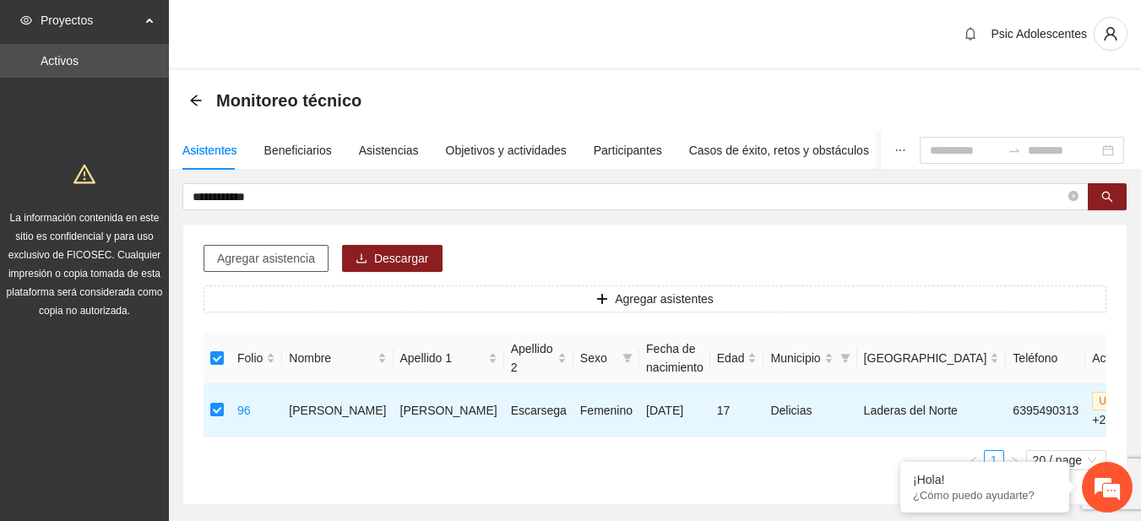
click at [275, 260] on span "Agregar asistencia" at bounding box center [266, 258] width 98 height 19
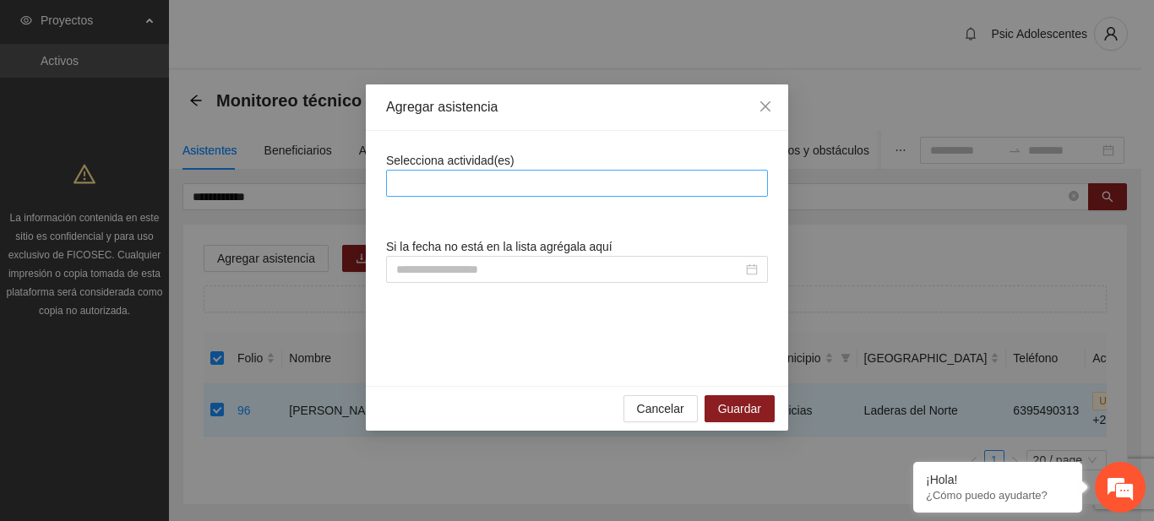
click at [460, 175] on div at bounding box center [576, 183] width 373 height 20
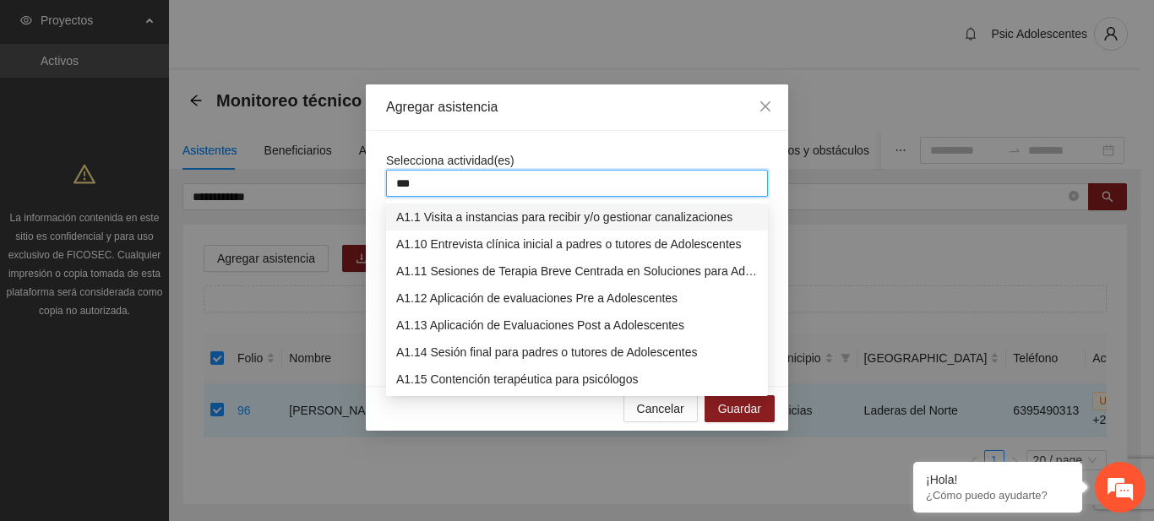
type input "****"
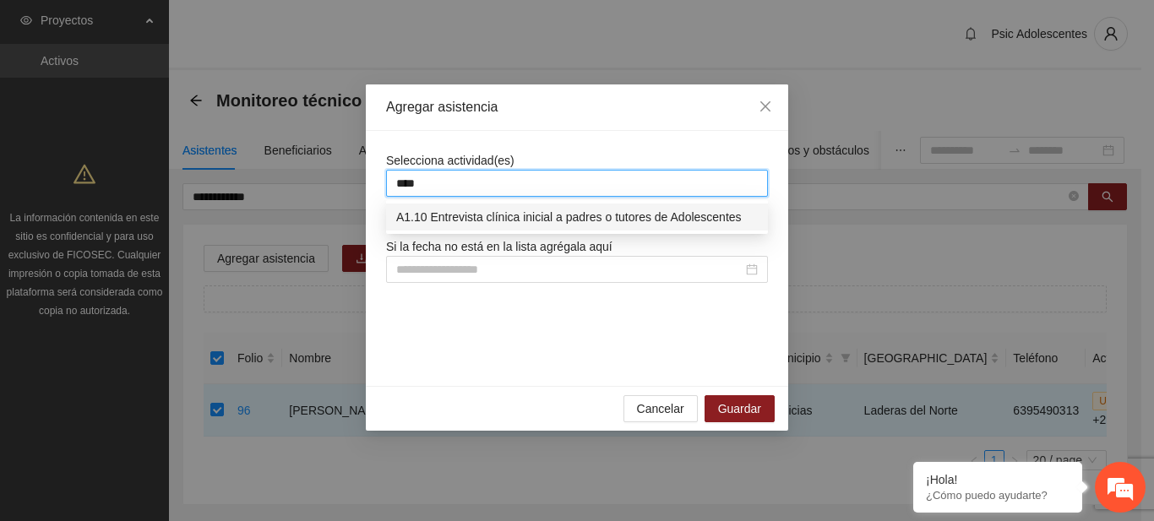
click at [441, 215] on div "A1.10 Entrevista clínica inicial a padres o tutores de Adolescentes" at bounding box center [576, 217] width 361 height 19
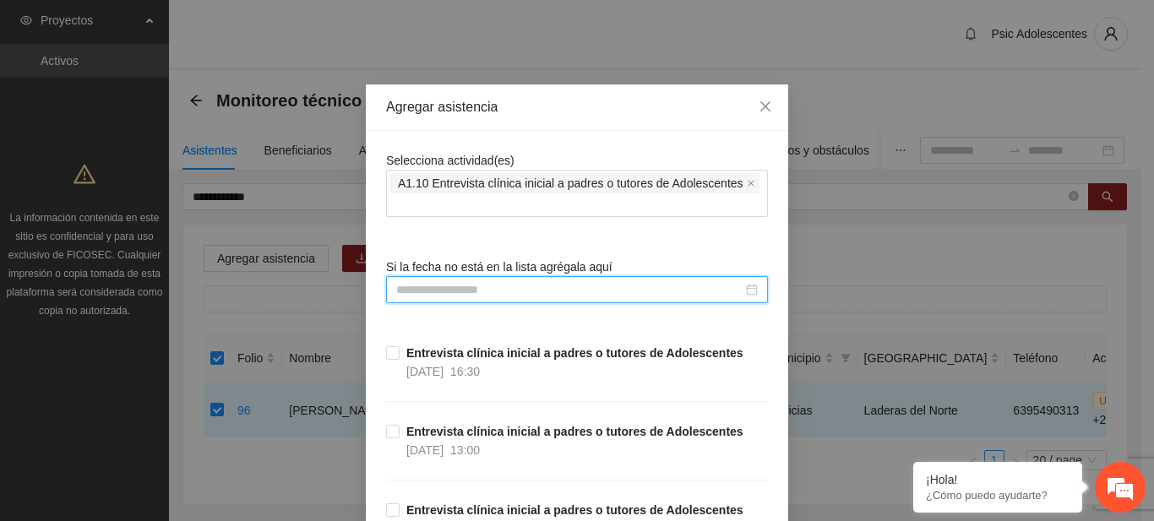
click at [426, 280] on input at bounding box center [569, 289] width 346 height 19
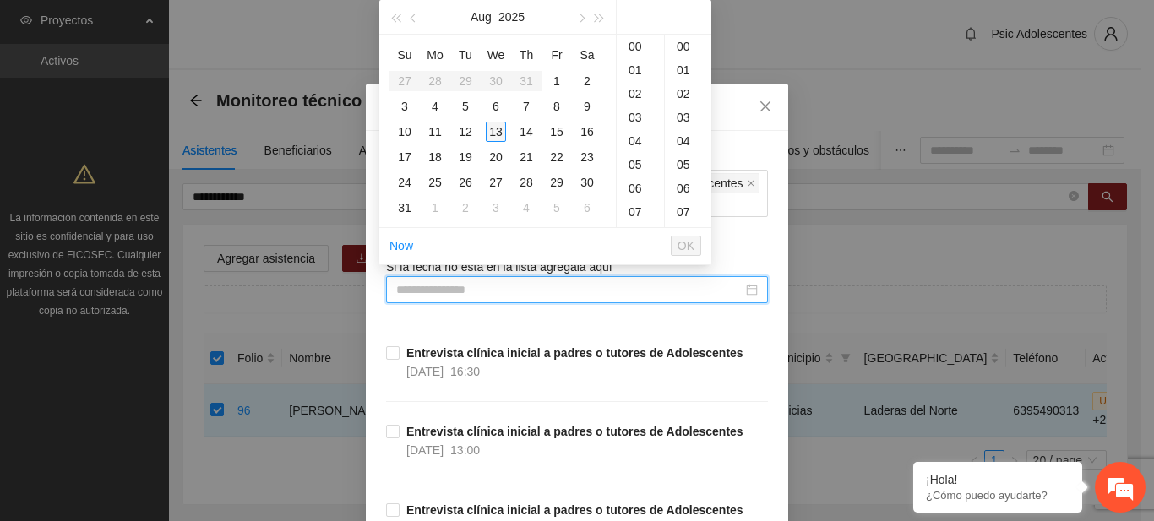
click at [494, 130] on div "13" at bounding box center [496, 132] width 20 height 20
click at [637, 45] on div "17" at bounding box center [639, 47] width 47 height 24
click at [638, 91] on div "16" at bounding box center [639, 91] width 47 height 24
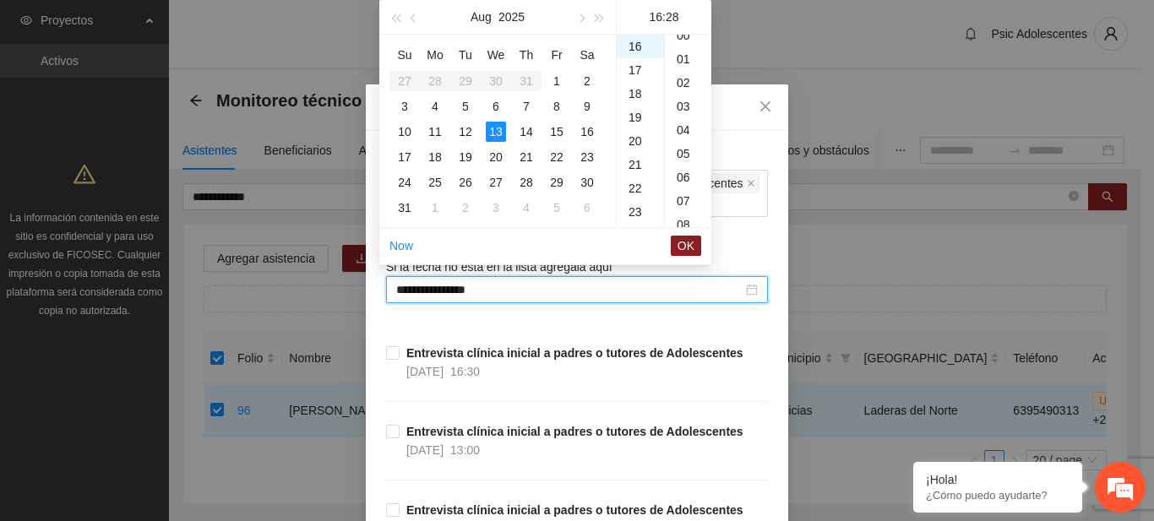
scroll to position [0, 0]
click at [682, 47] on div "00" at bounding box center [688, 47] width 46 height 24
type input "**********"
click at [683, 243] on span "OK" at bounding box center [685, 245] width 17 height 19
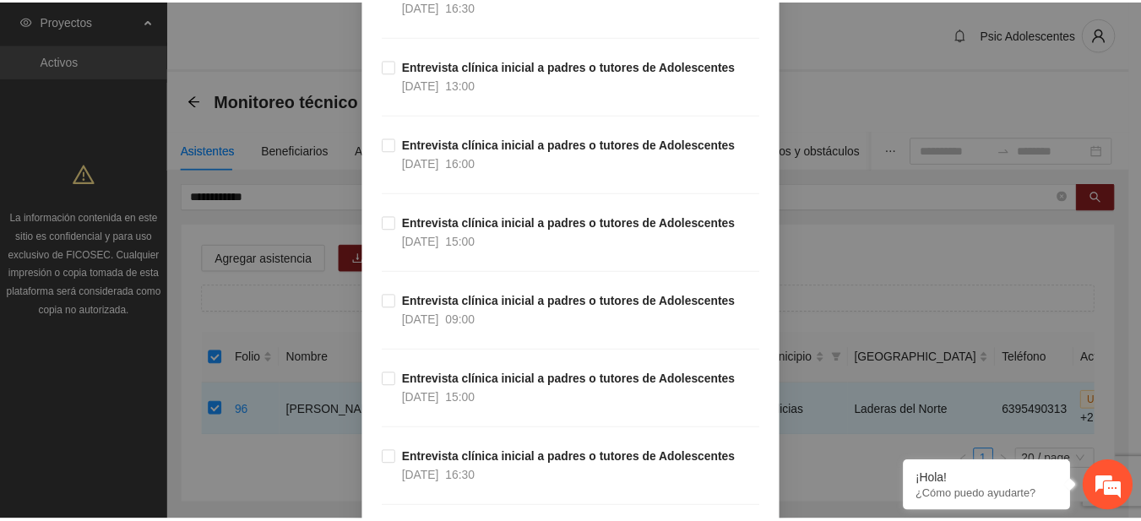
scroll to position [557, 0]
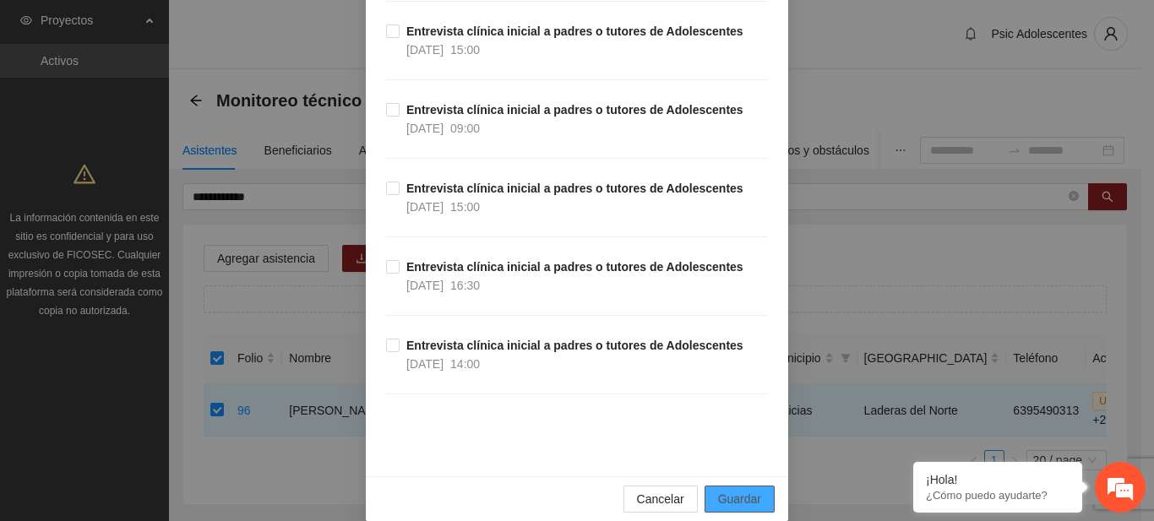
click at [740, 490] on span "Guardar" at bounding box center [739, 499] width 43 height 19
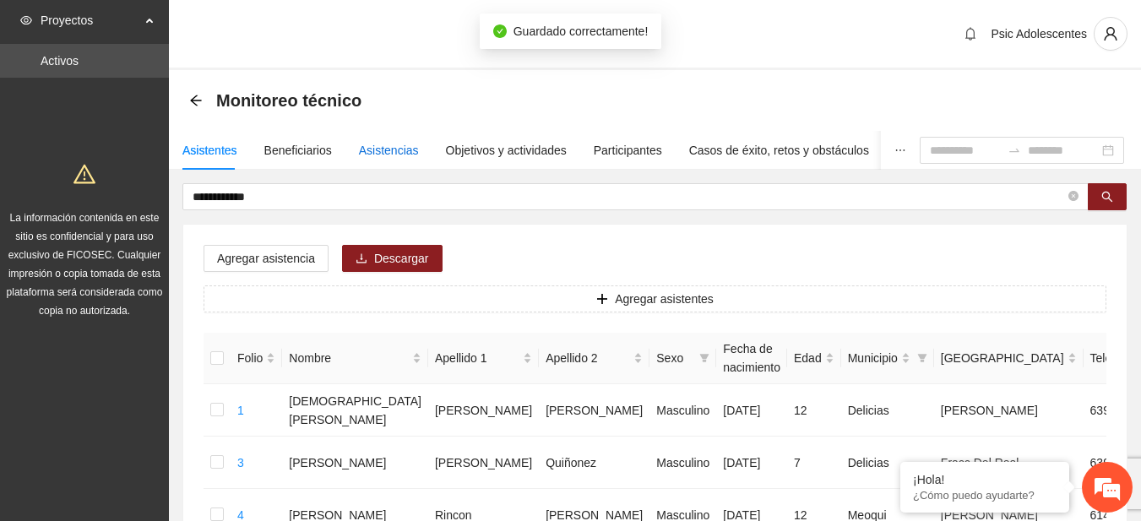
click at [383, 150] on div "Asistencias" at bounding box center [389, 150] width 60 height 19
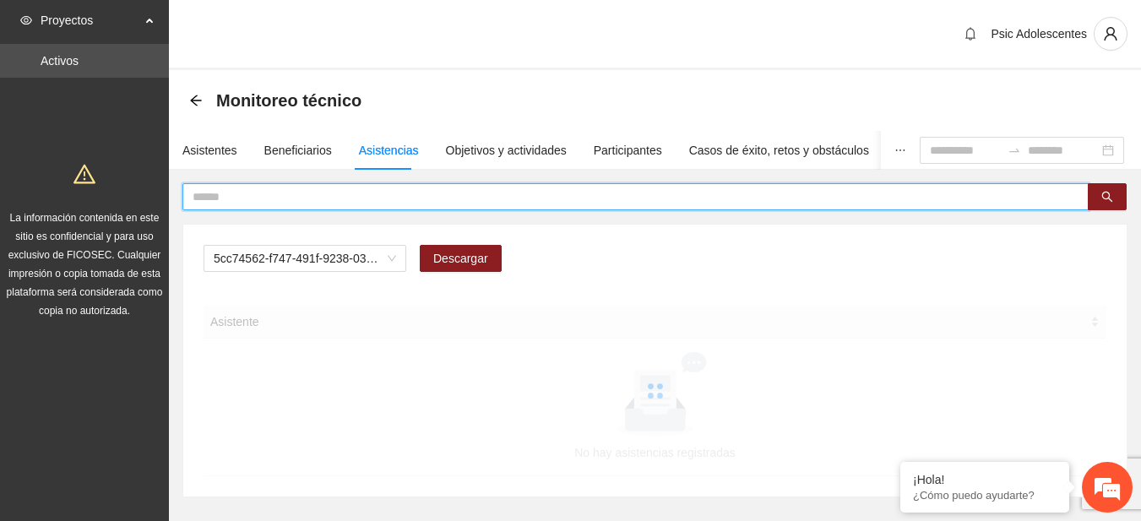
click at [285, 193] on input "text" at bounding box center [629, 196] width 872 height 19
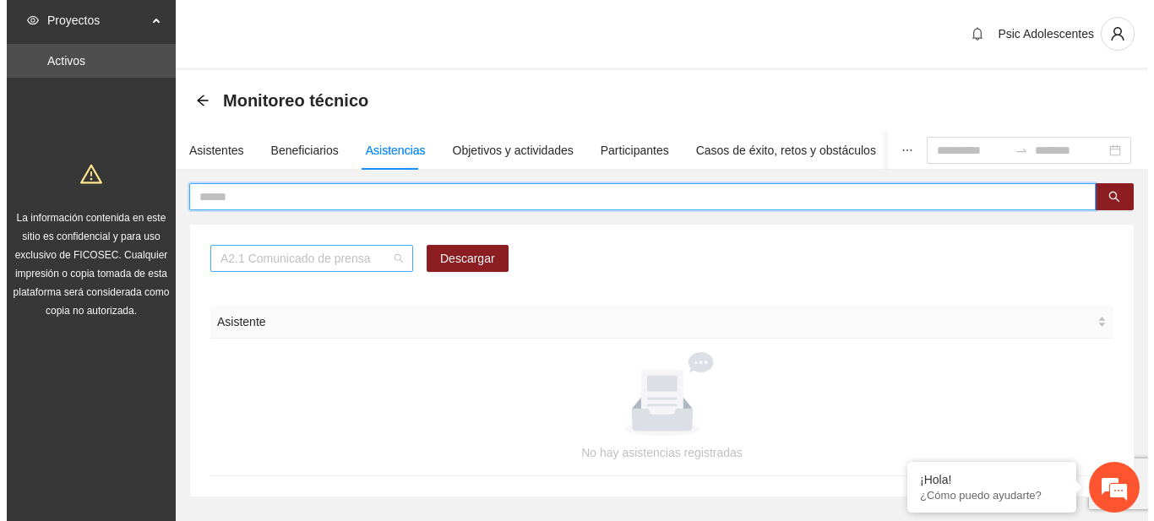
scroll to position [216, 0]
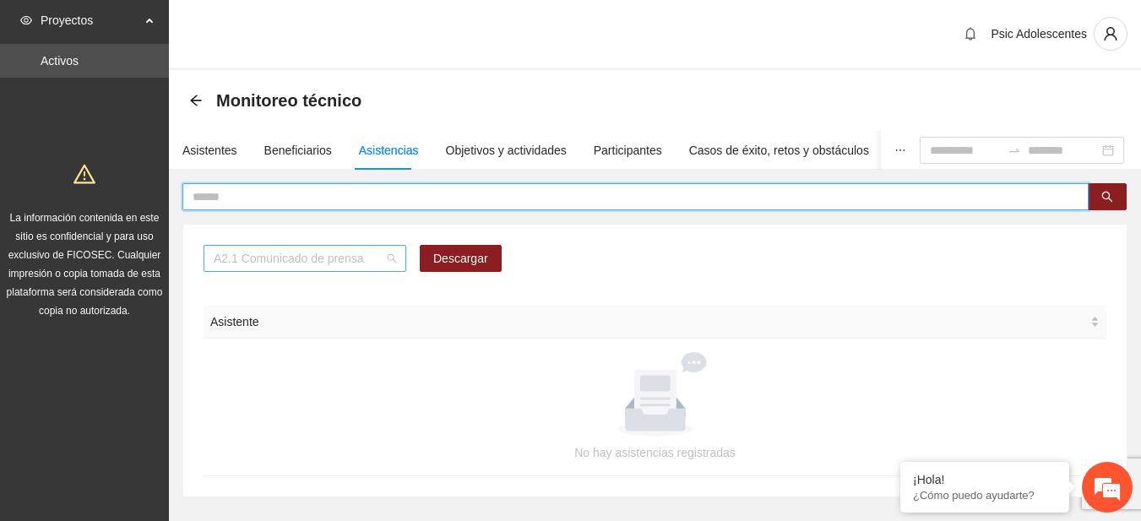
click at [398, 257] on div "A2.1 Comunicado de prensa" at bounding box center [305, 258] width 203 height 27
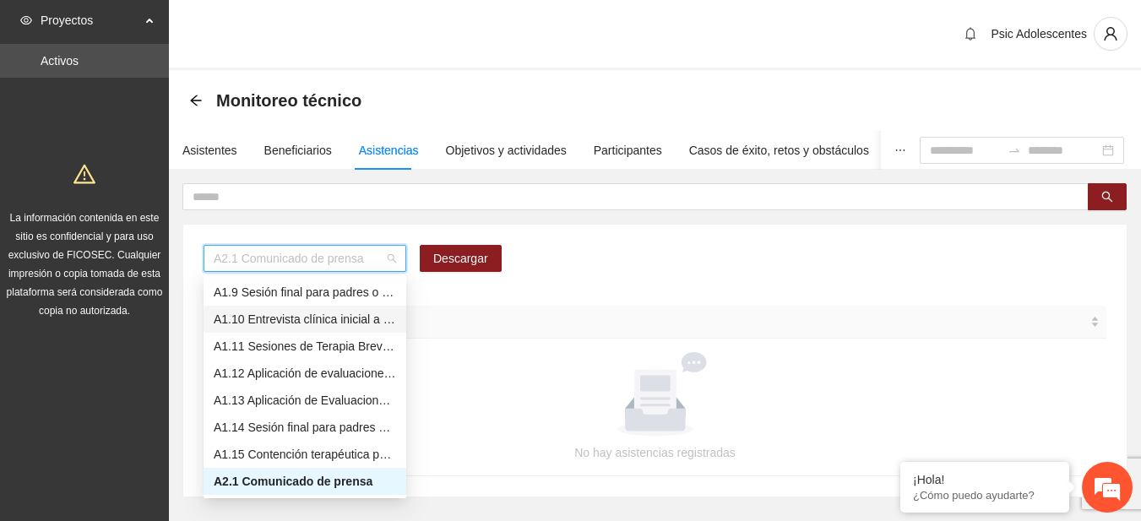
click at [245, 325] on div "A1.10 Entrevista clínica inicial a padres o tutores de Adolescentes" at bounding box center [305, 319] width 182 height 19
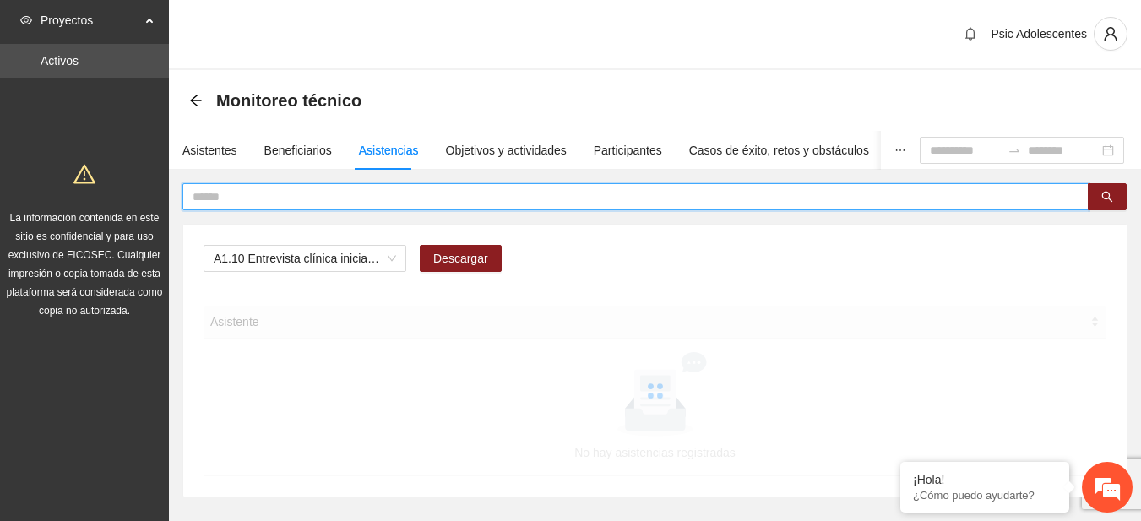
click at [210, 200] on input "text" at bounding box center [629, 196] width 872 height 19
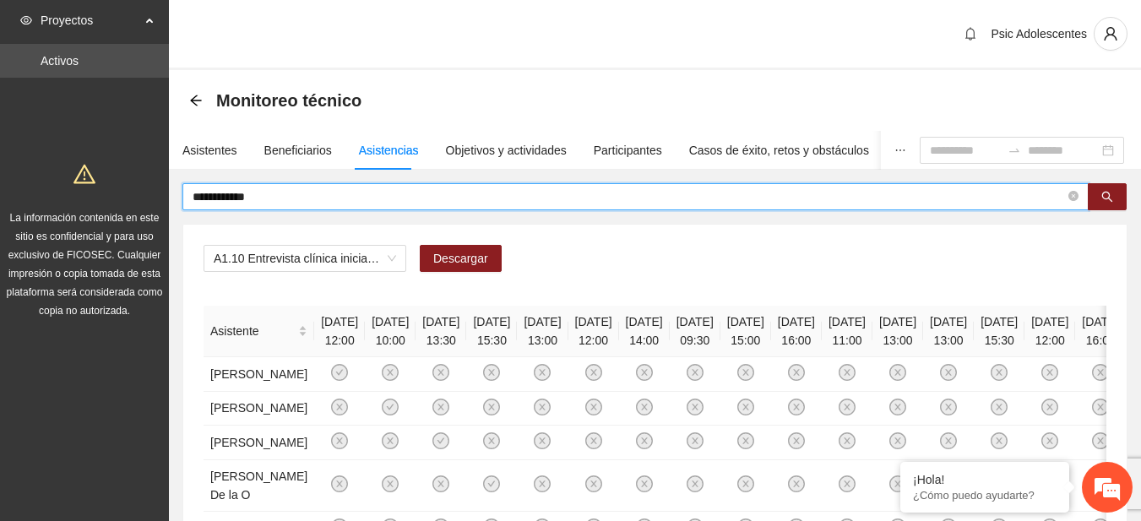
type input "**********"
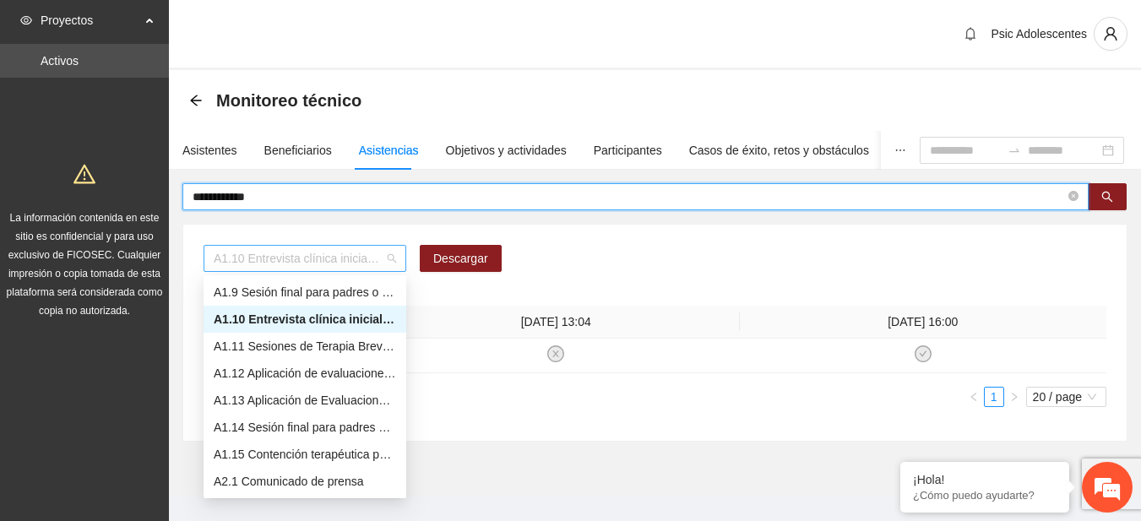
click at [393, 252] on span "A1.10 Entrevista clínica inicial a padres o tutores de Adolescentes" at bounding box center [305, 258] width 182 height 25
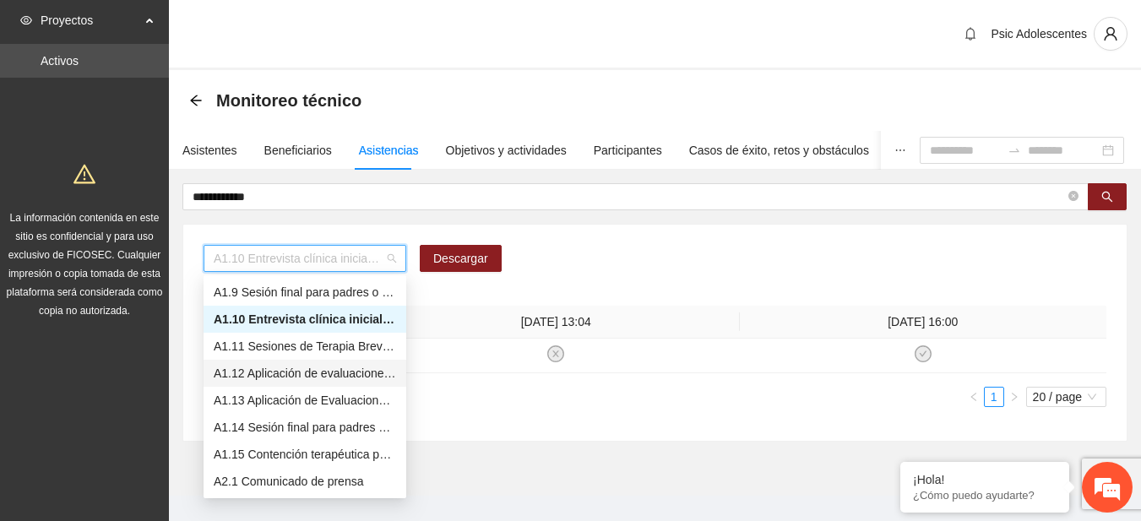
click at [280, 369] on div "A1.12 Aplicación de evaluaciones Pre a Adolescentes" at bounding box center [305, 373] width 182 height 19
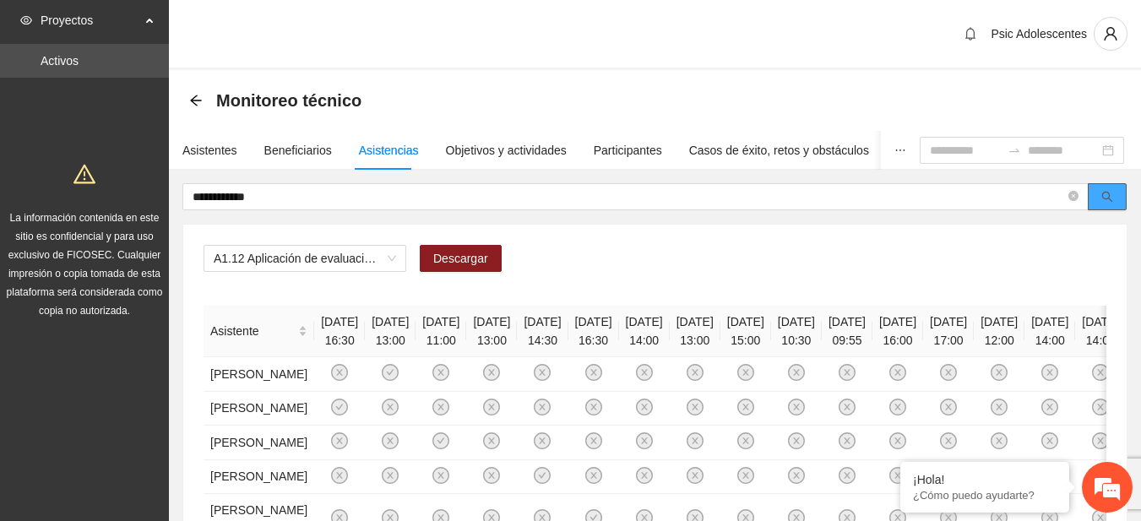
click at [1094, 198] on button "button" at bounding box center [1107, 196] width 39 height 27
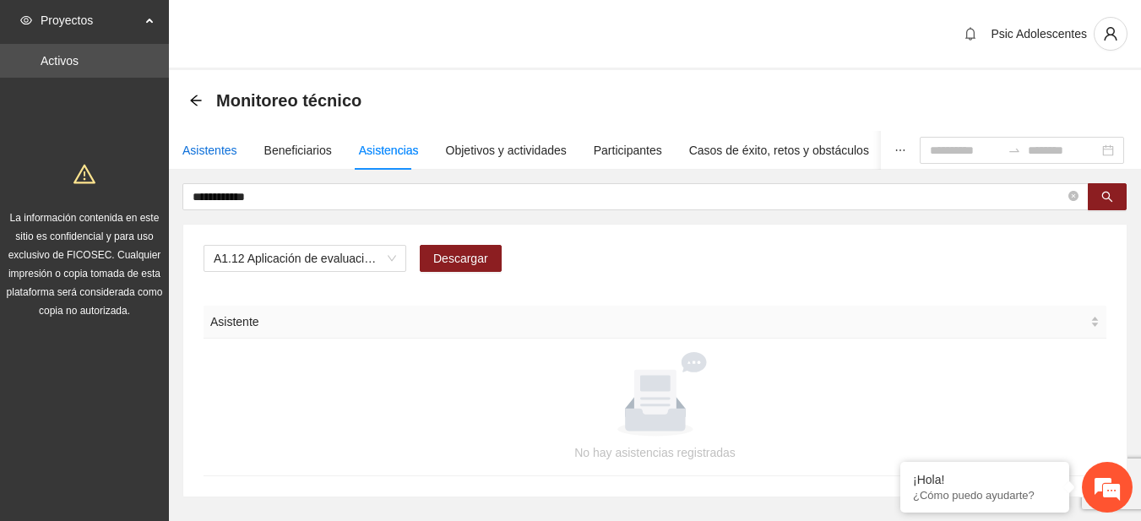
click at [197, 152] on div "Asistentes" at bounding box center [209, 150] width 55 height 19
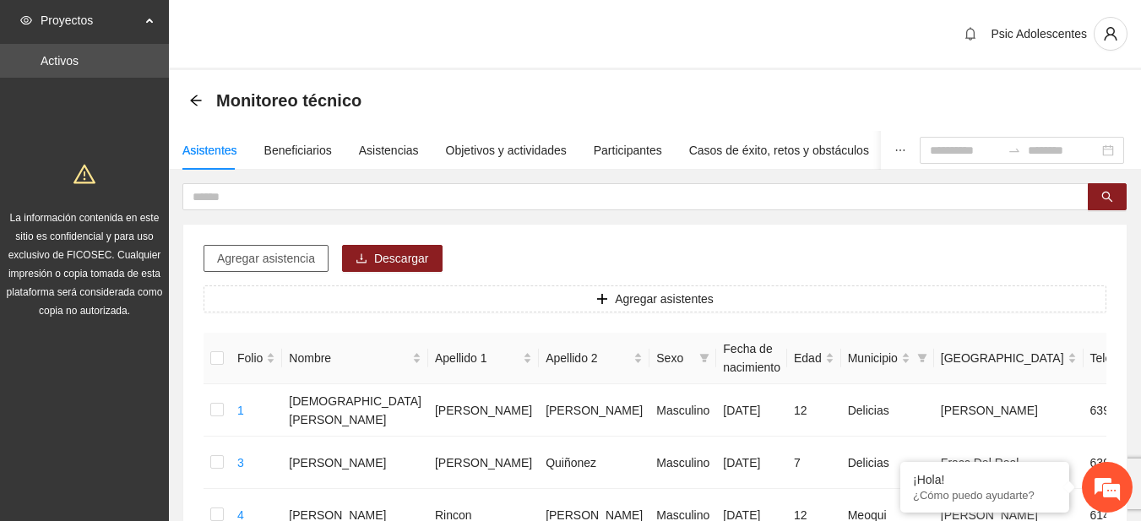
click at [225, 257] on span "Agregar asistencia" at bounding box center [266, 258] width 98 height 19
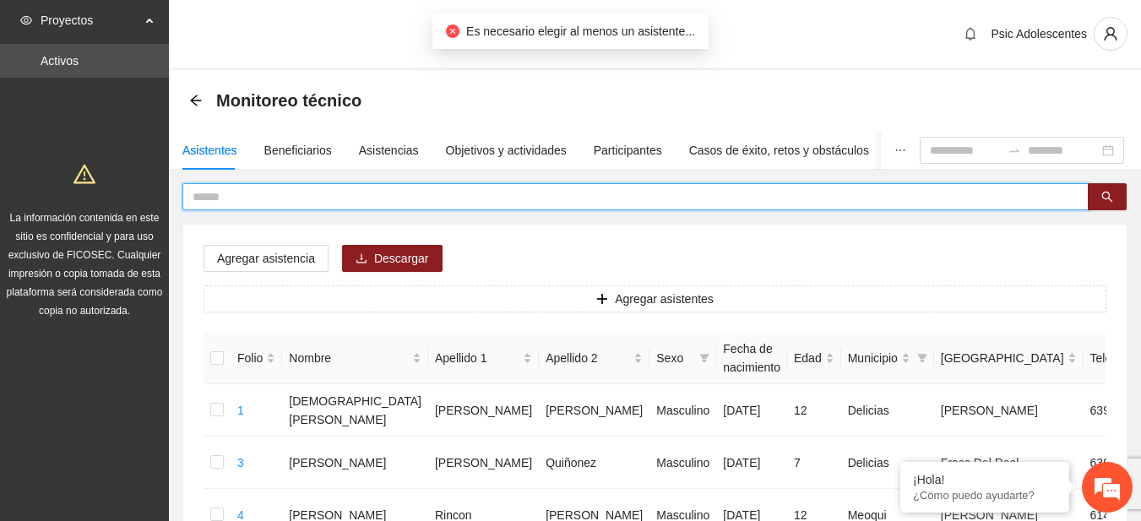
click at [263, 202] on input "text" at bounding box center [629, 196] width 872 height 19
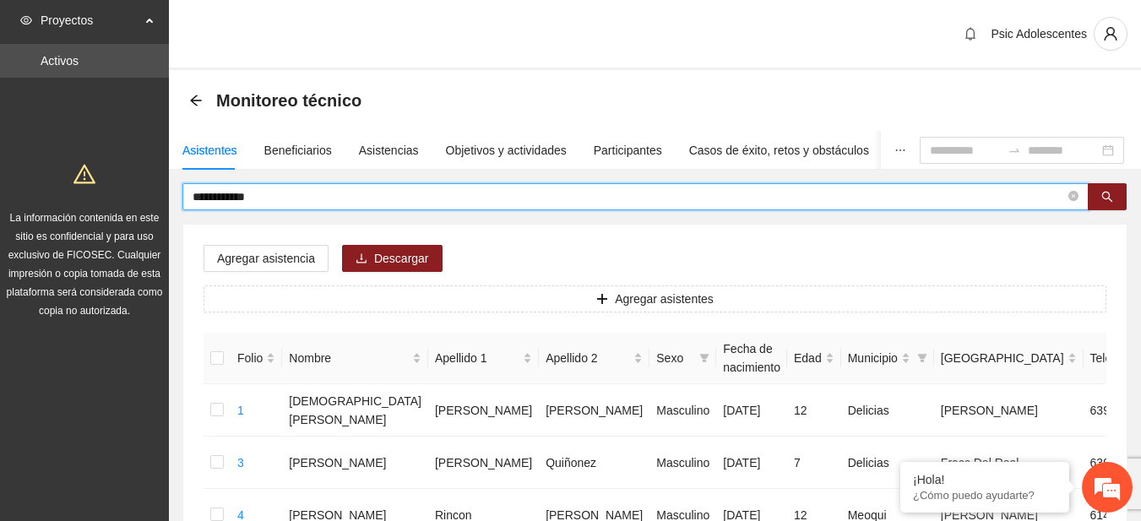
type input "**********"
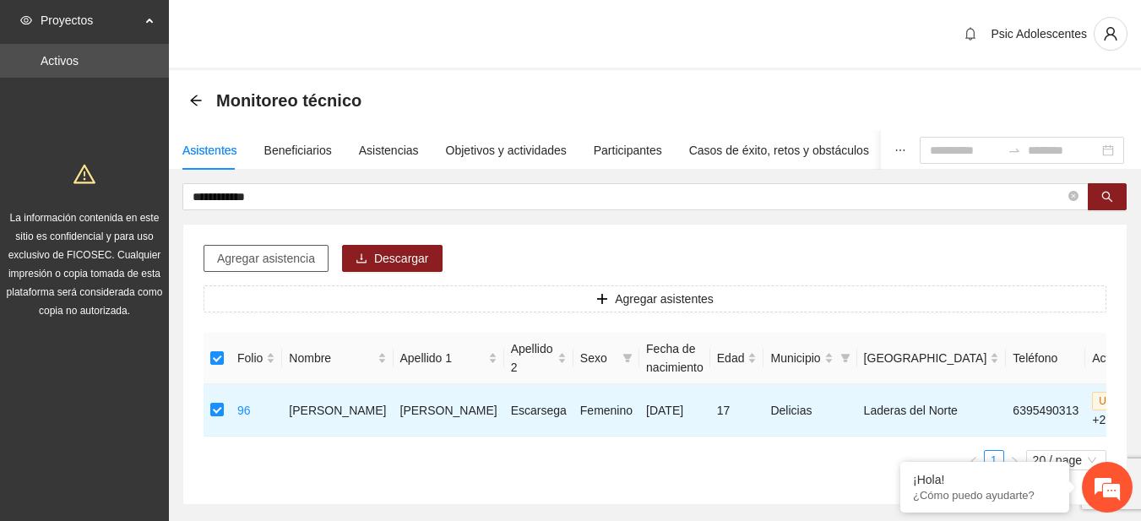
click at [303, 252] on span "Agregar asistencia" at bounding box center [266, 258] width 98 height 19
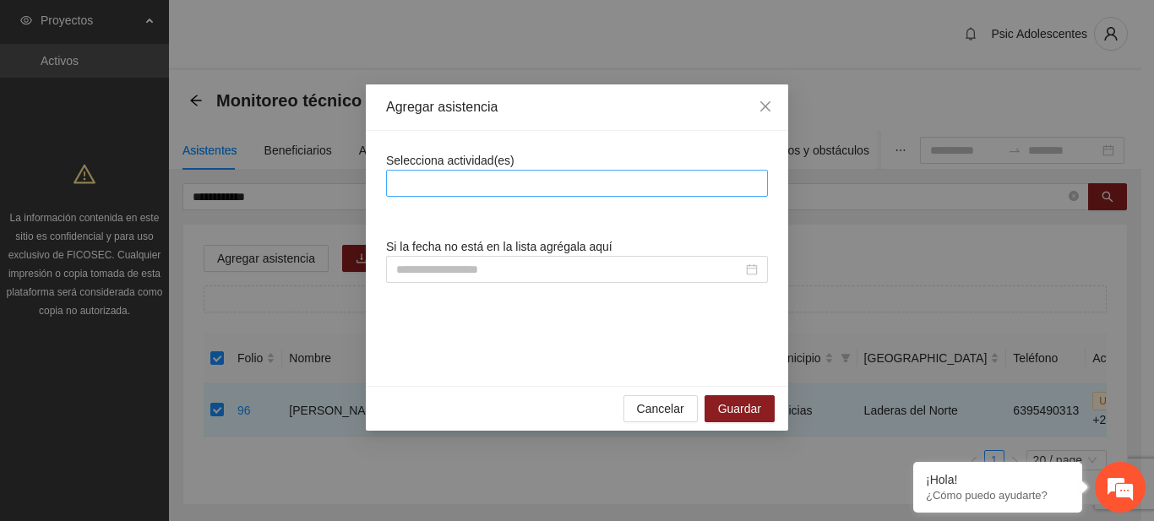
click at [469, 179] on div at bounding box center [576, 183] width 373 height 20
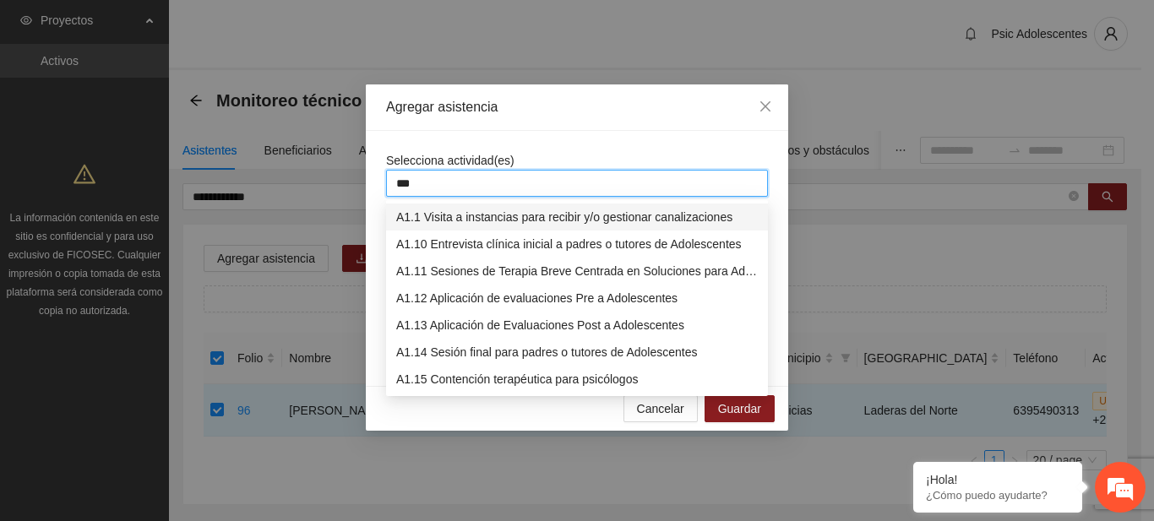
type input "****"
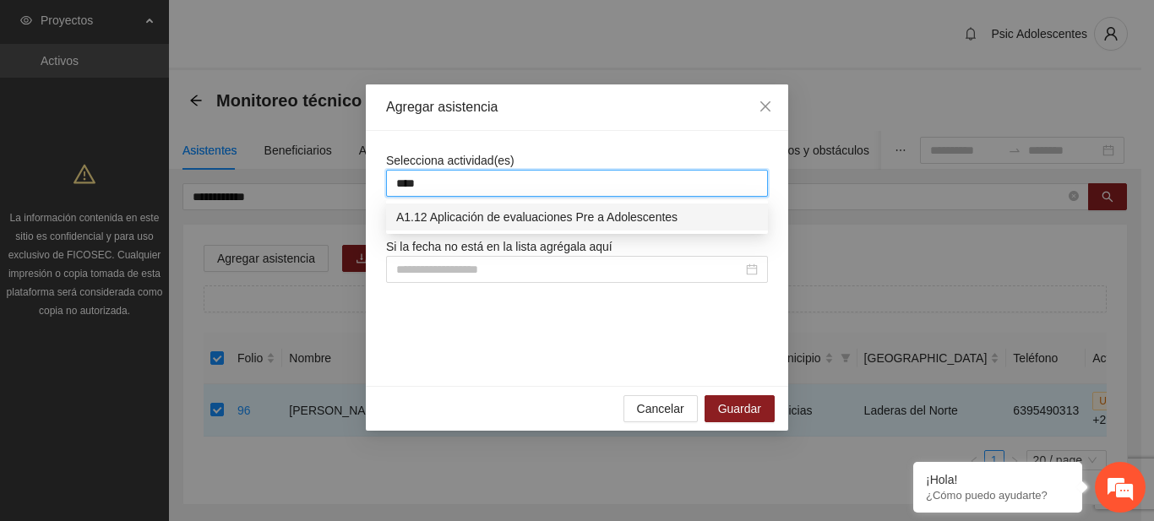
click at [492, 214] on div "A1.12 Aplicación de evaluaciones Pre a Adolescentes" at bounding box center [576, 217] width 361 height 19
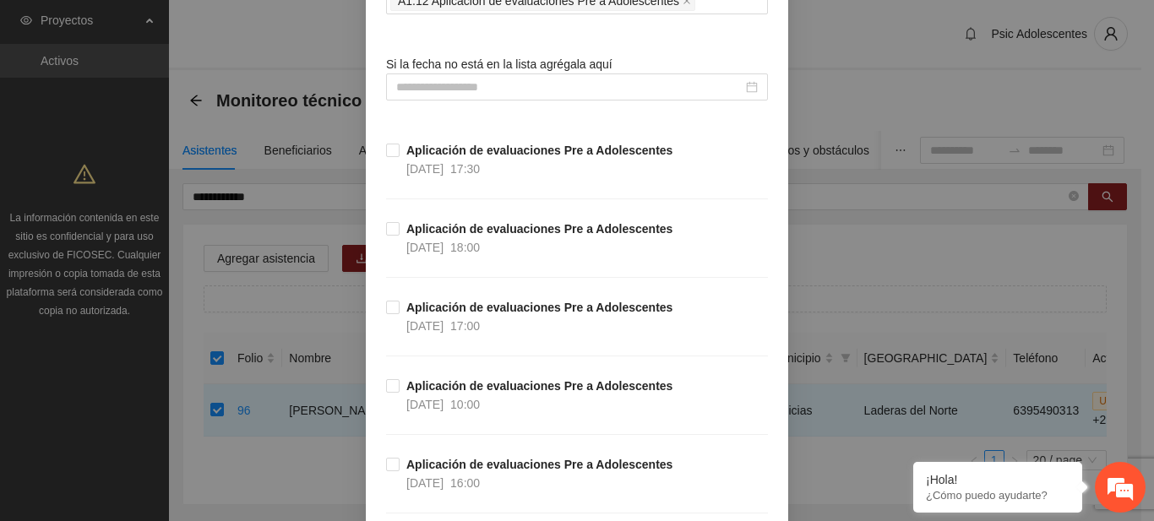
scroll to position [186, 0]
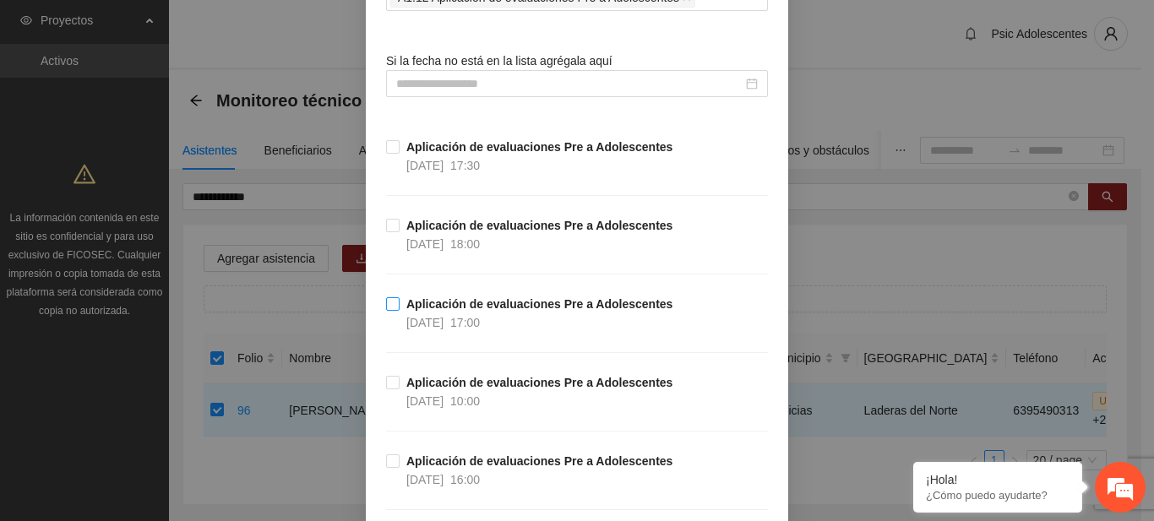
click at [399, 297] on span "Aplicación de evaluaciones Pre a Adolescentes 13/08/2025 17:00" at bounding box center [539, 313] width 280 height 37
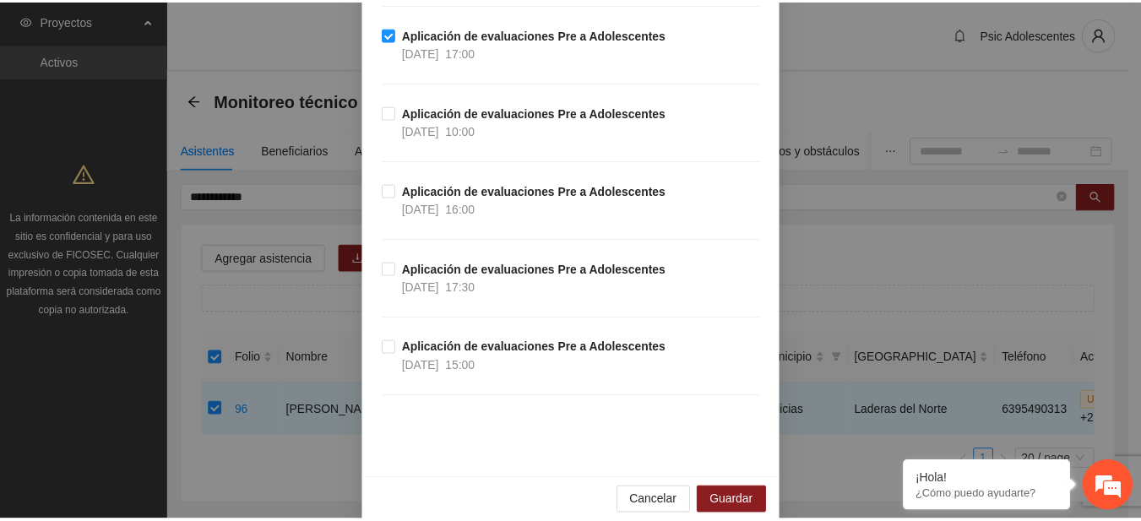
scroll to position [462, 0]
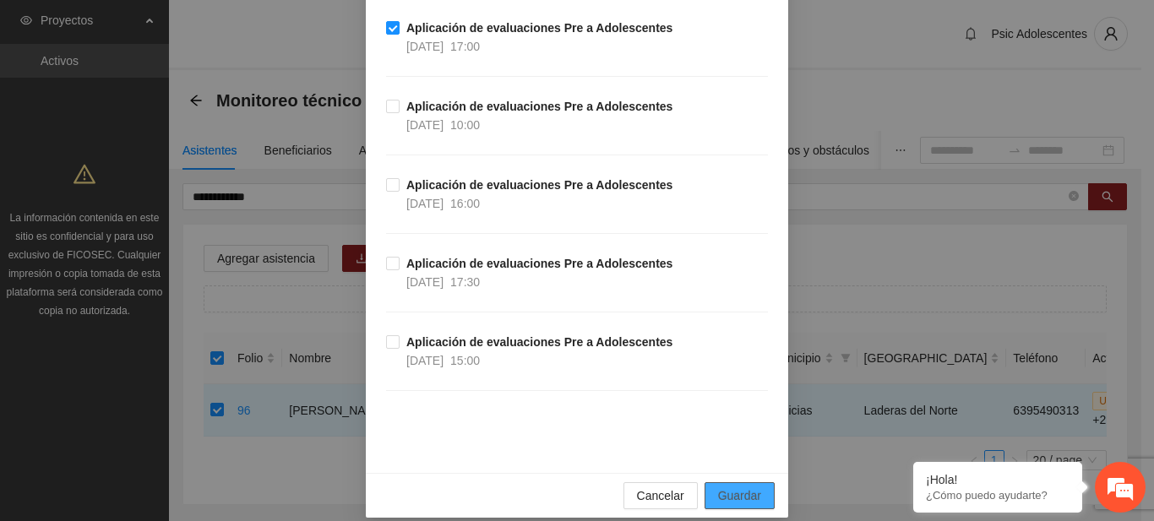
click at [720, 488] on span "Guardar" at bounding box center [739, 495] width 43 height 19
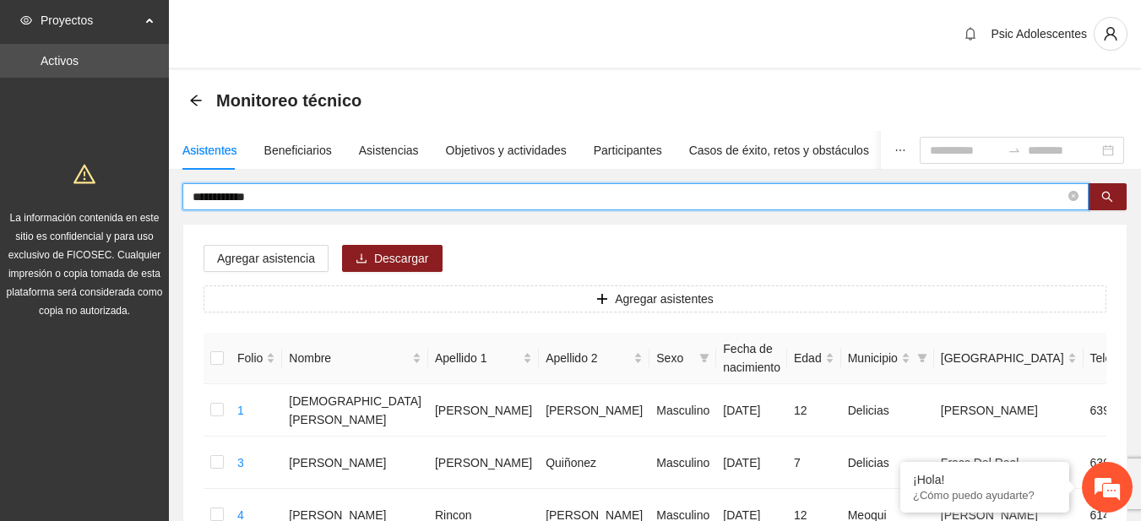
drag, startPoint x: 261, startPoint y: 199, endPoint x: 121, endPoint y: 199, distance: 140.2
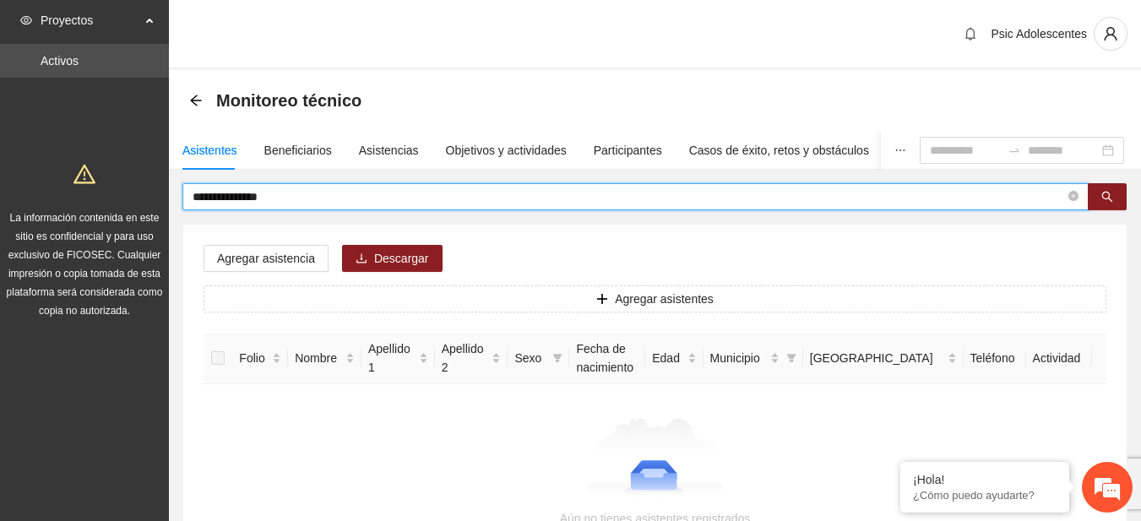
click at [195, 193] on input "**********" at bounding box center [629, 196] width 872 height 19
click at [1106, 199] on icon "search" at bounding box center [1107, 197] width 12 height 12
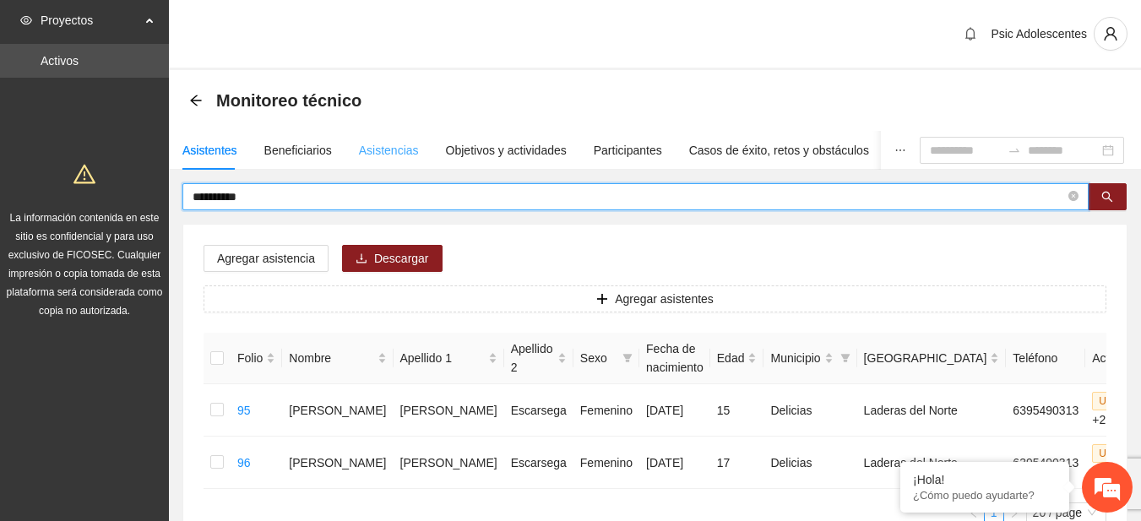
type input "*********"
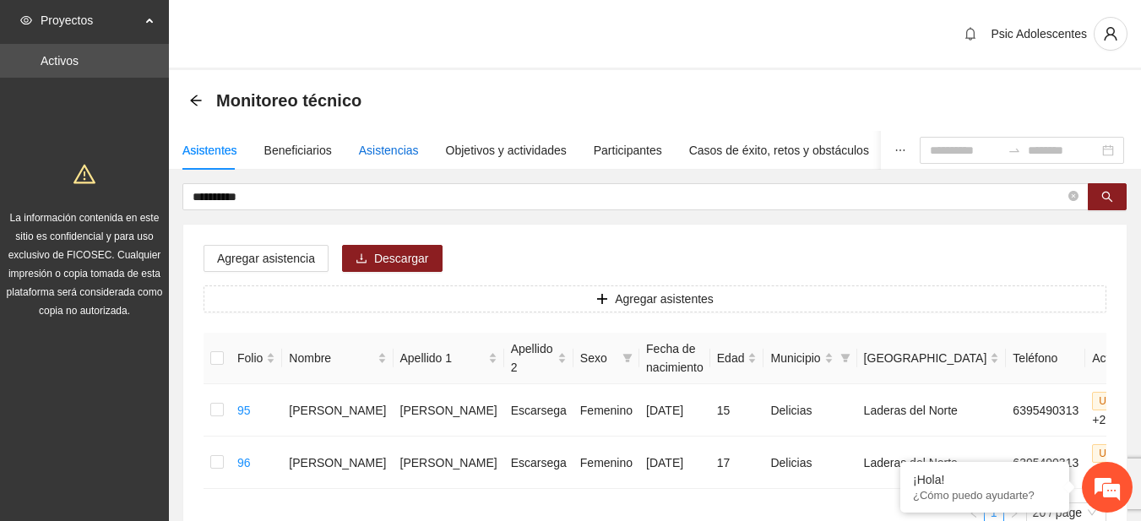
click at [379, 152] on div "Asistencias" at bounding box center [389, 150] width 60 height 19
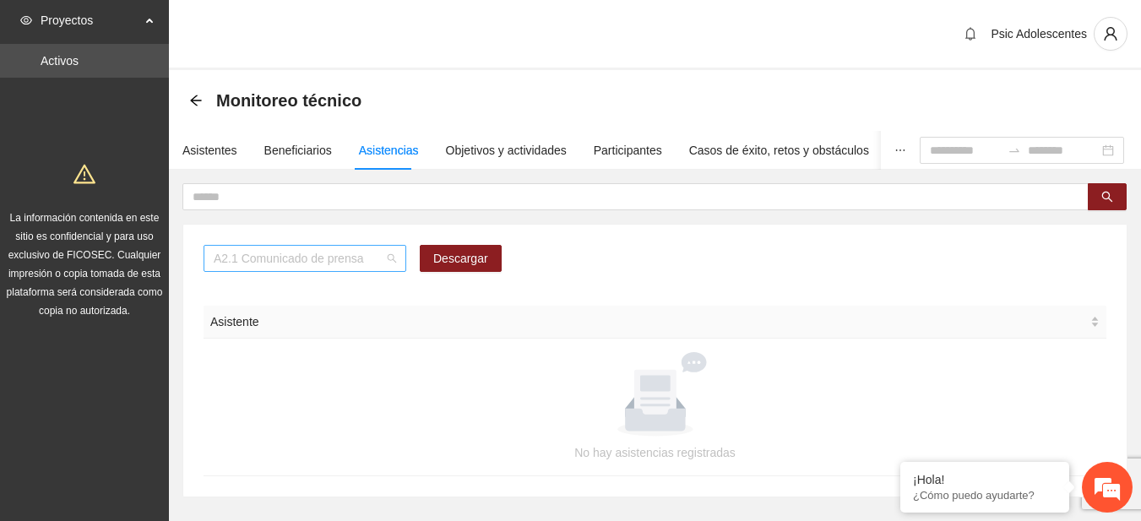
click at [393, 262] on span "A2.1 Comunicado de prensa" at bounding box center [305, 258] width 182 height 25
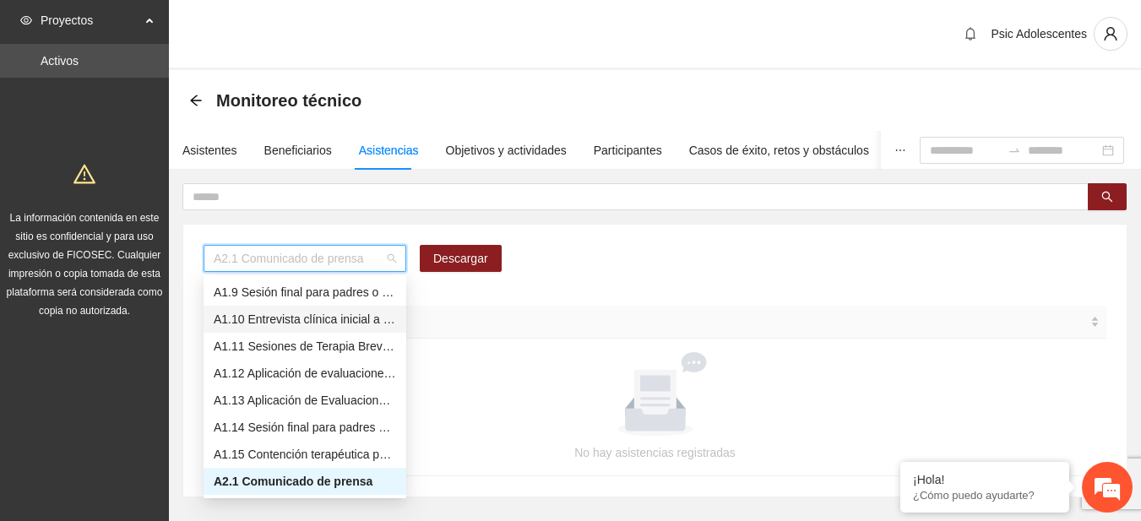
click at [304, 312] on div "A1.10 Entrevista clínica inicial a padres o tutores de Adolescentes" at bounding box center [305, 319] width 182 height 19
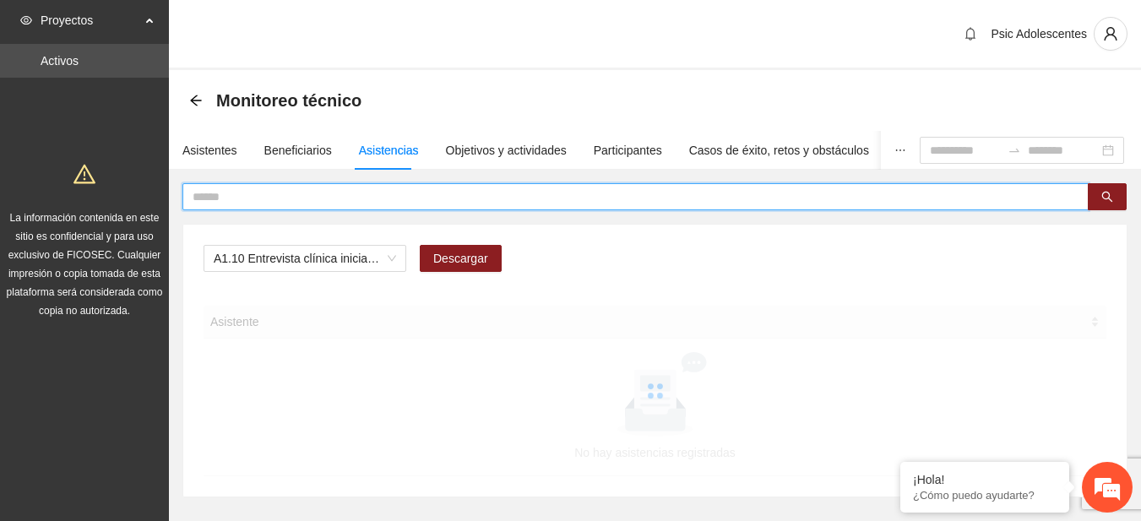
click at [248, 196] on input "text" at bounding box center [629, 196] width 872 height 19
click at [228, 196] on input "**********" at bounding box center [629, 196] width 872 height 19
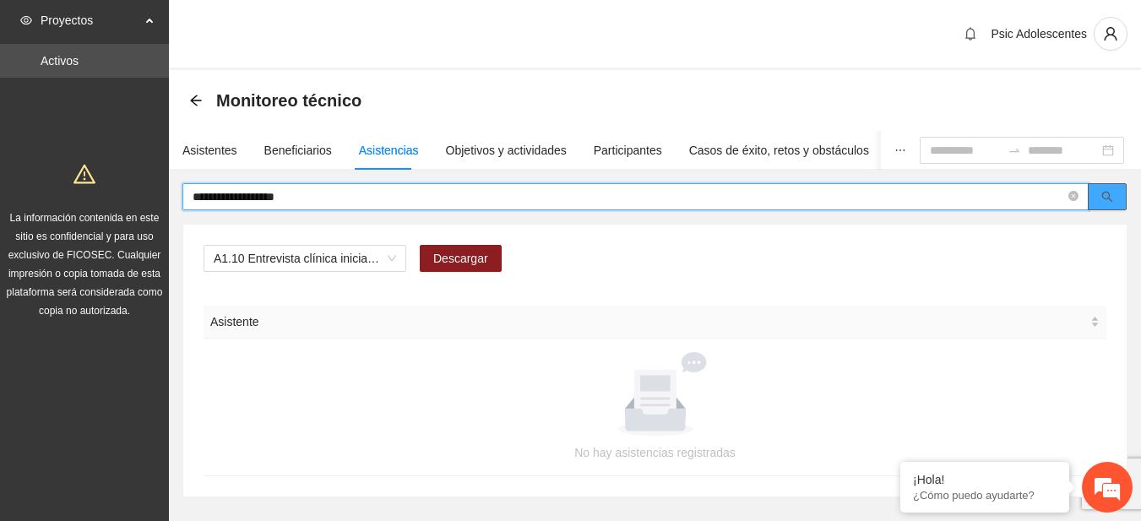
click at [1100, 193] on button "button" at bounding box center [1107, 196] width 39 height 27
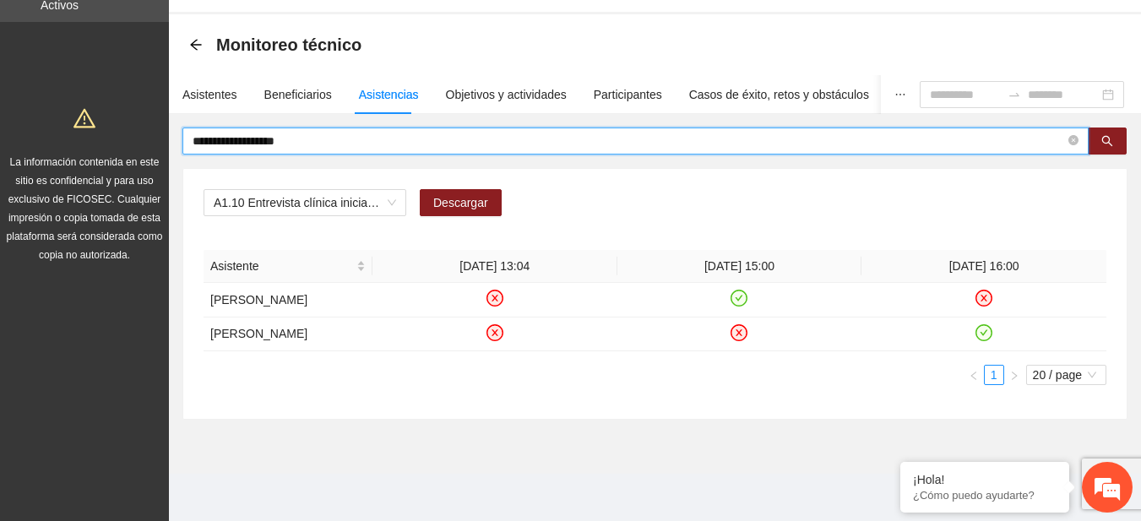
scroll to position [90, 0]
click at [394, 190] on span "A1.10 Entrevista clínica inicial a padres o tutores de Adolescentes" at bounding box center [305, 202] width 182 height 25
type input "**********"
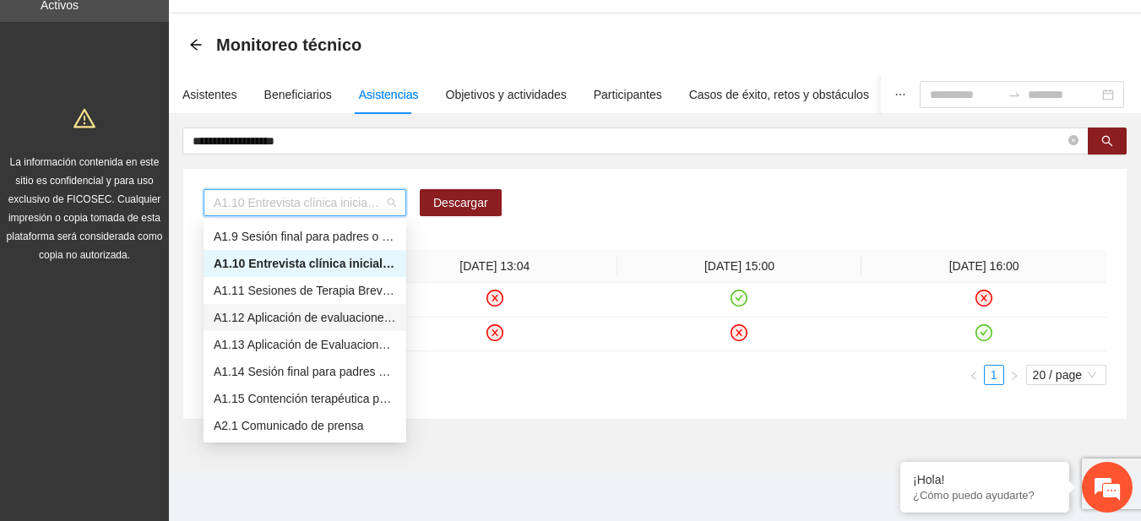
click at [275, 304] on div "A1.12 Aplicación de evaluaciones Pre a Adolescentes" at bounding box center [305, 317] width 203 height 27
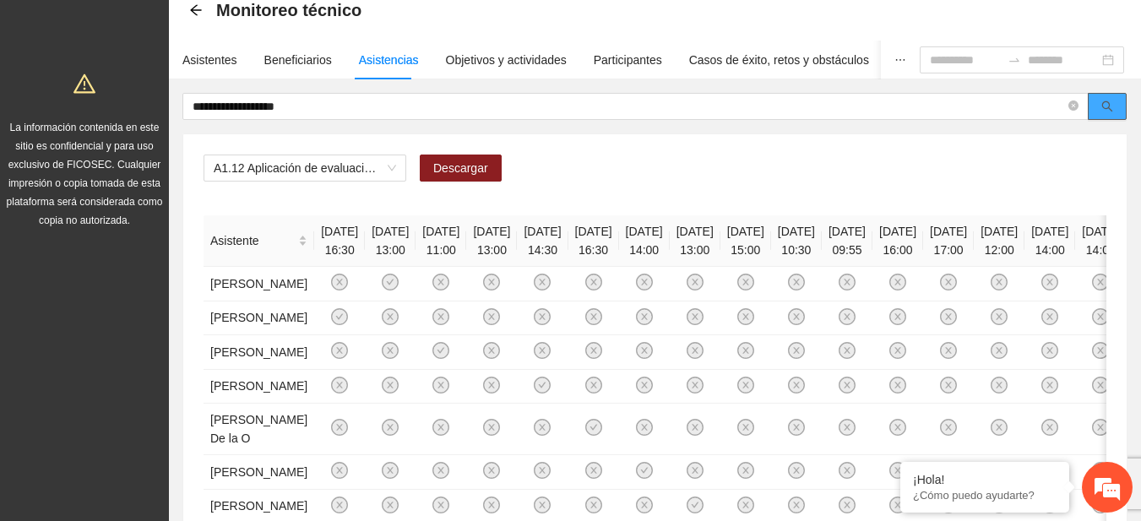
click at [1111, 106] on icon "search" at bounding box center [1107, 106] width 12 height 12
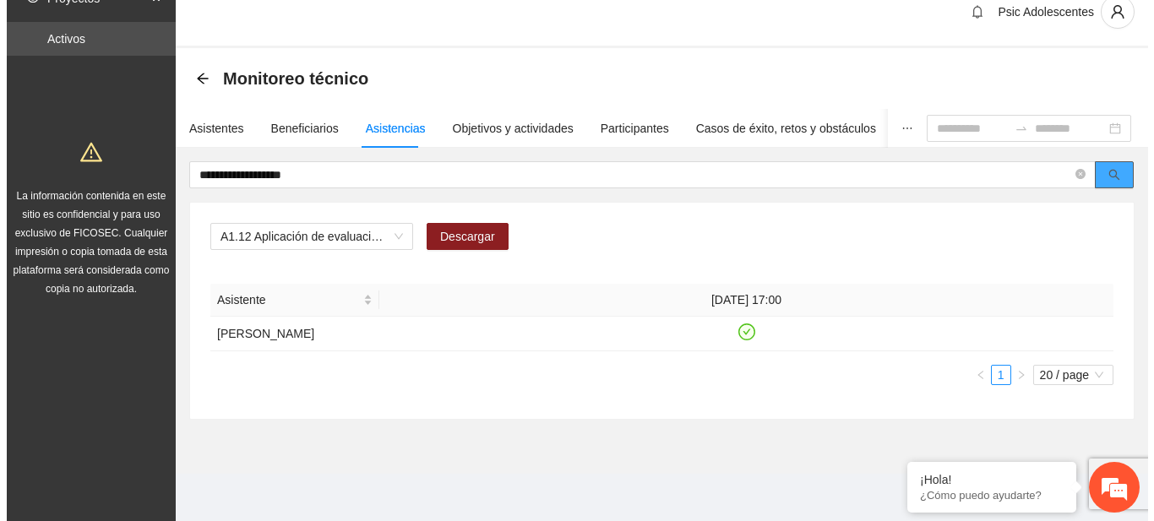
scroll to position [39, 0]
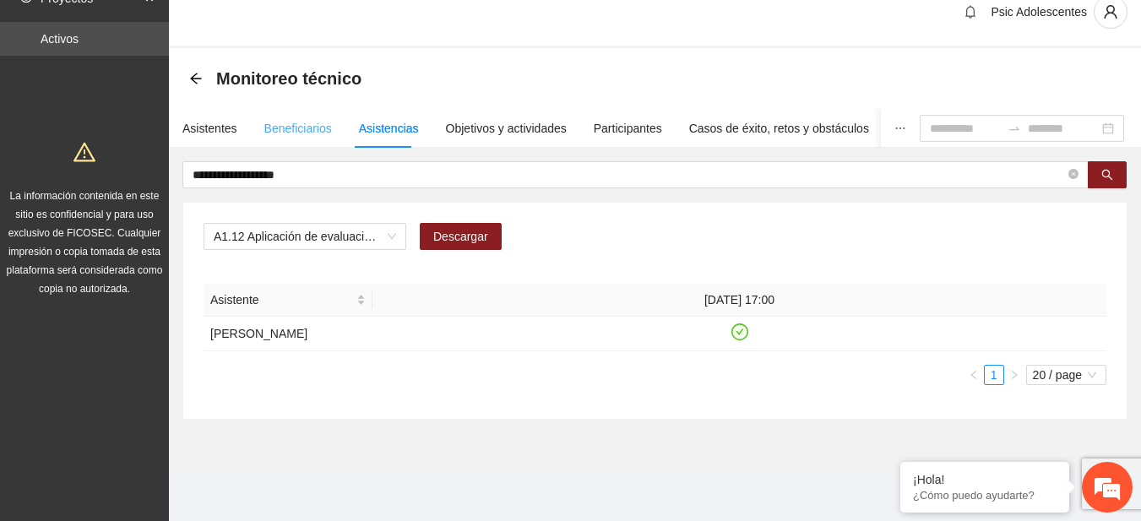
click at [280, 123] on div "Beneficiarios" at bounding box center [298, 128] width 68 height 39
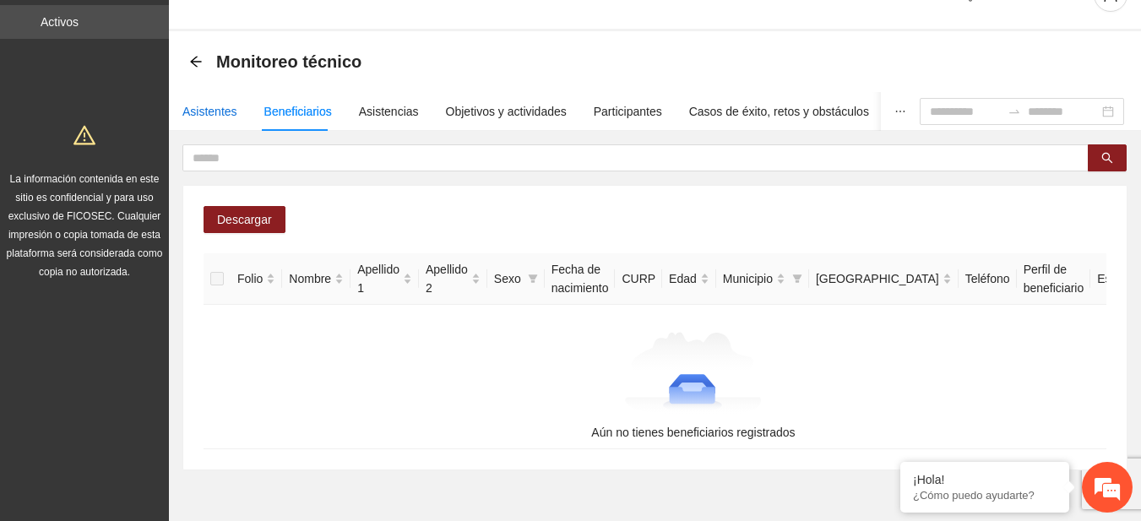
click at [191, 113] on div "Asistentes" at bounding box center [209, 111] width 55 height 19
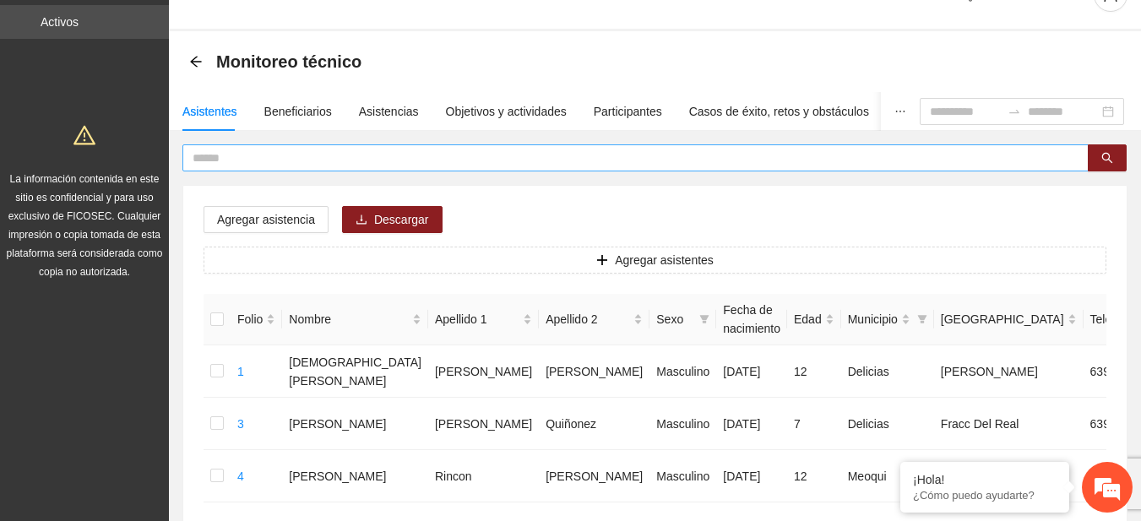
click at [253, 160] on input "text" at bounding box center [629, 158] width 872 height 19
type input "*****"
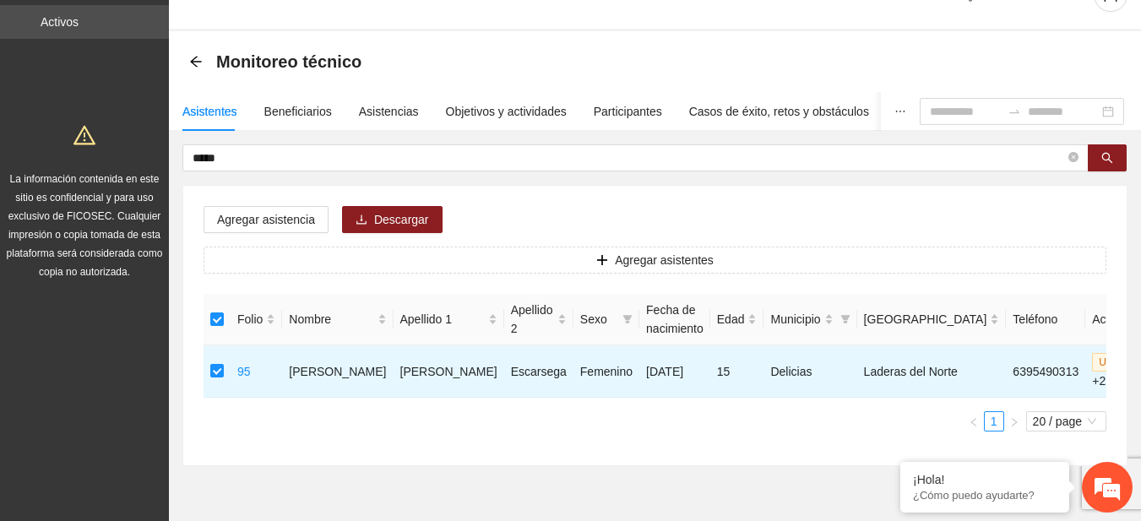
click at [269, 204] on div "Agregar asistencia Descargar Agregar asistentes Folio Nombre Apellido 1 Apellid…" at bounding box center [654, 326] width 943 height 280
click at [272, 215] on span "Agregar asistencia" at bounding box center [266, 219] width 98 height 19
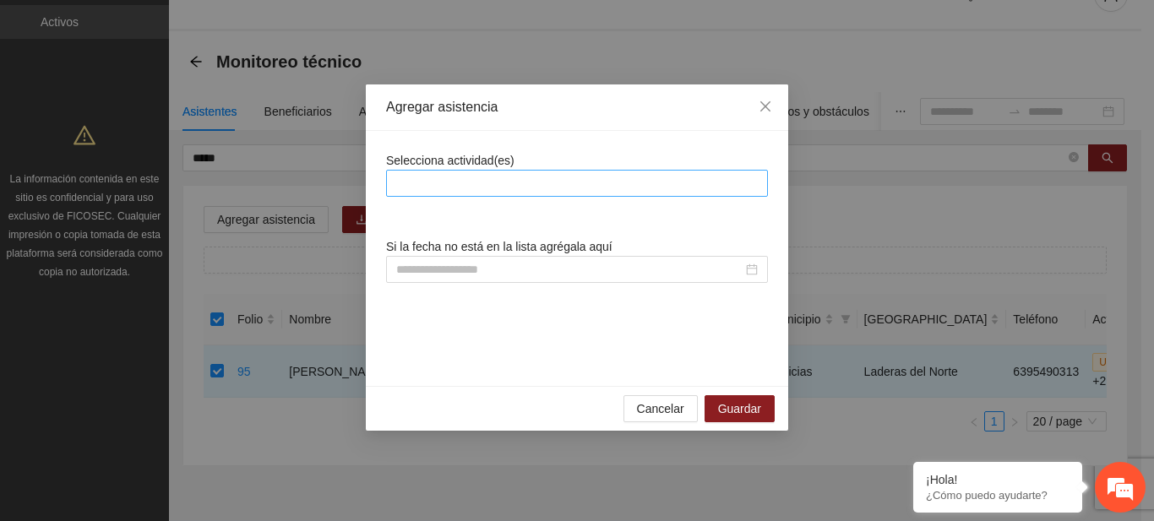
click at [429, 176] on div at bounding box center [576, 183] width 373 height 20
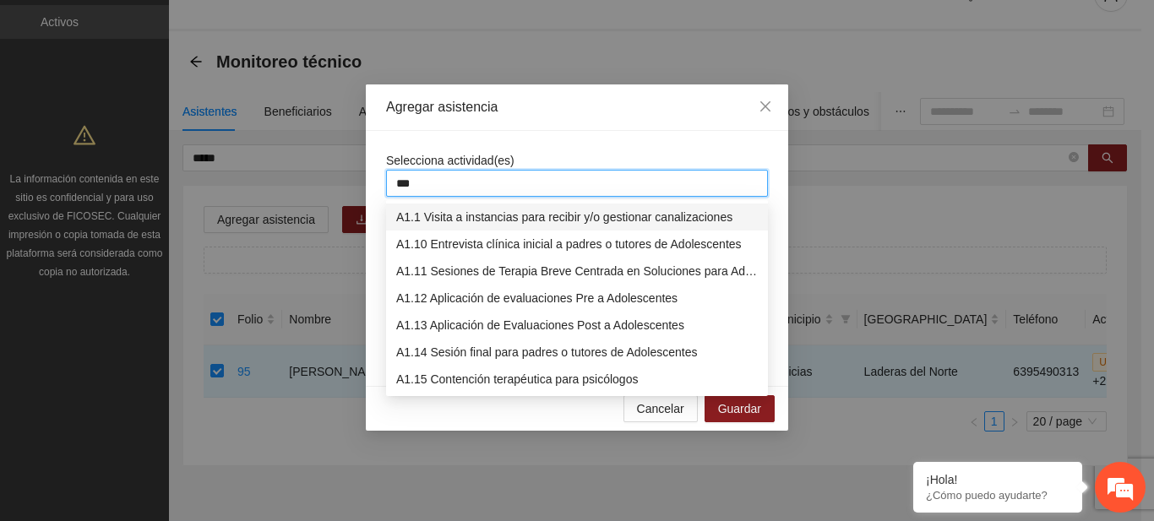
type input "****"
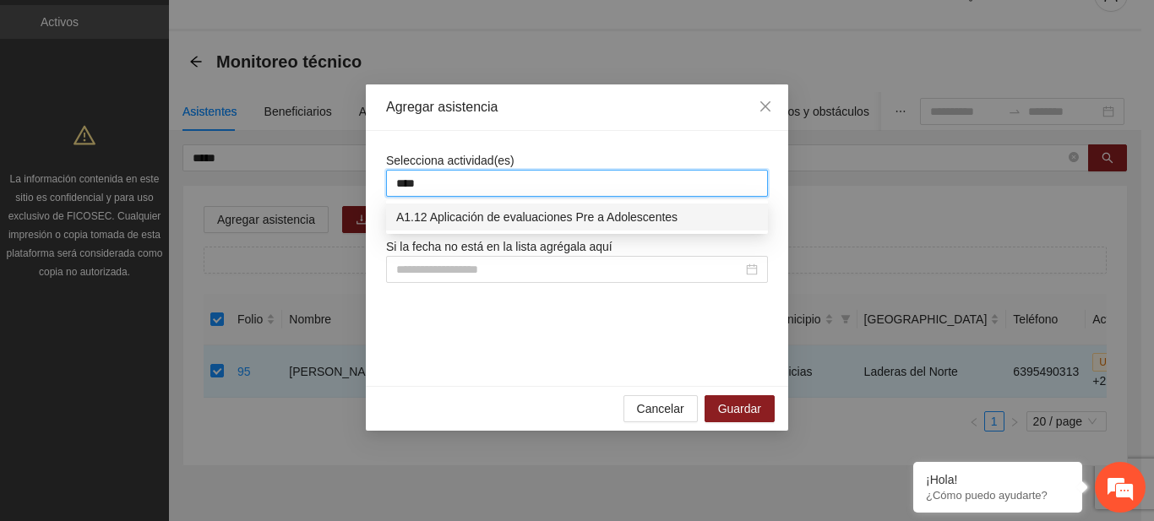
click at [434, 214] on div "A1.12 Aplicación de evaluaciones Pre a Adolescentes" at bounding box center [576, 217] width 361 height 19
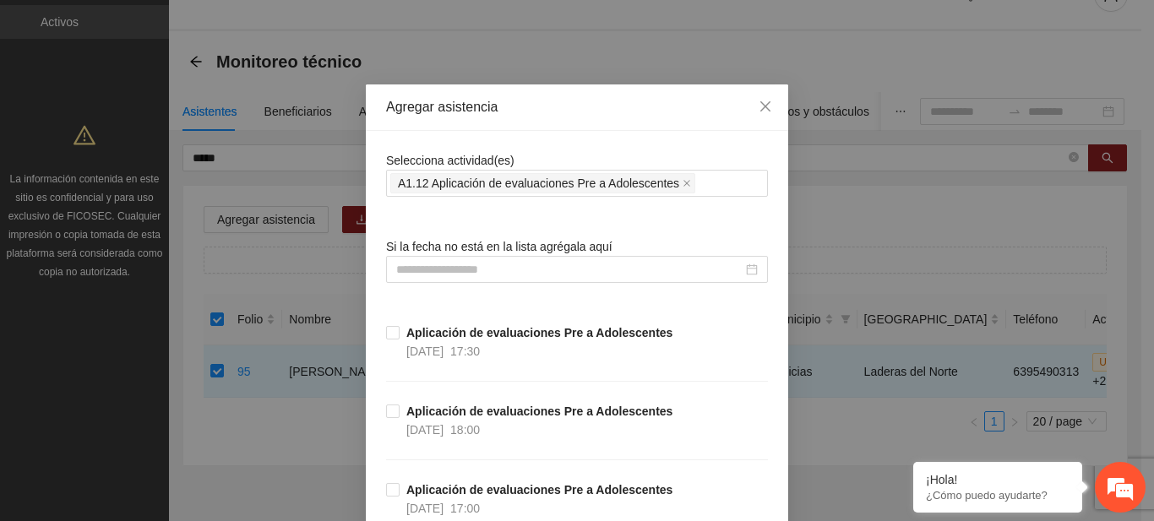
click at [528, 153] on div "Selecciona actividad(es) A1.12 Aplicación de evaluaciones Pre a Adolescentes" at bounding box center [577, 174] width 382 height 46
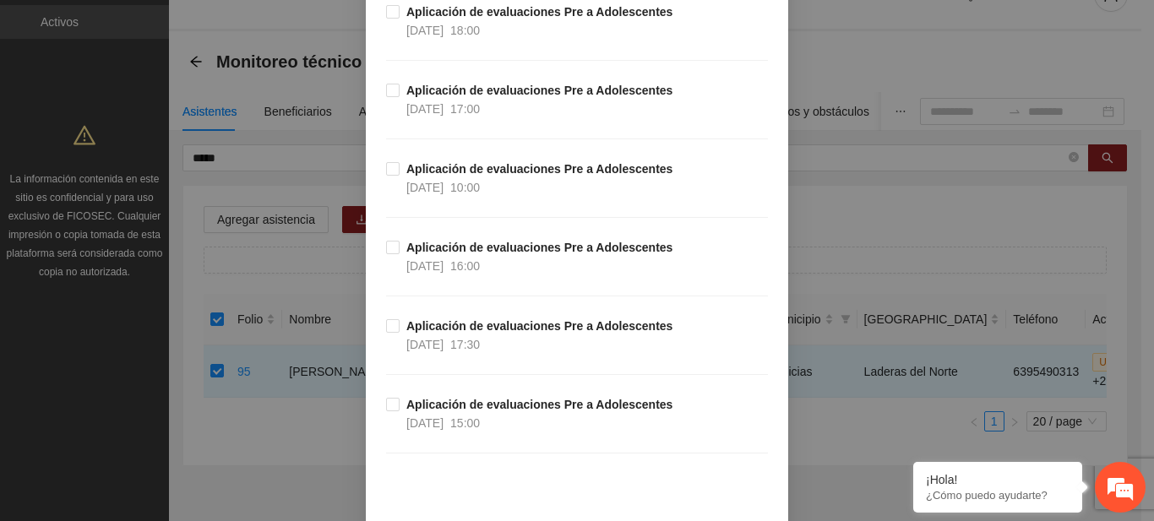
scroll to position [401, 0]
click at [386, 2] on label "Aplicación de evaluaciones Pre a Adolescentes 13/08/2025 18:00" at bounding box center [532, 19] width 293 height 37
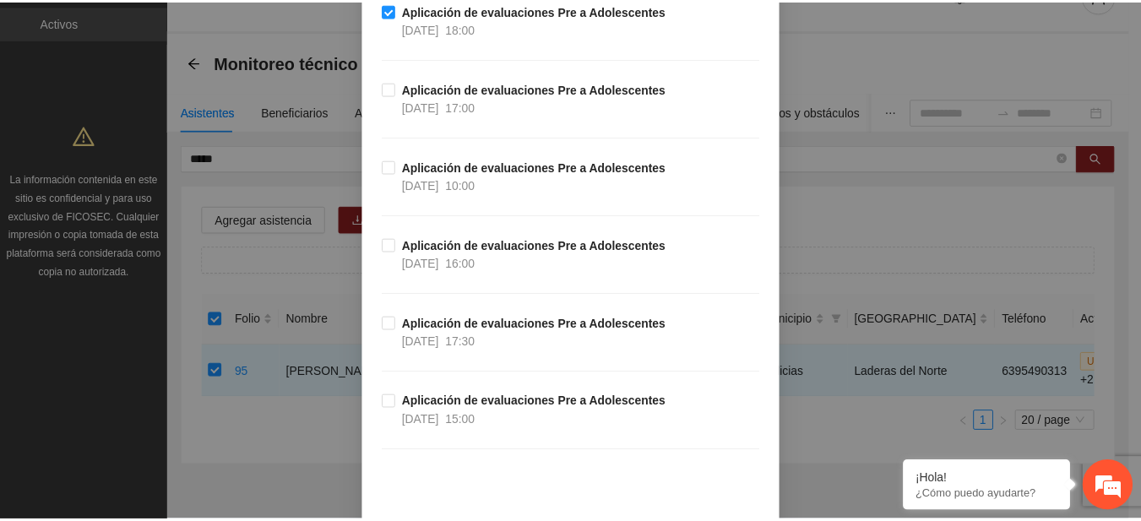
scroll to position [479, 0]
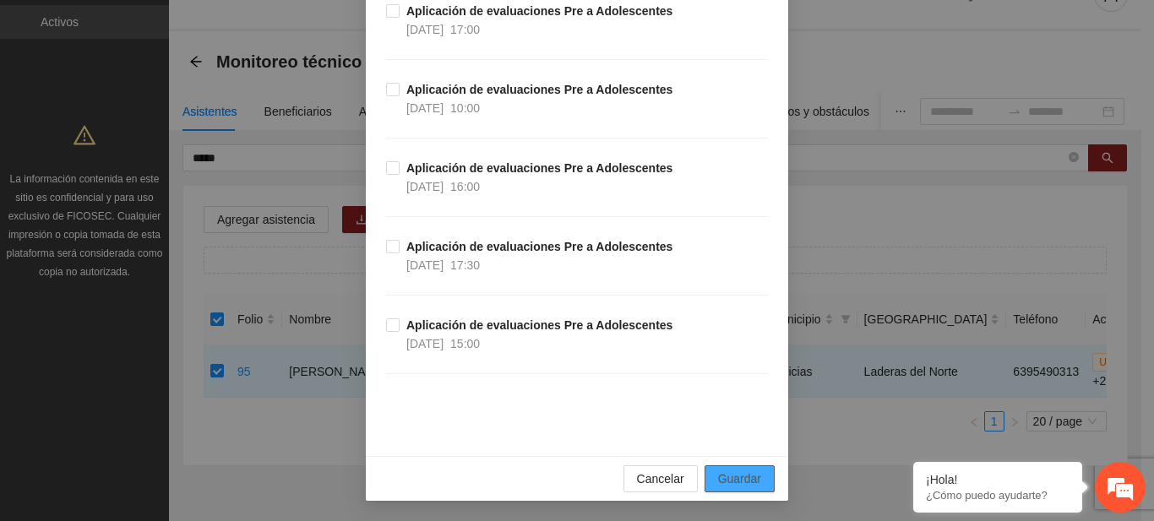
click at [742, 477] on span "Guardar" at bounding box center [739, 479] width 43 height 19
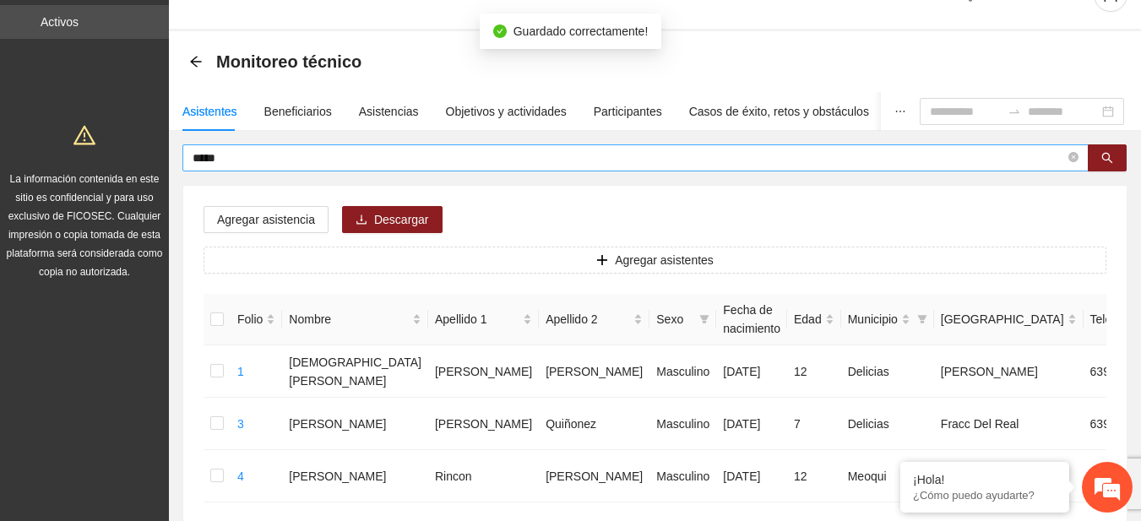
click at [403, 155] on input "*****" at bounding box center [629, 158] width 872 height 19
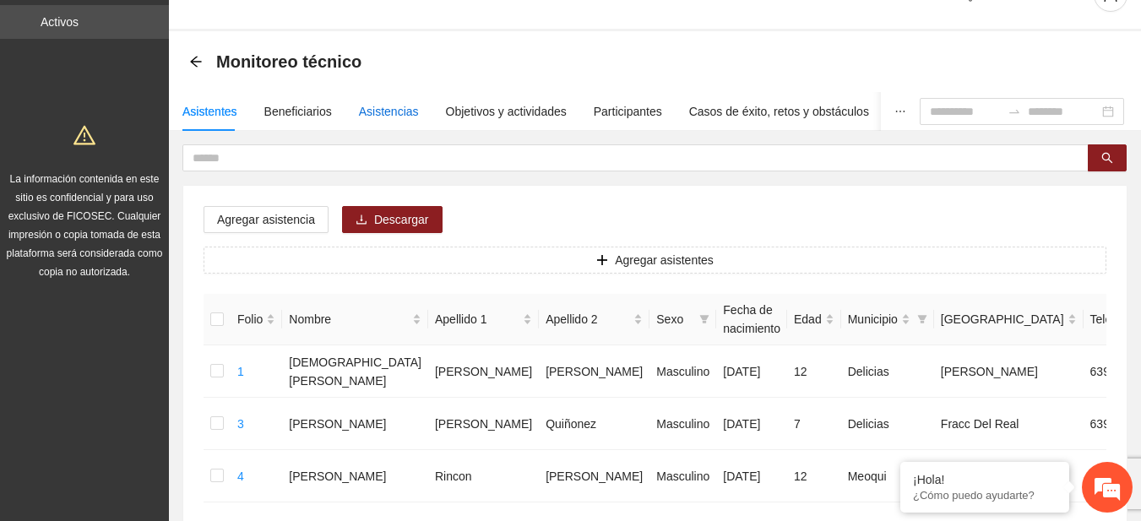
click at [378, 113] on div "Asistencias" at bounding box center [389, 111] width 60 height 19
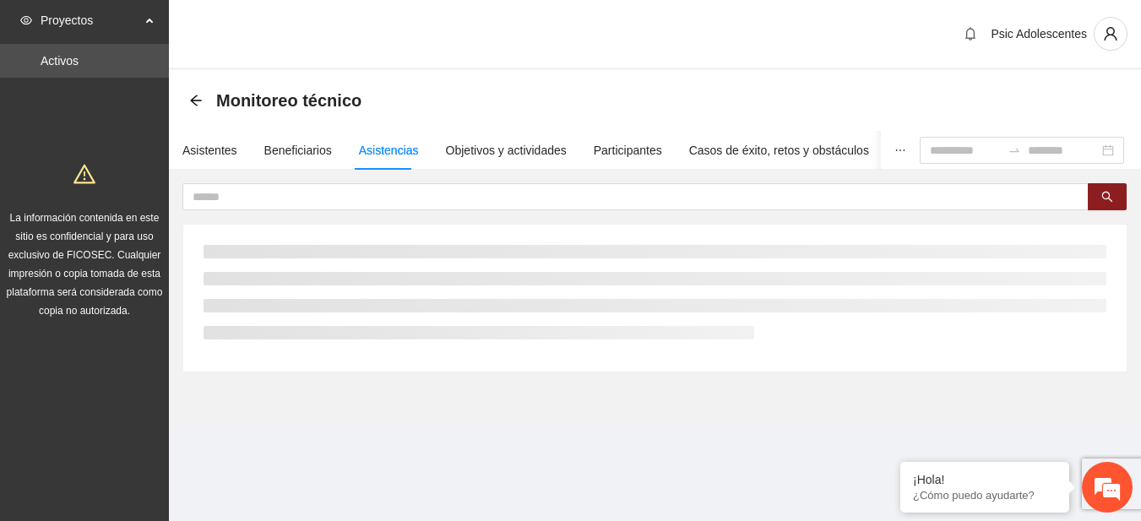
scroll to position [0, 0]
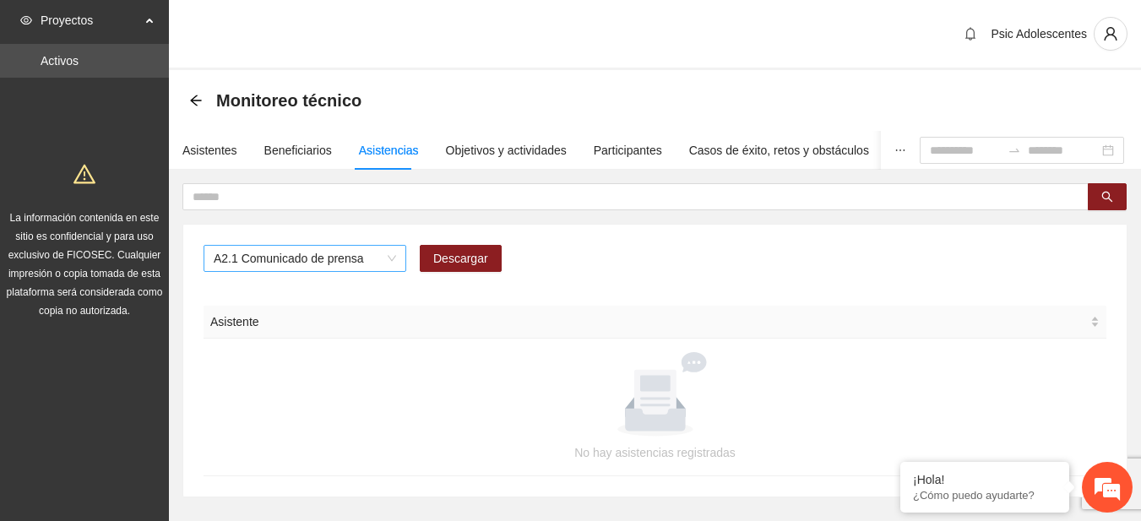
click at [384, 261] on span "A2.1 Comunicado de prensa" at bounding box center [305, 258] width 182 height 25
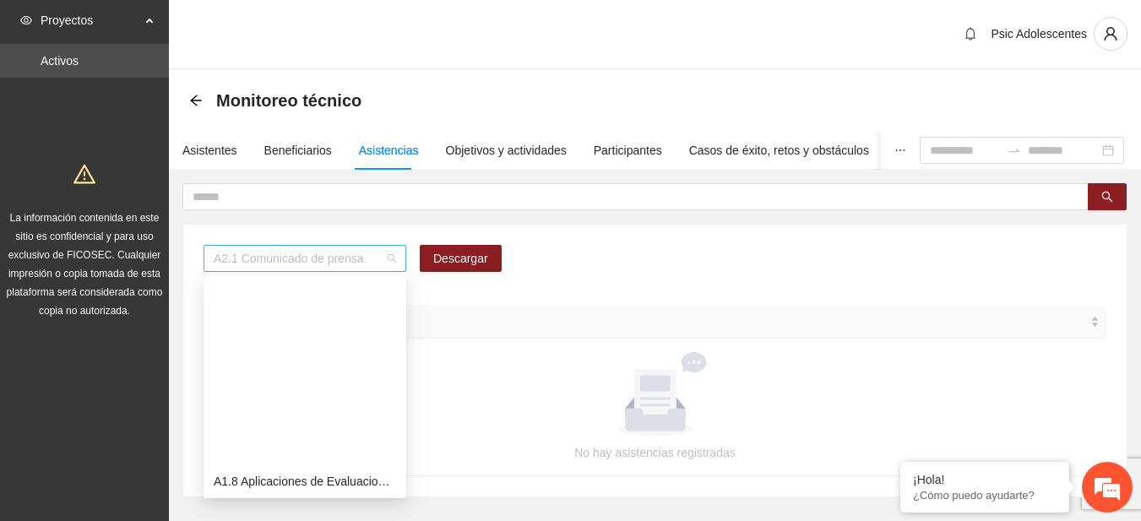
scroll to position [216, 0]
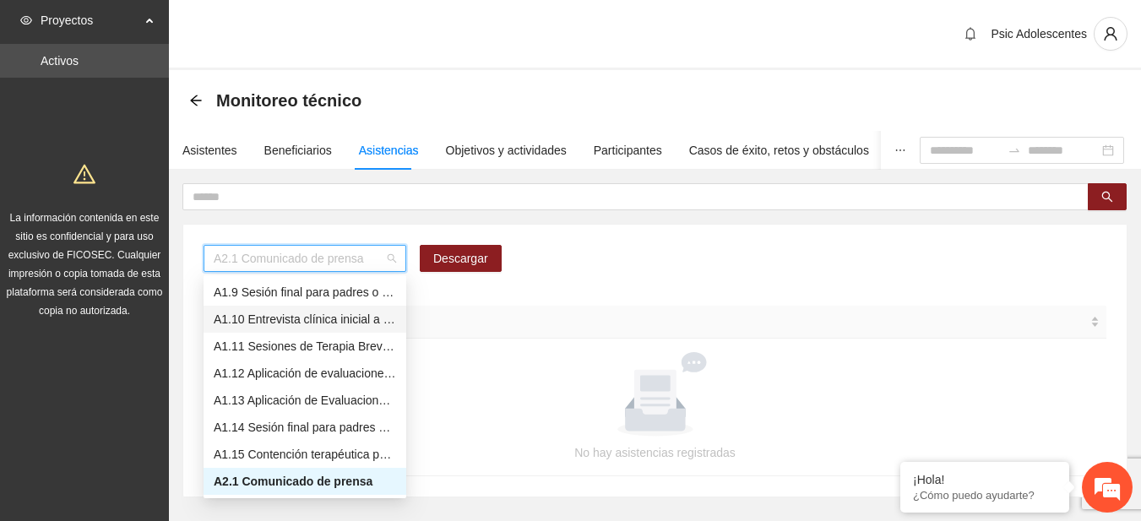
click at [272, 309] on div "A1.10 Entrevista clínica inicial a padres o tutores de Adolescentes" at bounding box center [305, 319] width 203 height 27
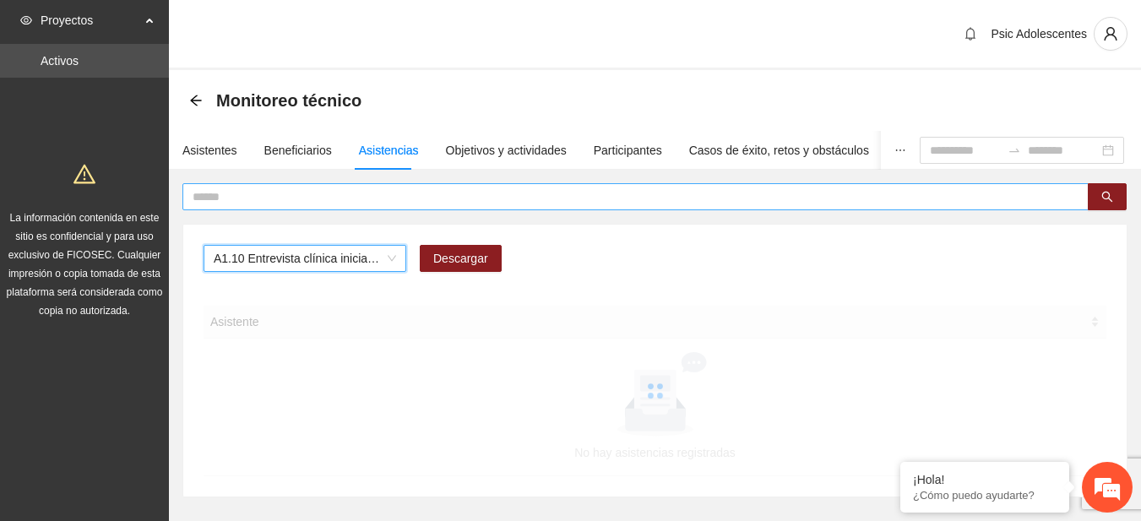
click at [269, 191] on input "text" at bounding box center [629, 196] width 872 height 19
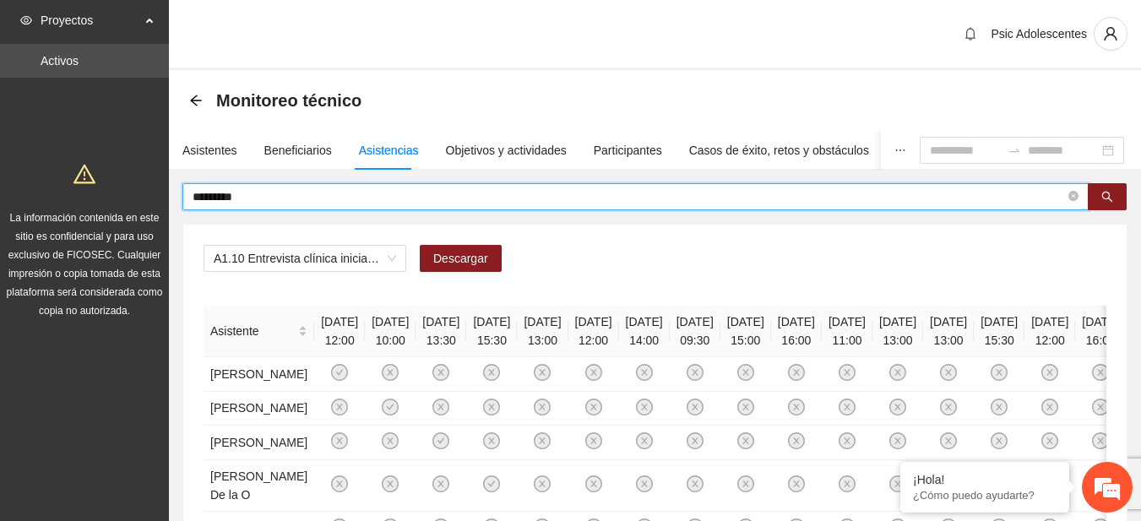
type input "*********"
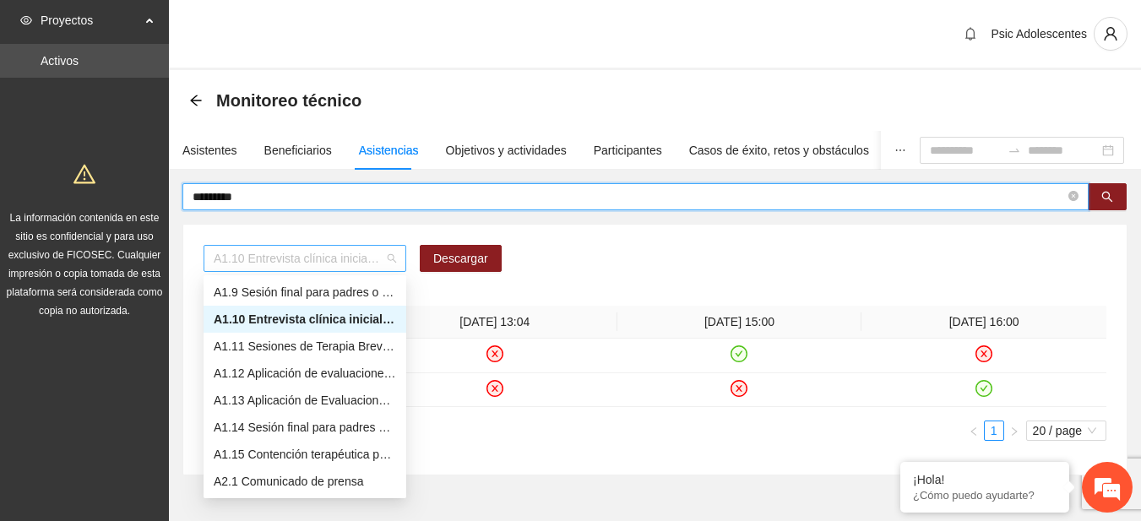
click at [390, 268] on span "A1.10 Entrevista clínica inicial a padres o tutores de Adolescentes" at bounding box center [305, 258] width 182 height 25
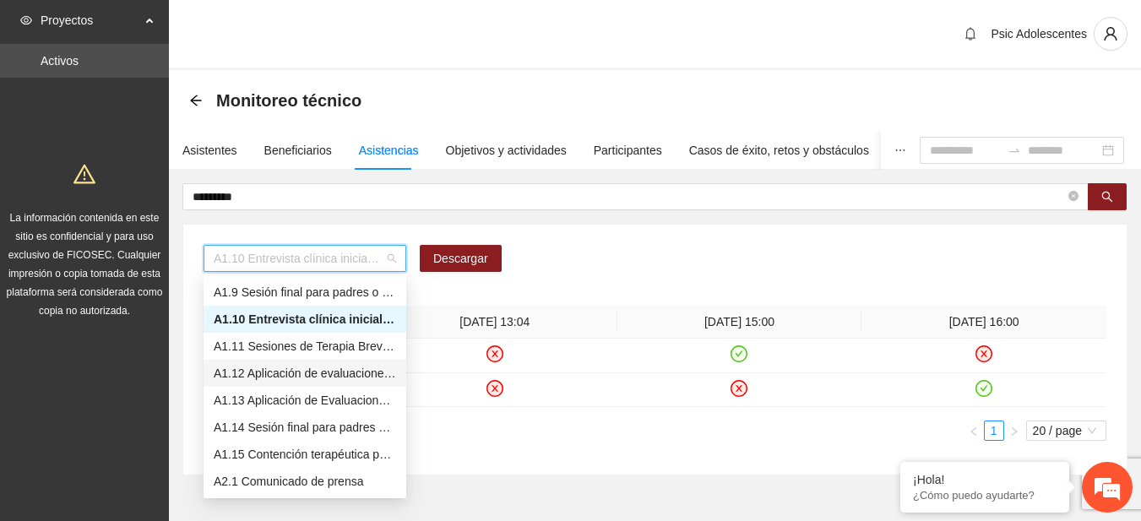
click at [325, 370] on div "A1.12 Aplicación de evaluaciones Pre a Adolescentes" at bounding box center [305, 373] width 182 height 19
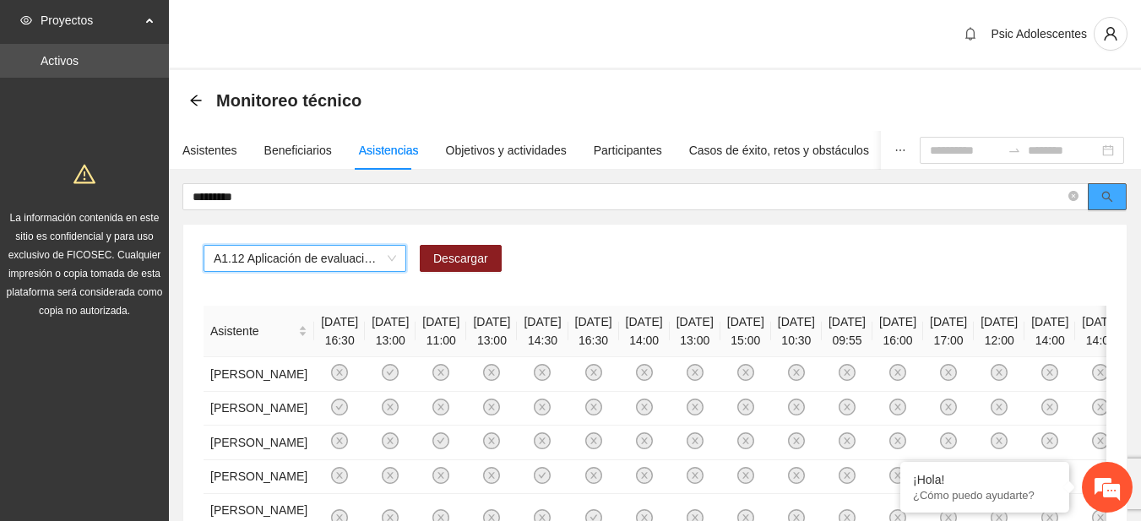
click at [1101, 203] on span "search" at bounding box center [1107, 198] width 12 height 14
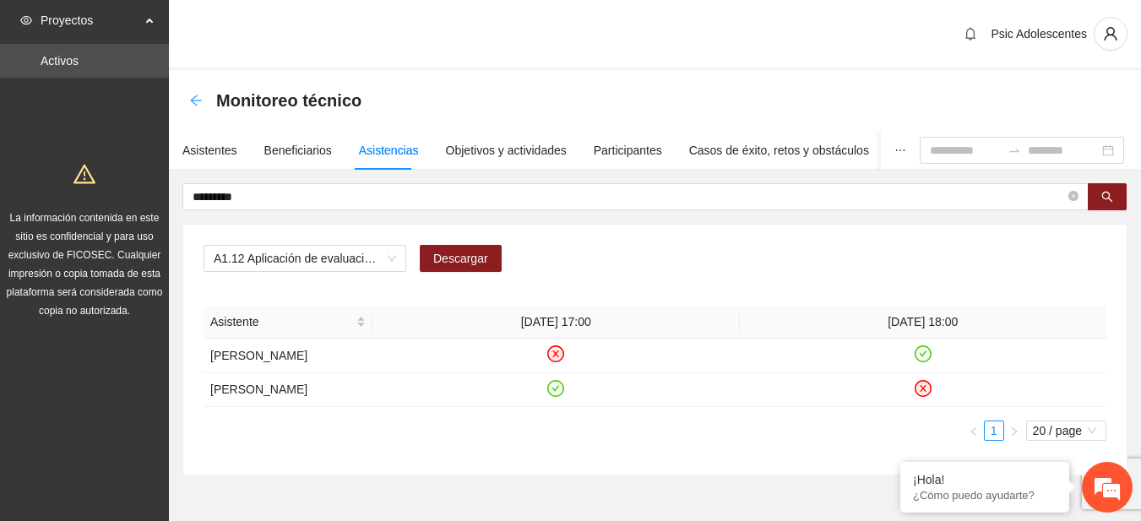
click at [201, 102] on icon "arrow-left" at bounding box center [196, 101] width 14 height 14
